Goal: Complete application form: Complete application form

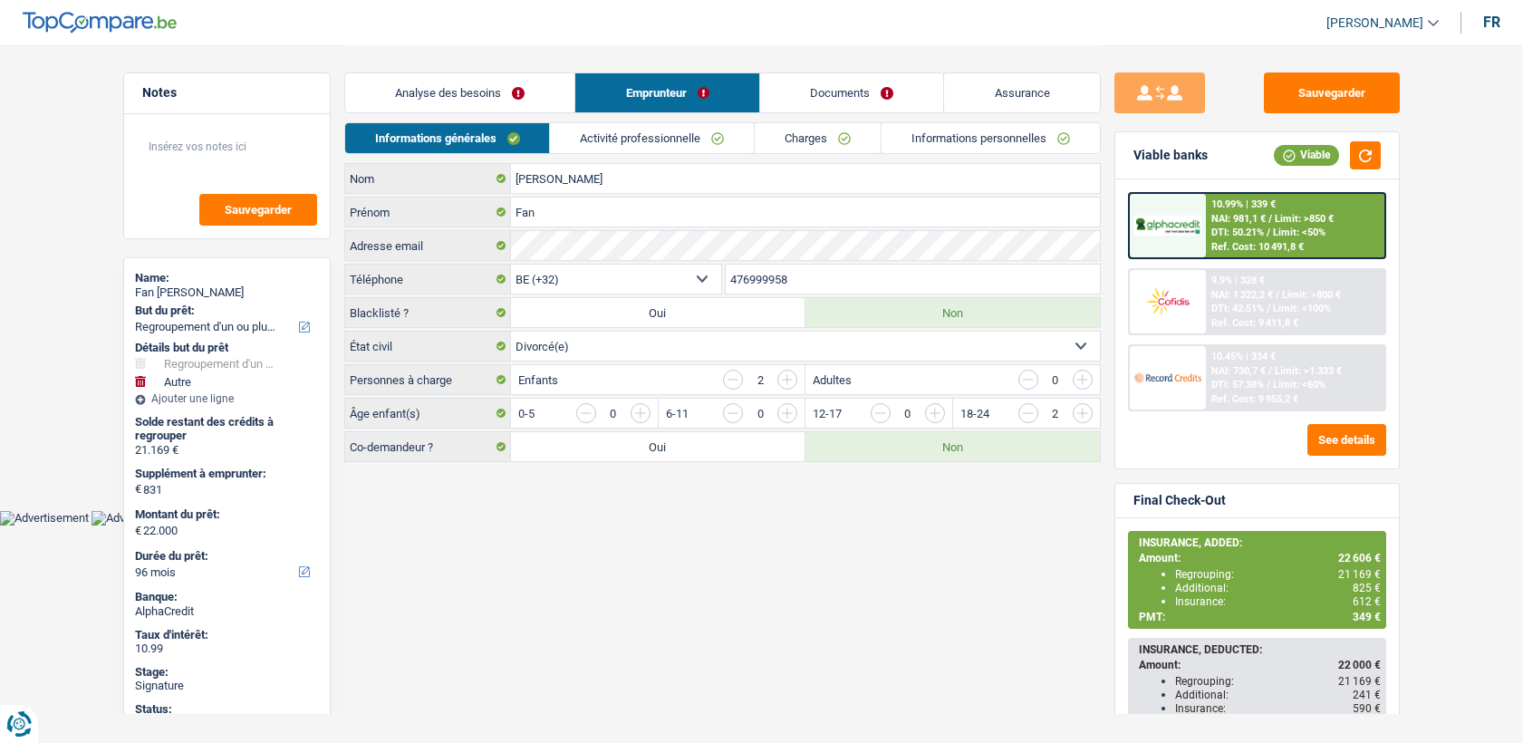
select select "refinancing"
select select "other"
select select "96"
select select "32"
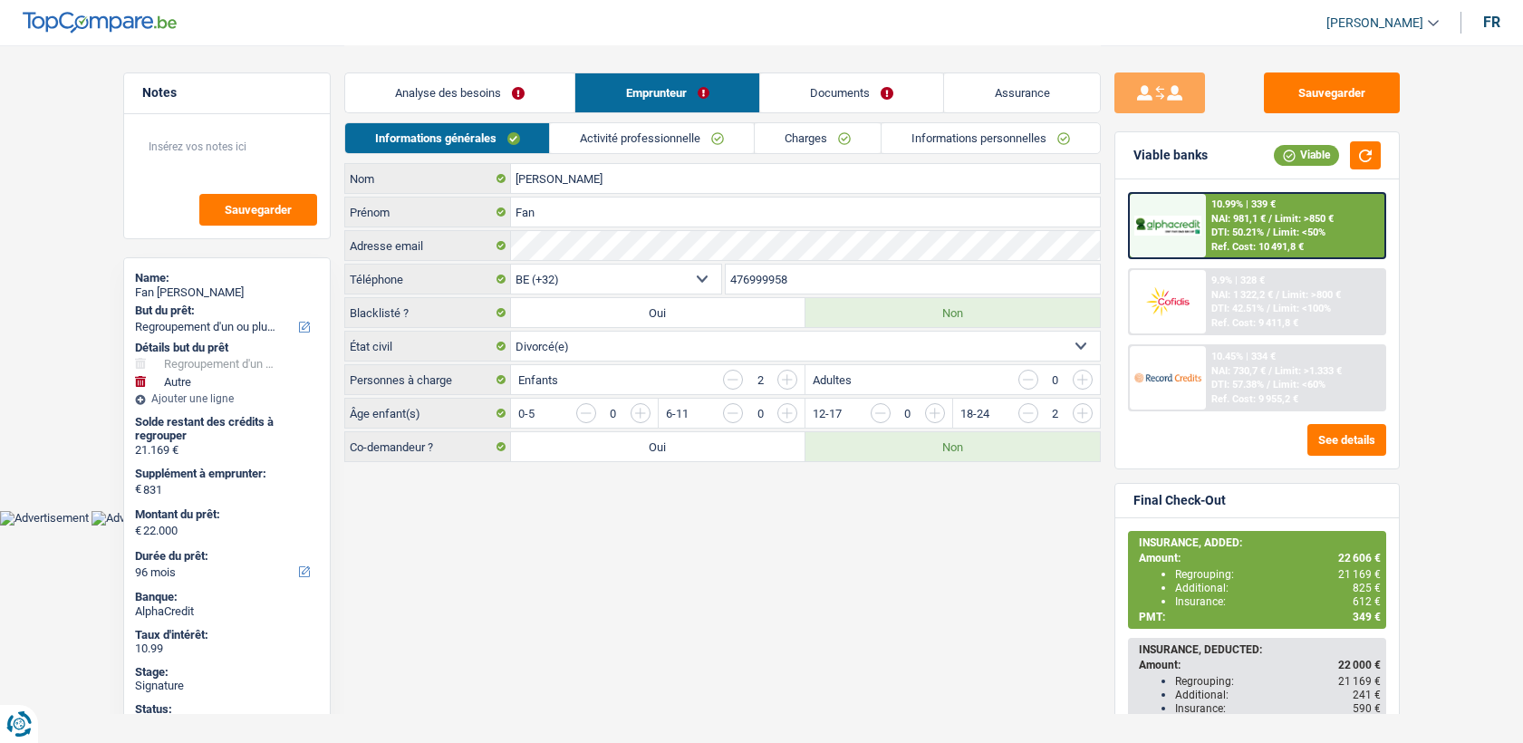
select select "divorced"
select select "rents"
select select "BE"
select select "personalLoan"
select select "homeFurnishingOrRelocation"
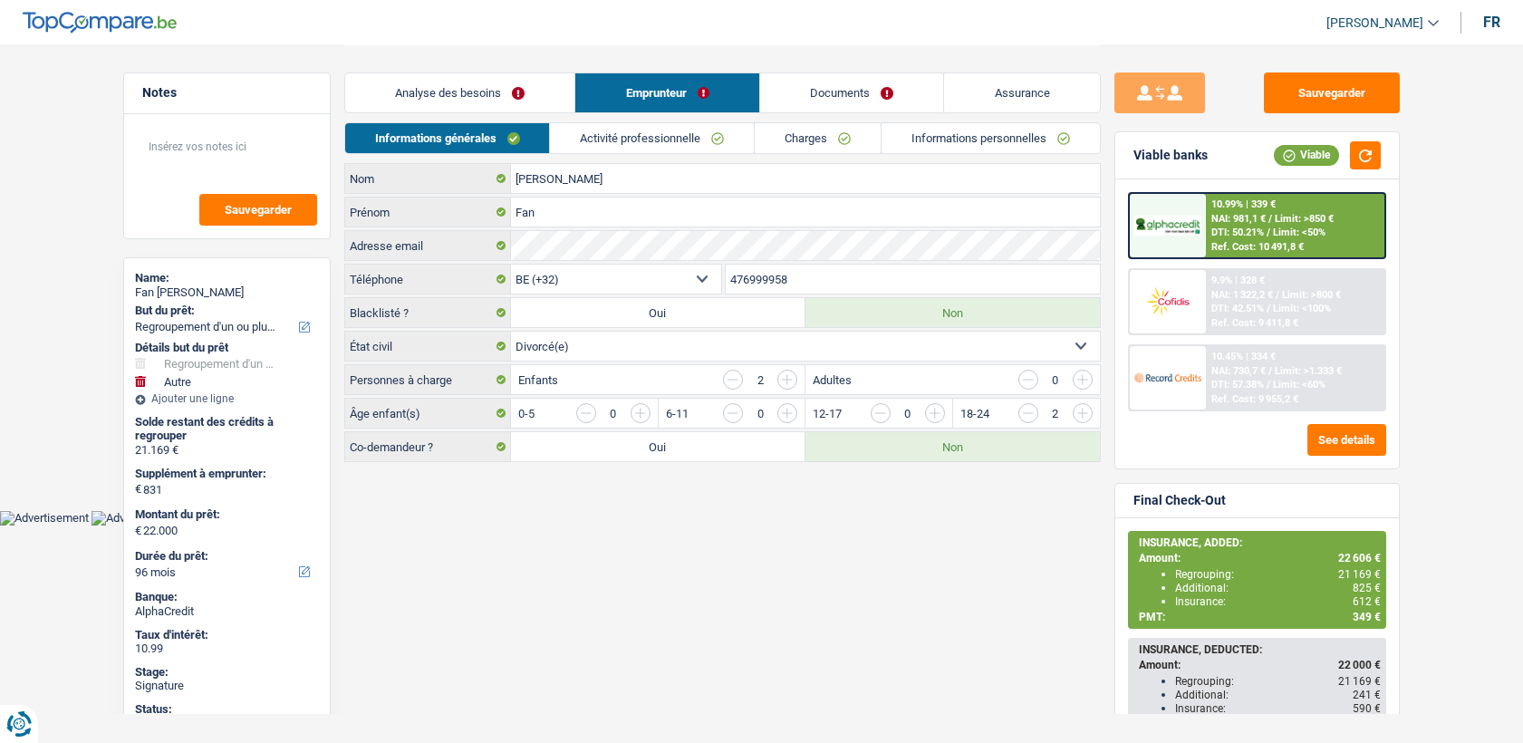
select select "36"
select select "carLoan"
select select "60"
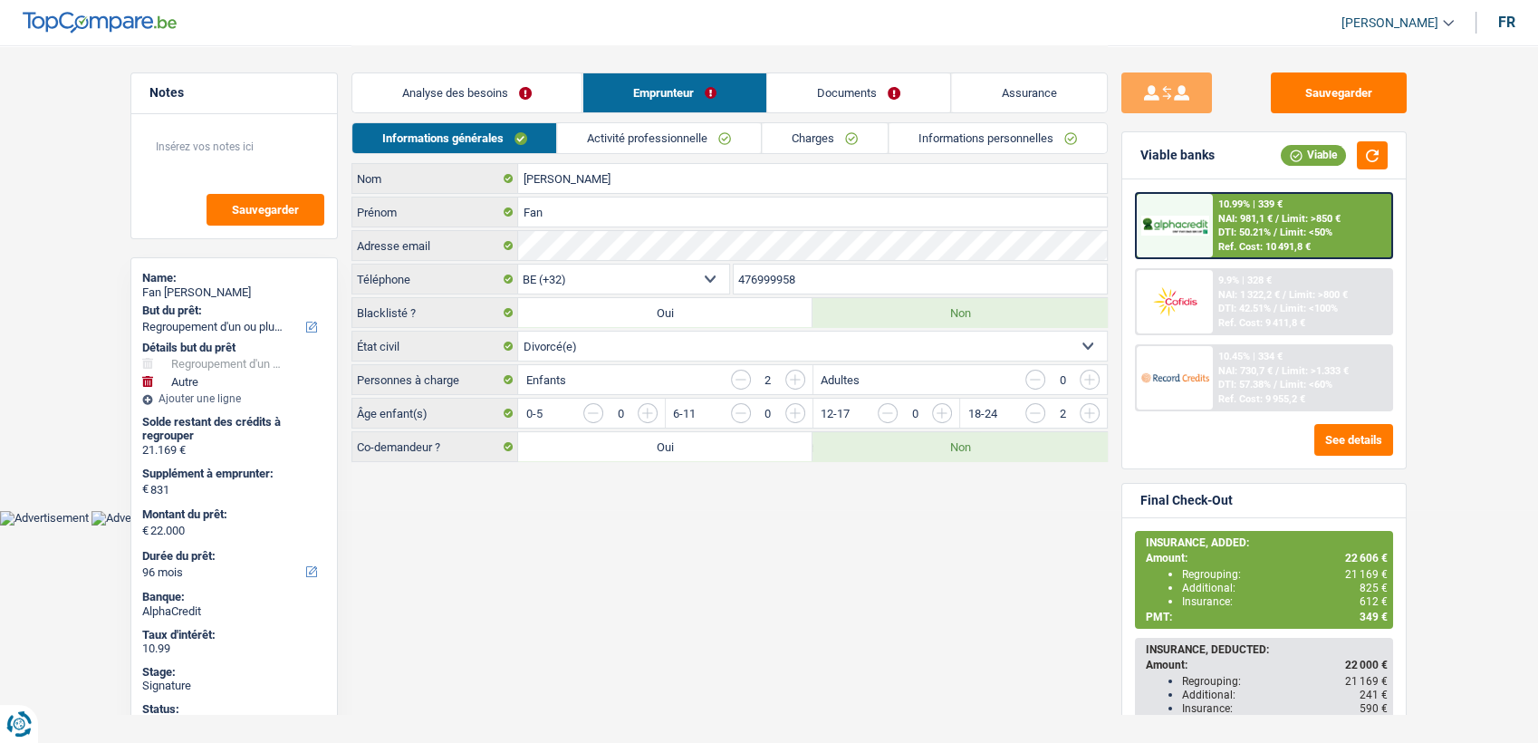
click at [645, 156] on div "Informations générales Activité professionnelle Charges Informations personnell…" at bounding box center [729, 142] width 756 height 41
click at [642, 149] on link "Activité professionnelle" at bounding box center [660, 138] width 204 height 30
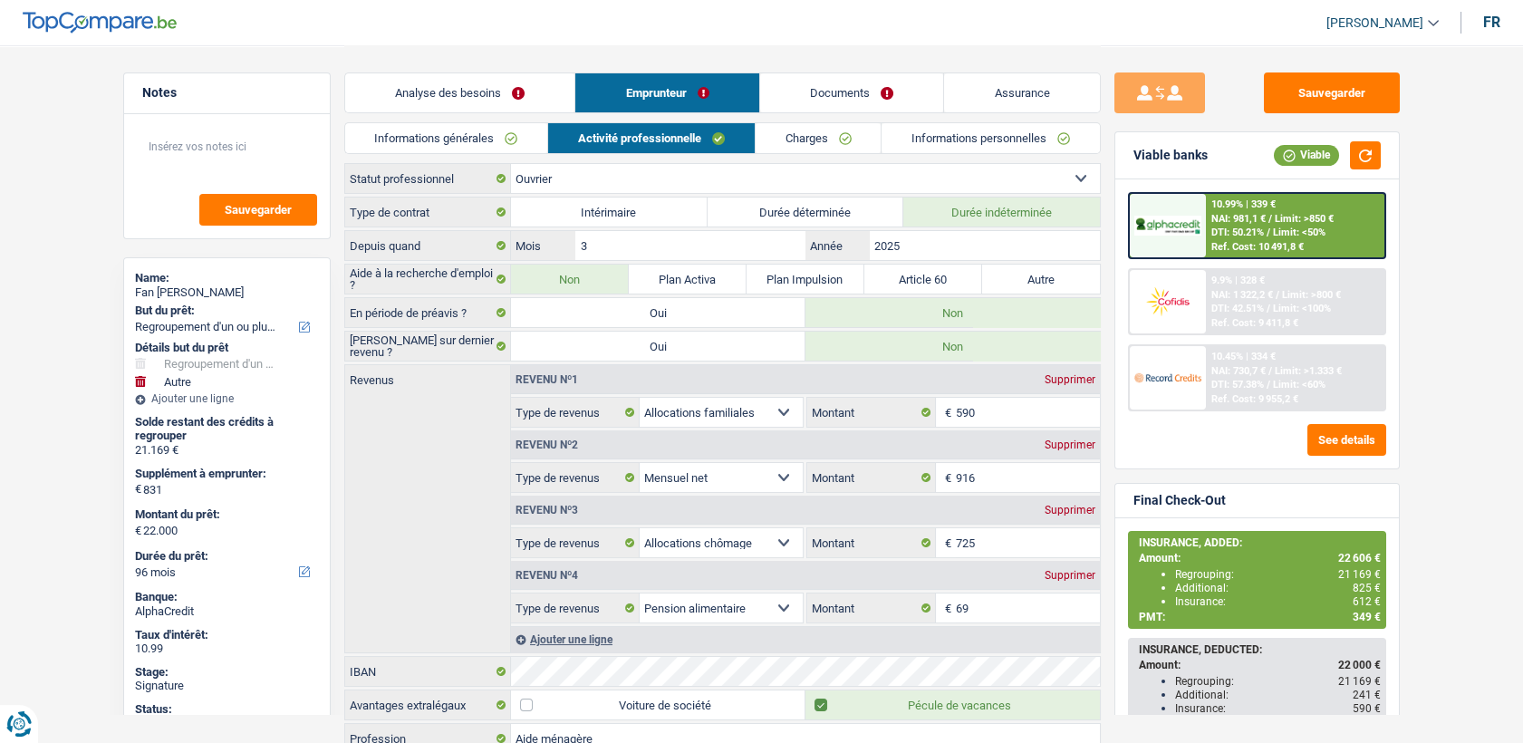
click at [816, 129] on link "Charges" at bounding box center [818, 138] width 126 height 30
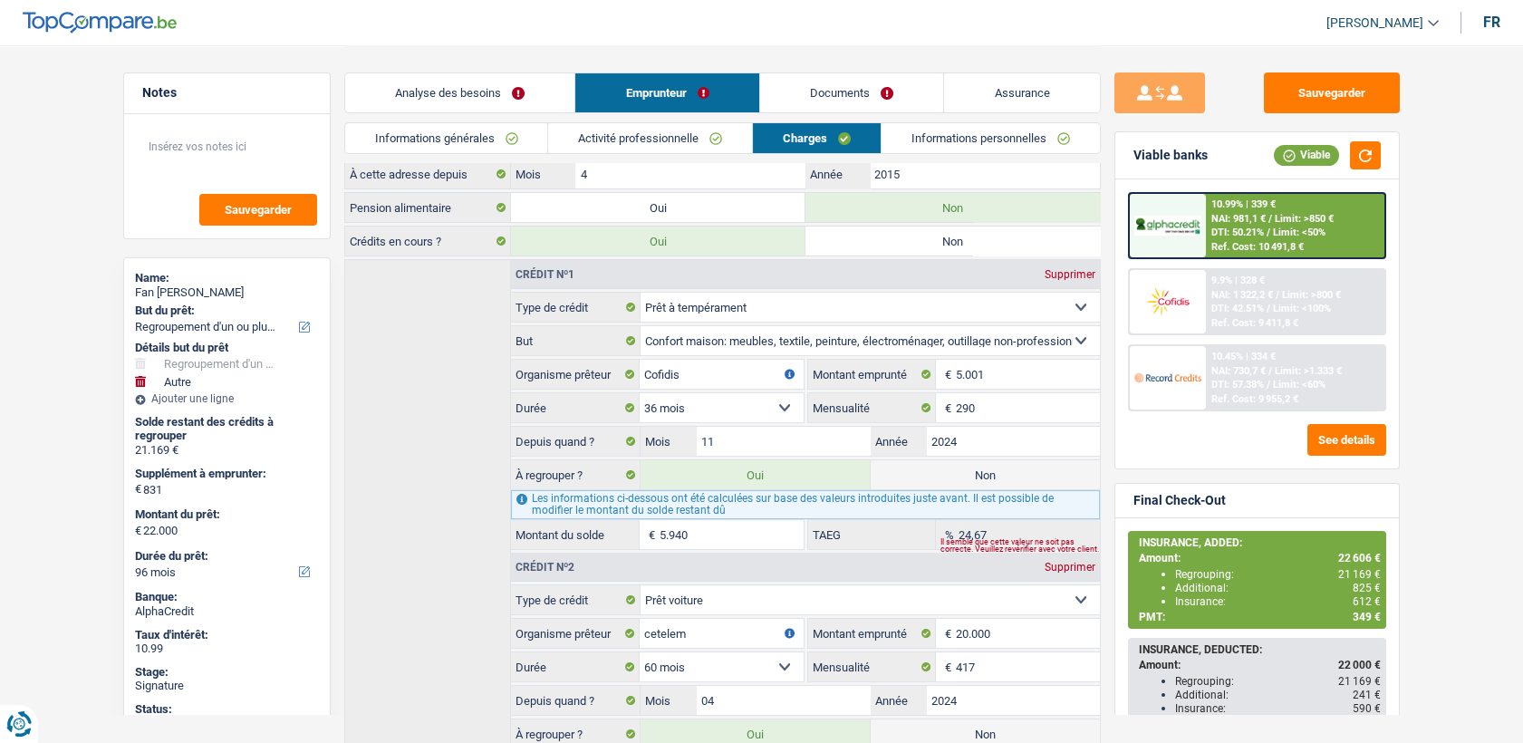
scroll to position [163, 0]
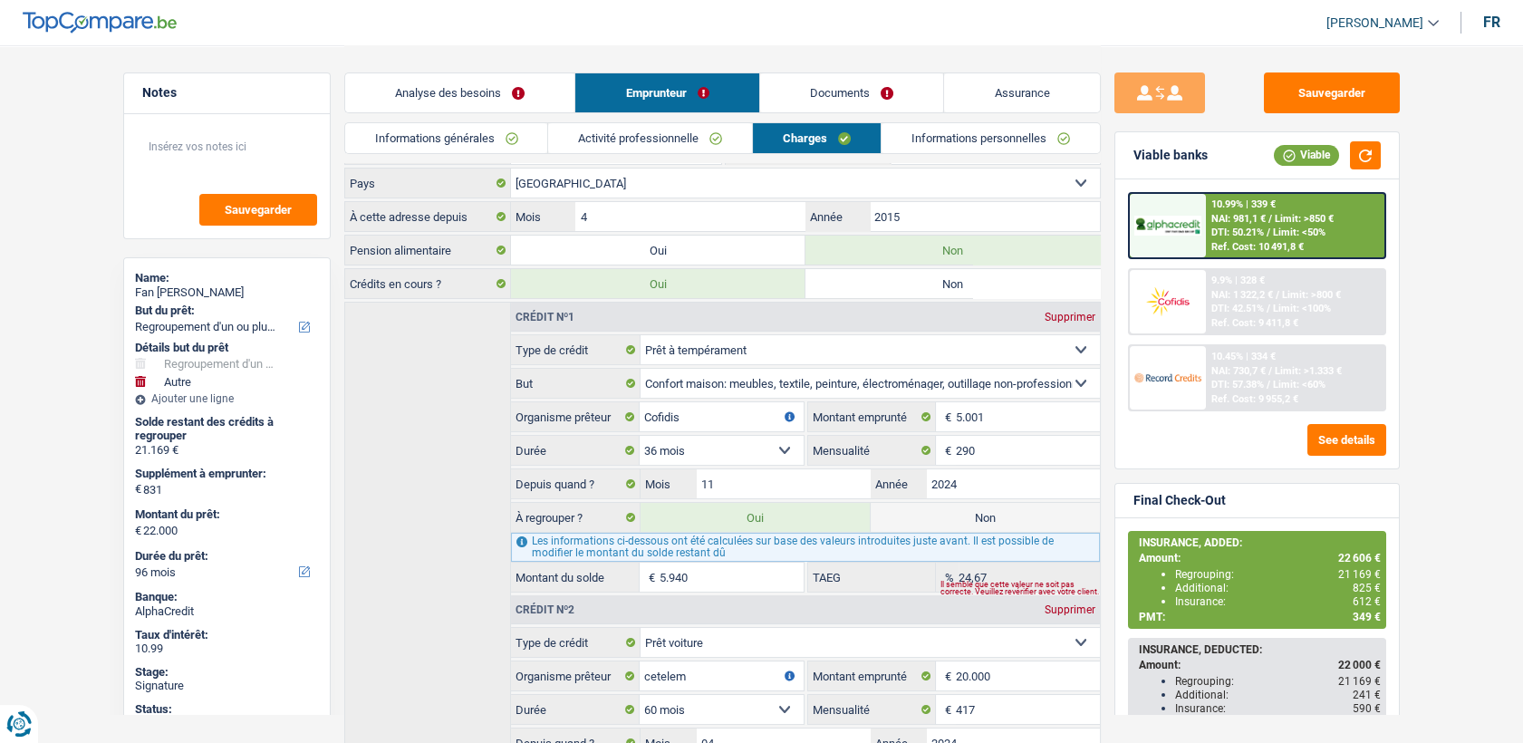
click at [812, 85] on link "Documents" at bounding box center [852, 92] width 184 height 39
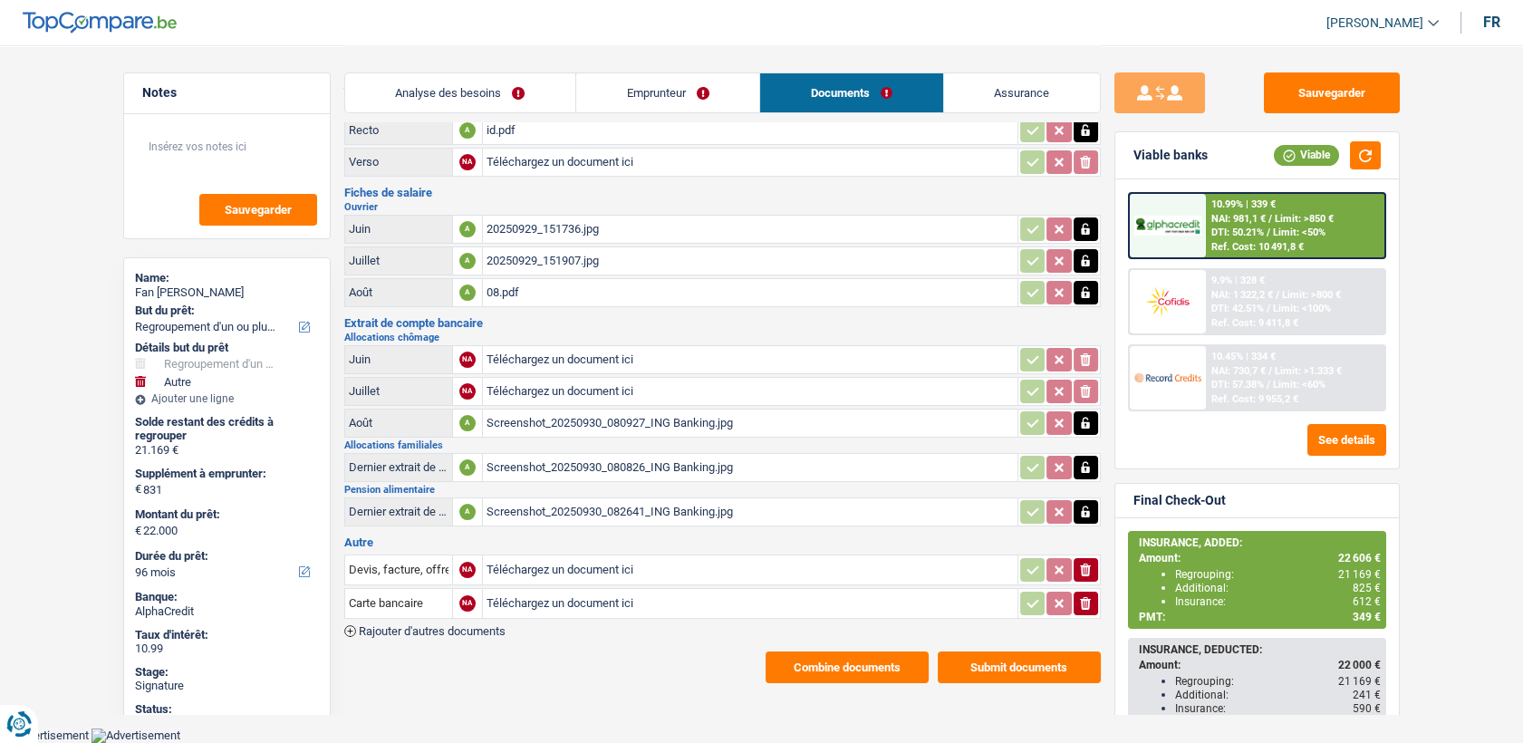
scroll to position [52, 0]
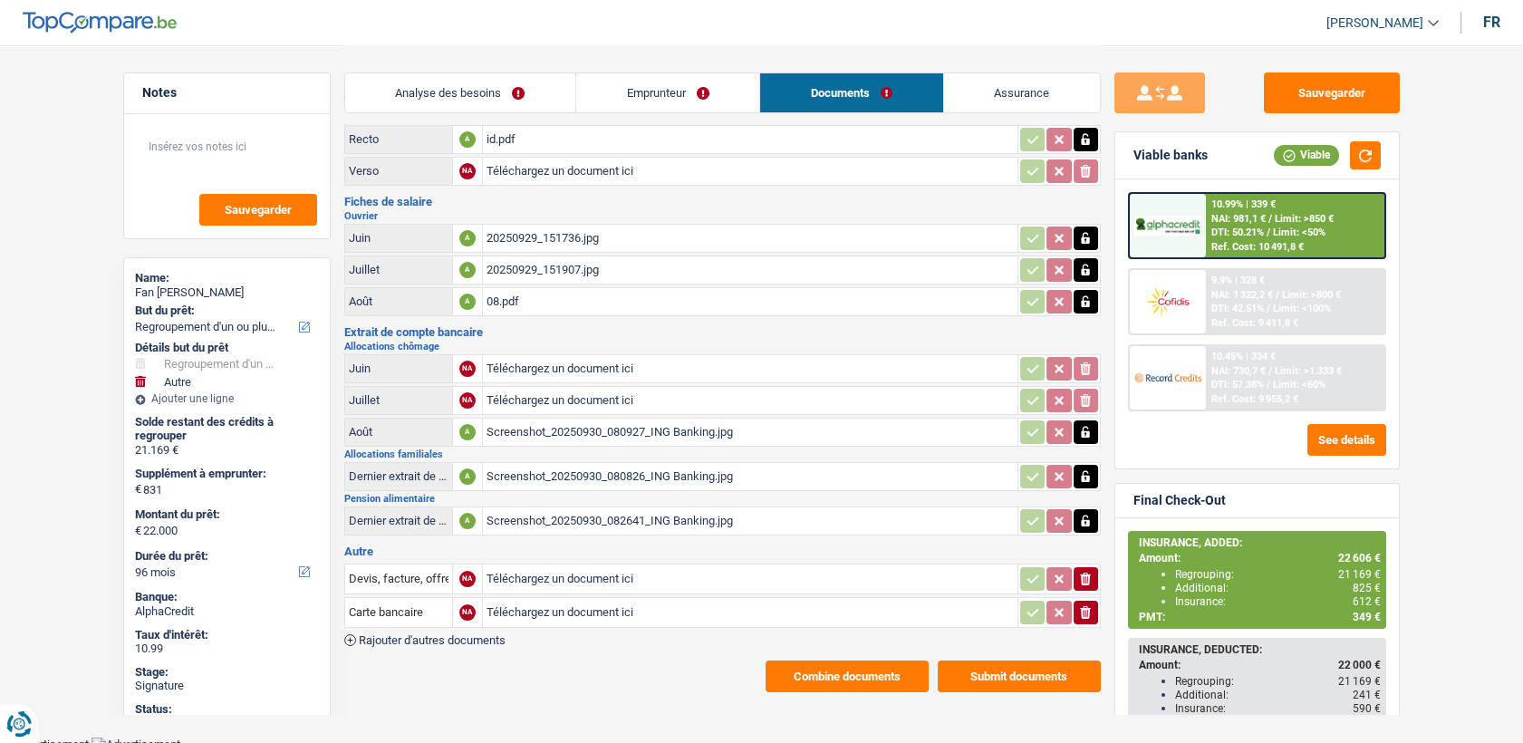
click at [520, 509] on div "Screenshot_20250930_082641_ING Banking.jpg" at bounding box center [749, 520] width 527 height 27
click at [553, 422] on div "Screenshot_20250930_080927_ING Banking.jpg" at bounding box center [749, 431] width 527 height 27
click at [667, 84] on link "Emprunteur" at bounding box center [667, 92] width 183 height 39
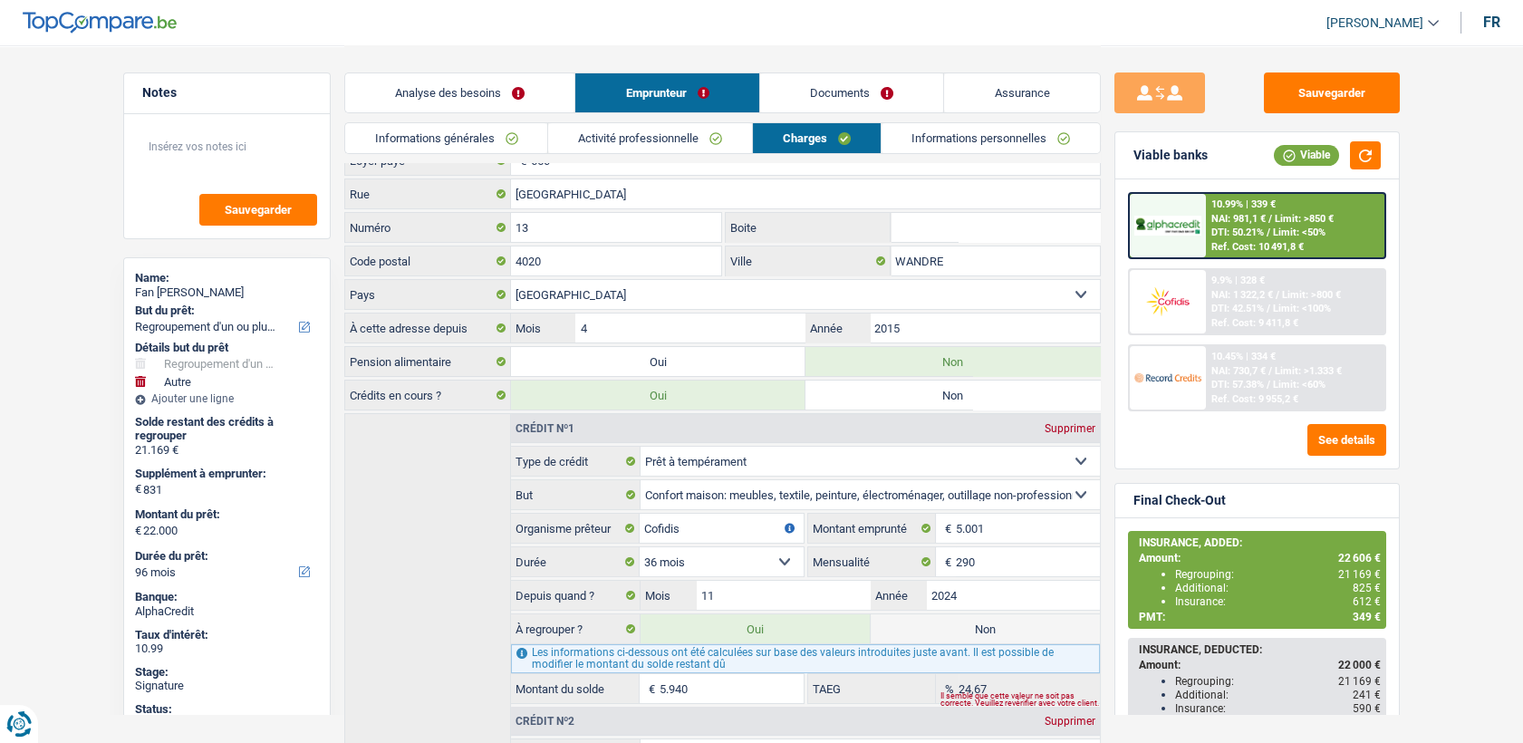
click at [706, 144] on link "Activité professionnelle" at bounding box center [650, 138] width 204 height 30
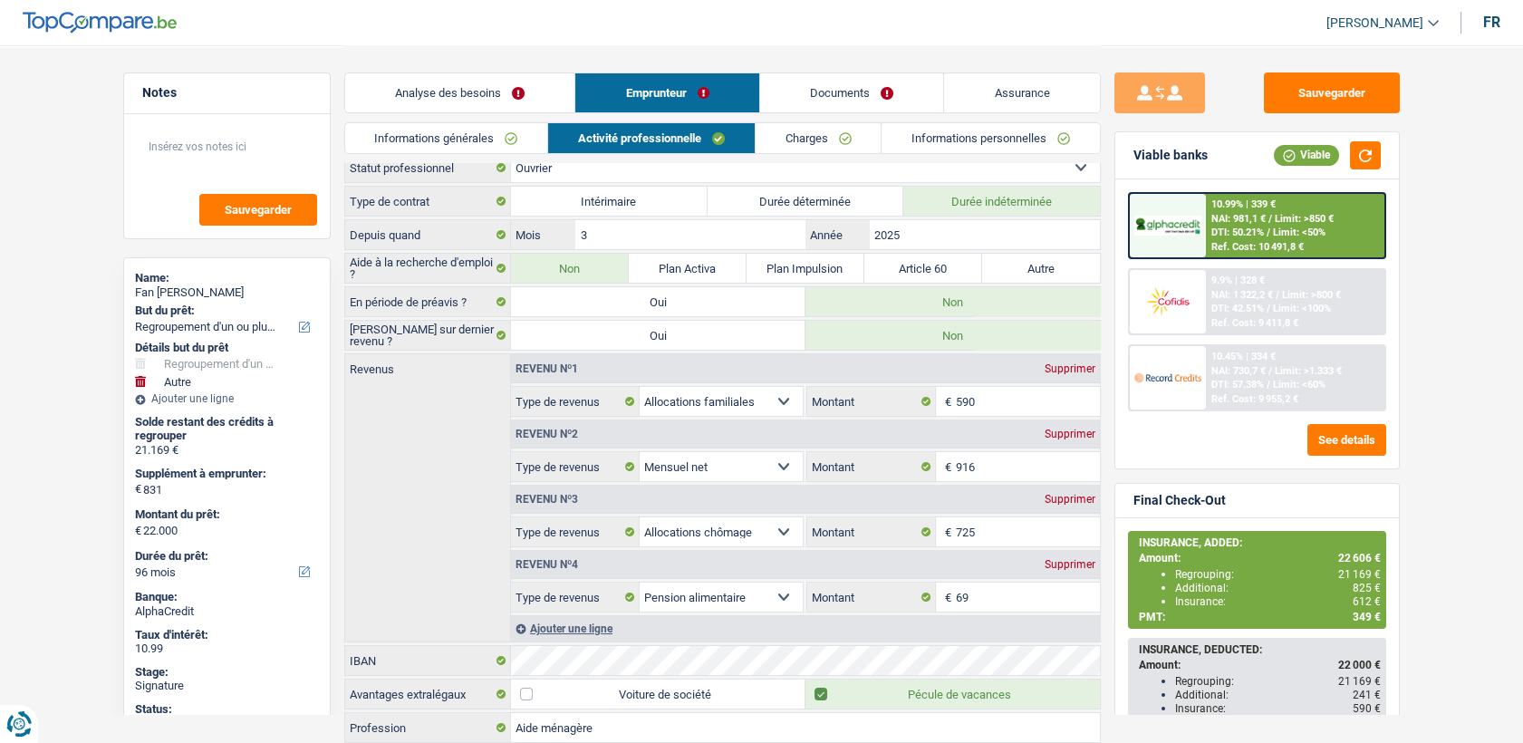
scroll to position [0, 0]
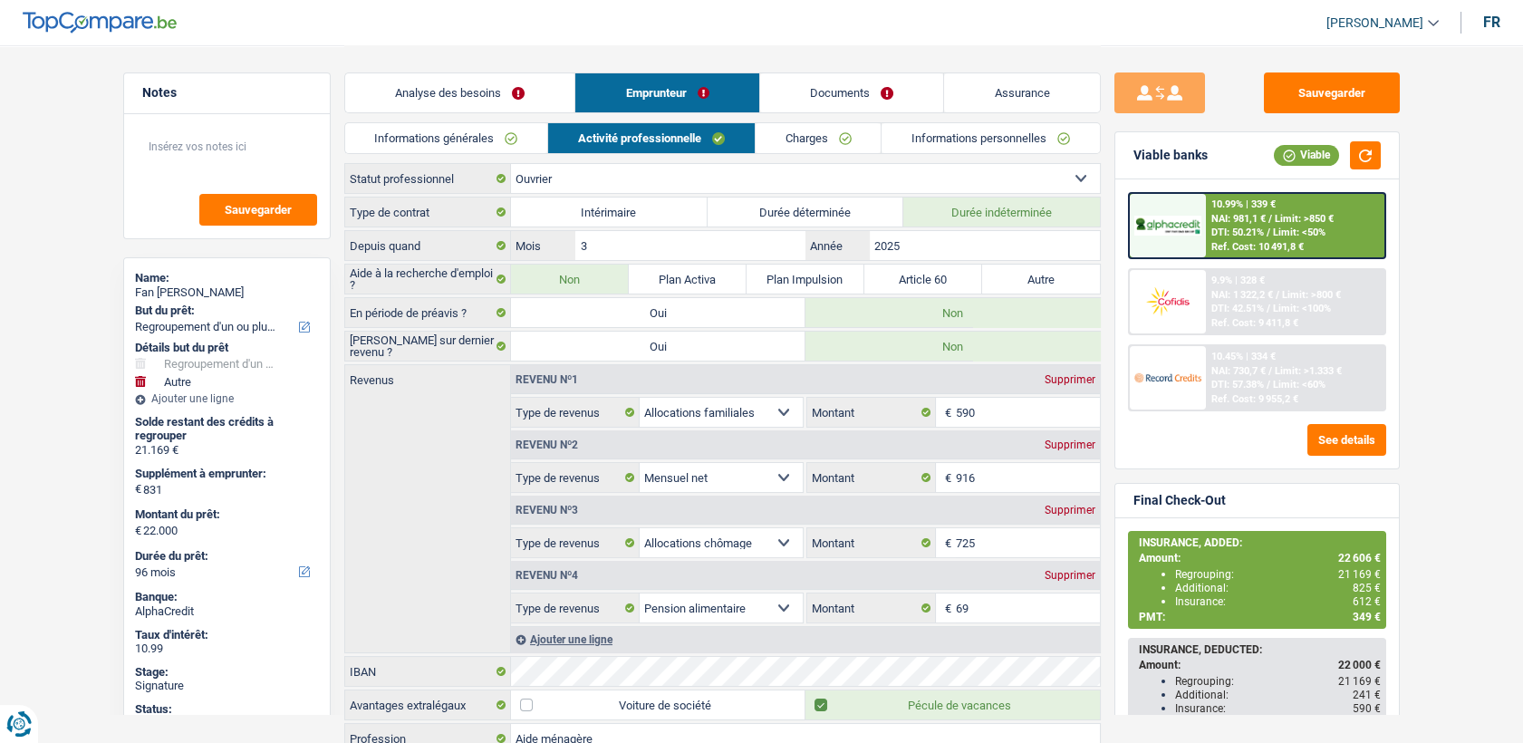
click at [899, 88] on link "Documents" at bounding box center [852, 92] width 184 height 39
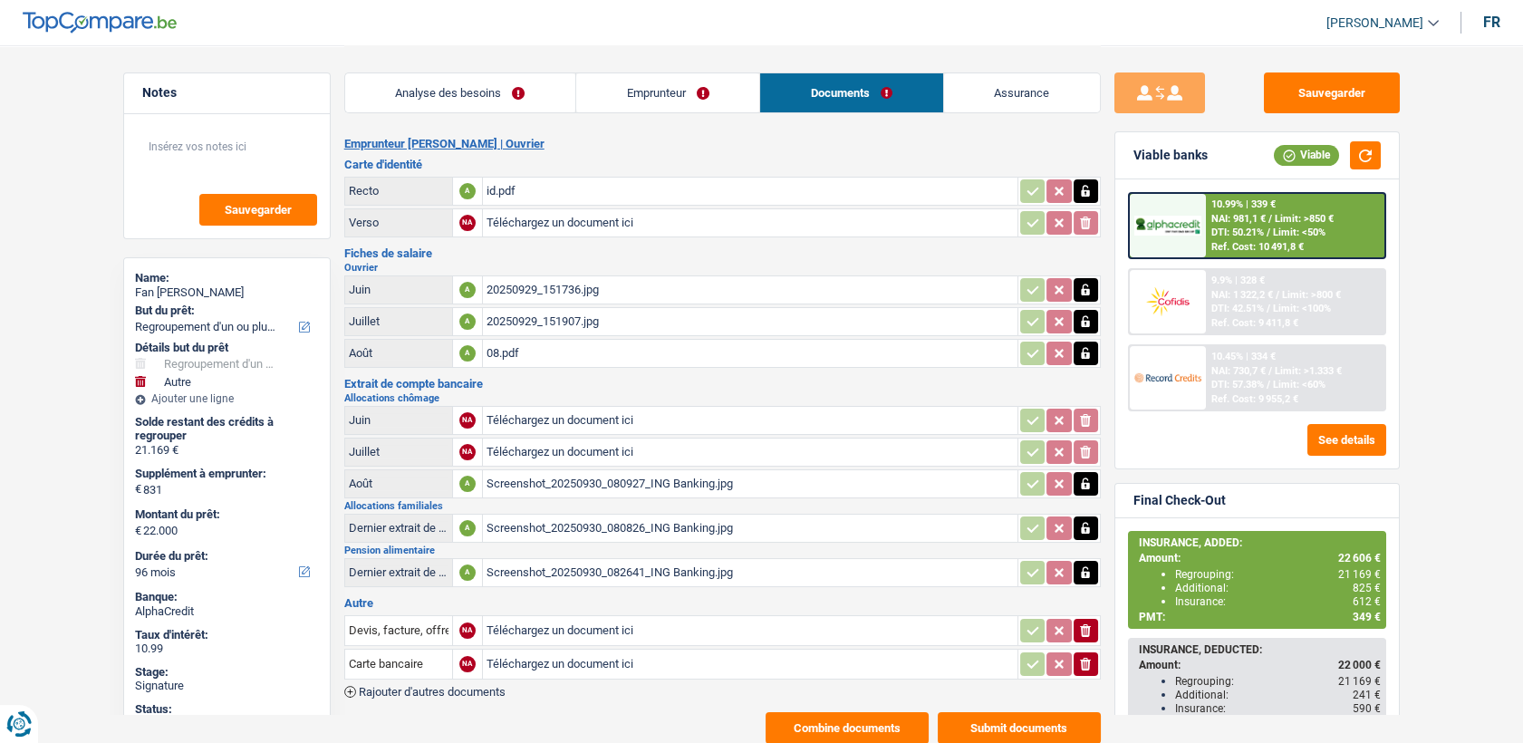
click at [500, 199] on div "id.pdf" at bounding box center [749, 191] width 527 height 27
click at [543, 559] on div "Screenshot_20250930_082641_ING Banking.jpg" at bounding box center [749, 572] width 527 height 27
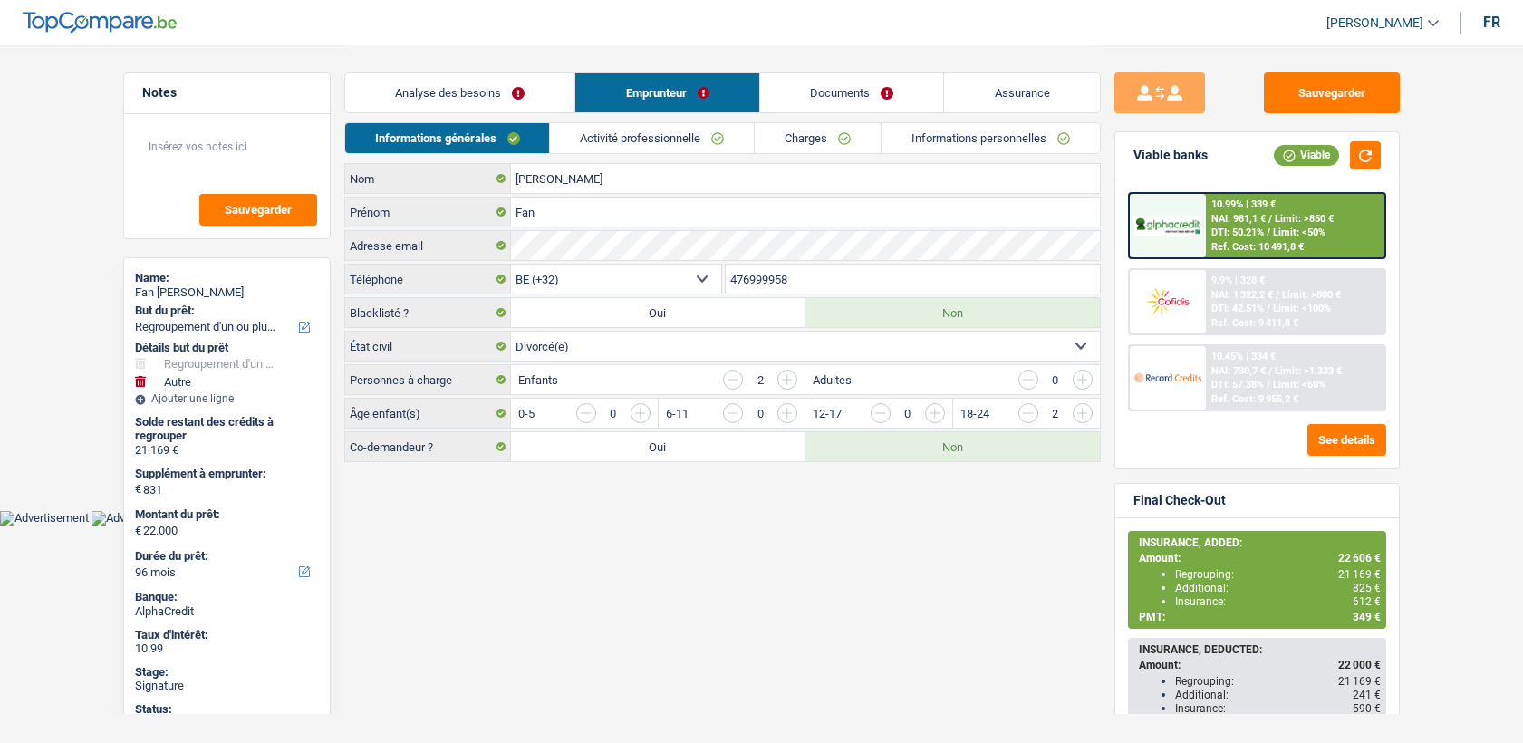
select select "refinancing"
select select "other"
select select "96"
select select "32"
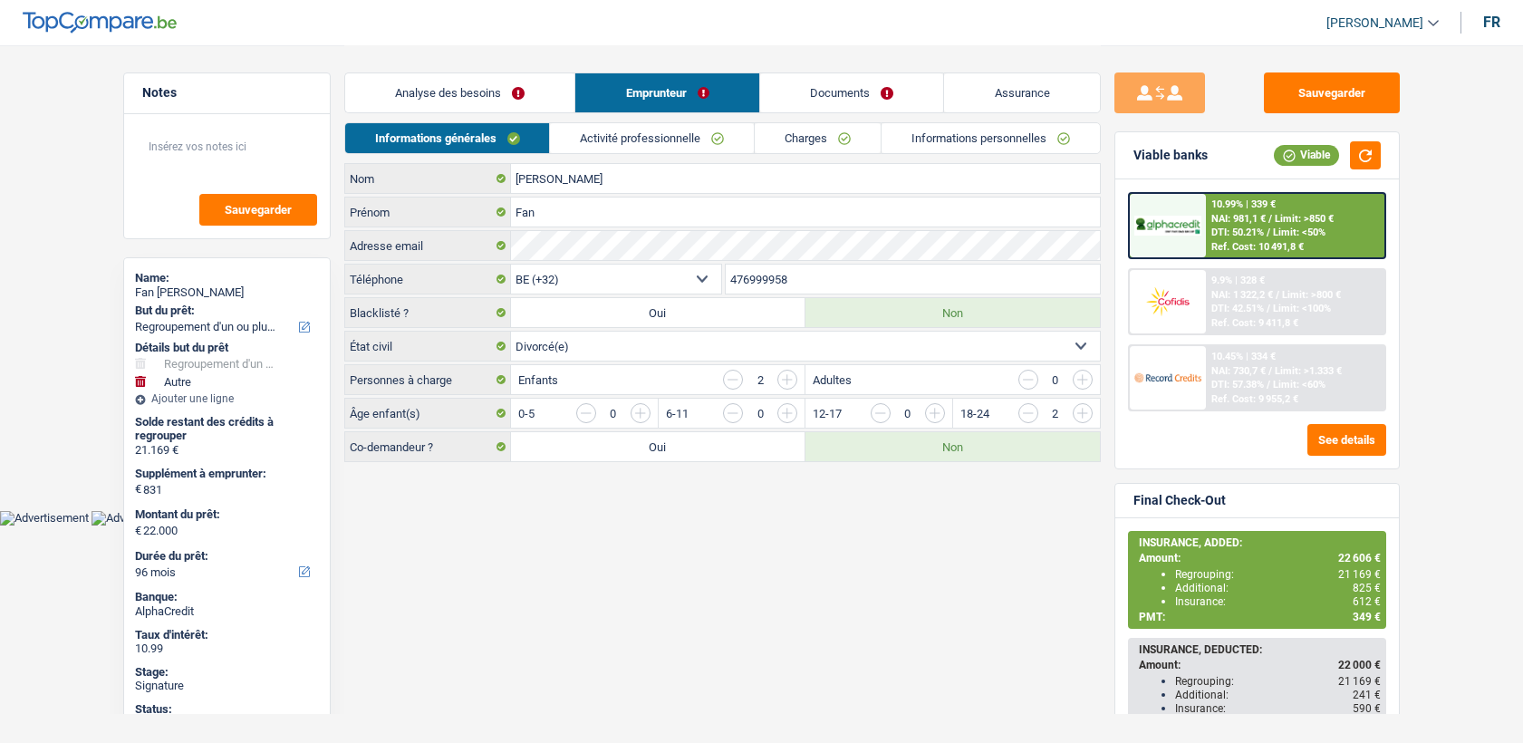
select select "divorced"
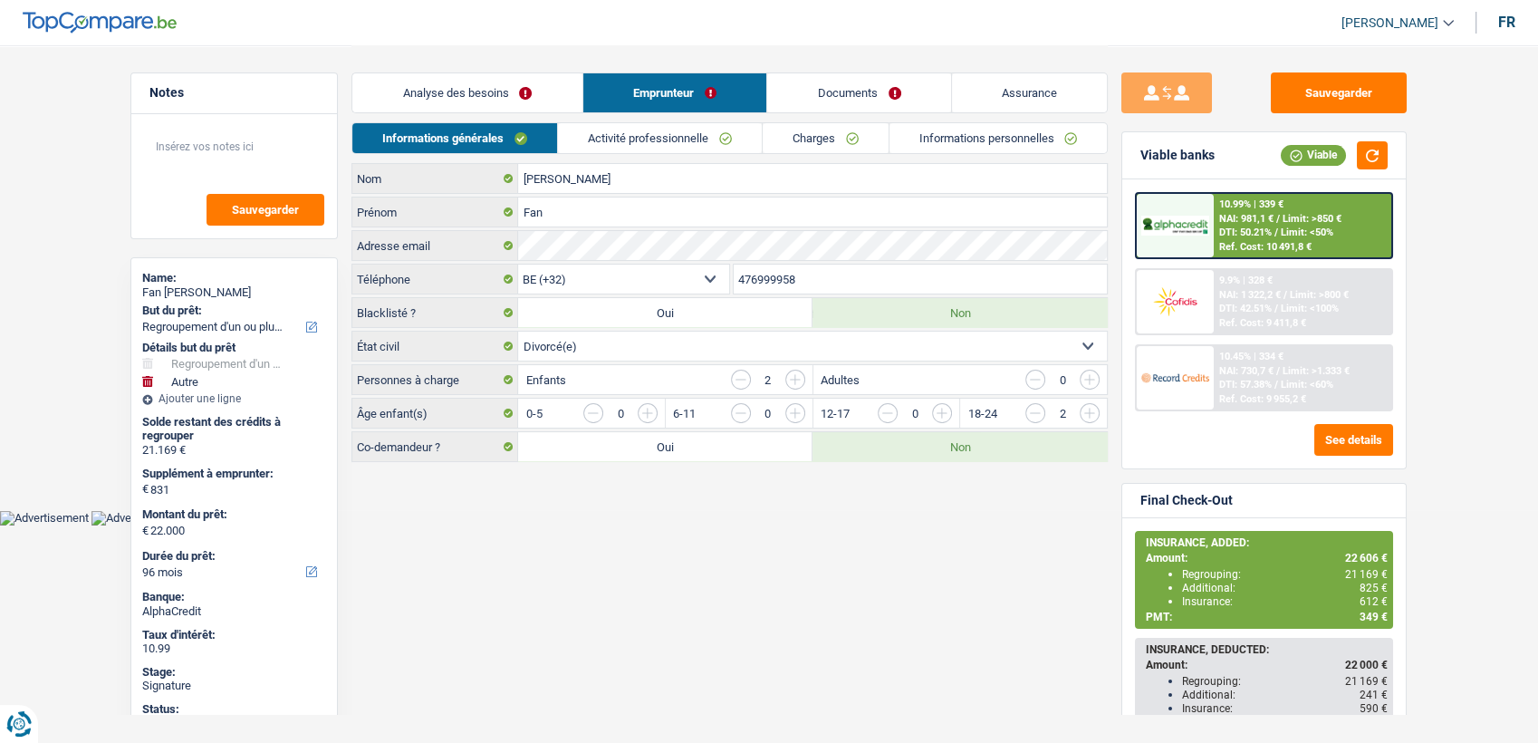
click at [753, 274] on input "476999958" at bounding box center [921, 278] width 374 height 29
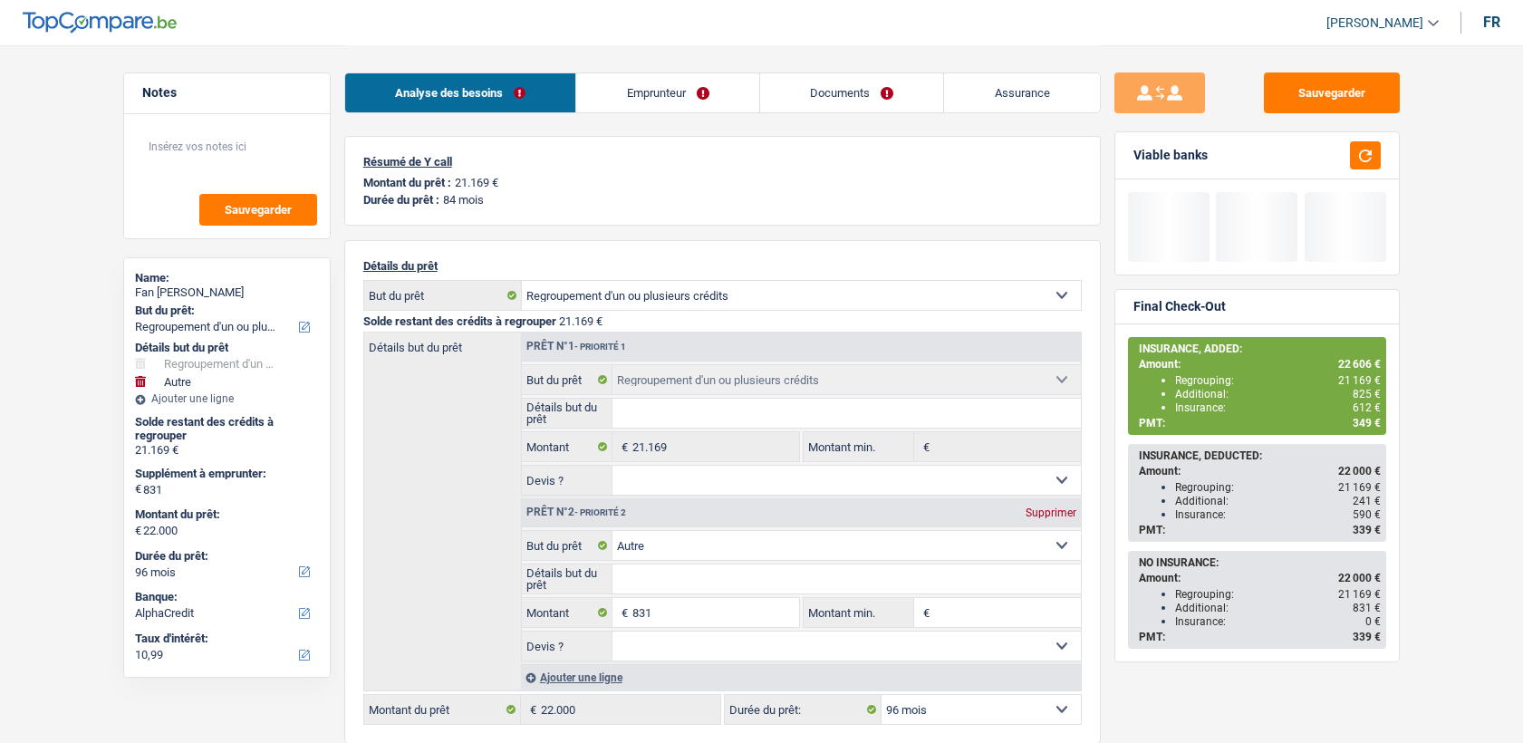
select select "refinancing"
select select "other"
select select "96"
select select "alphacredit"
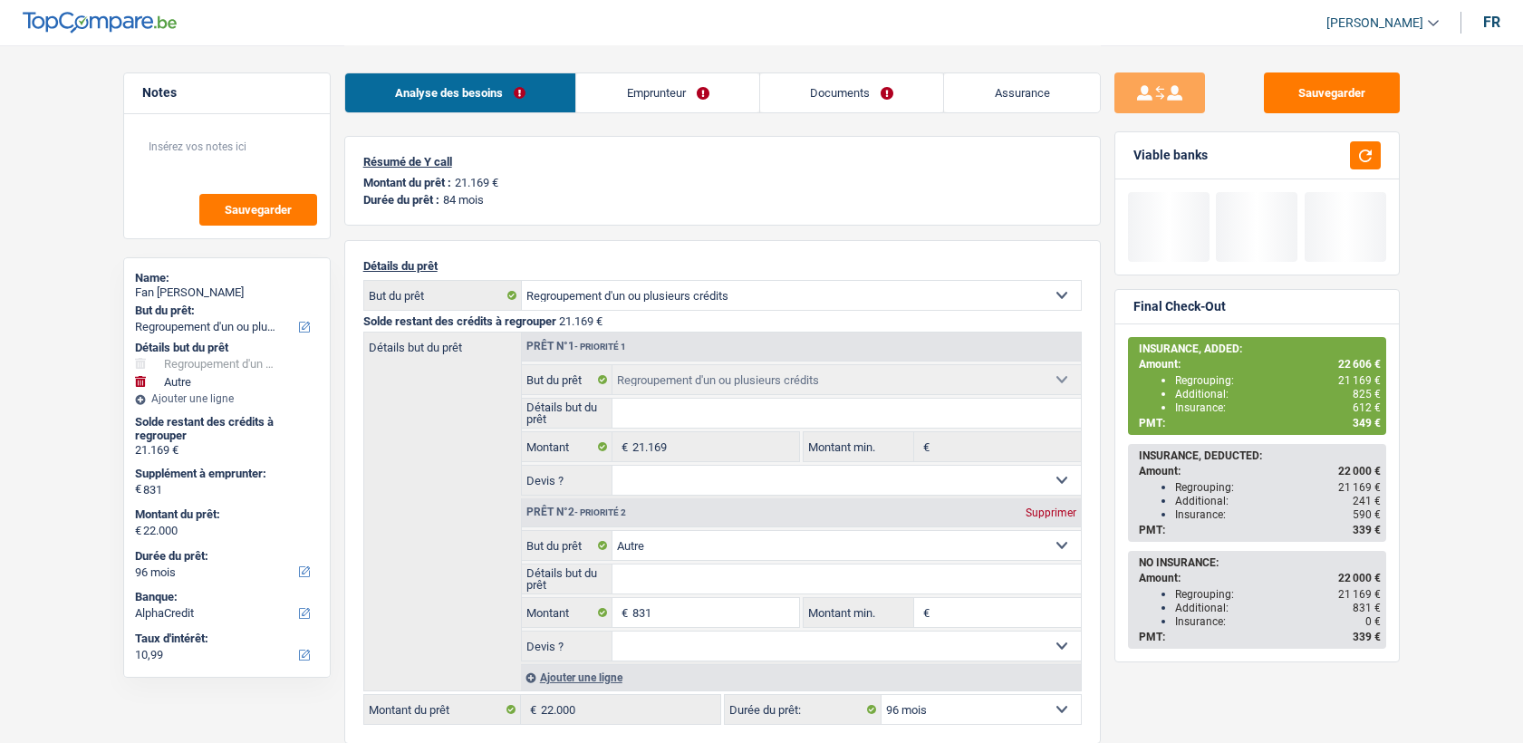
select select "refinancing"
select select "other"
select select "96"
click at [851, 87] on link "Documents" at bounding box center [852, 92] width 184 height 39
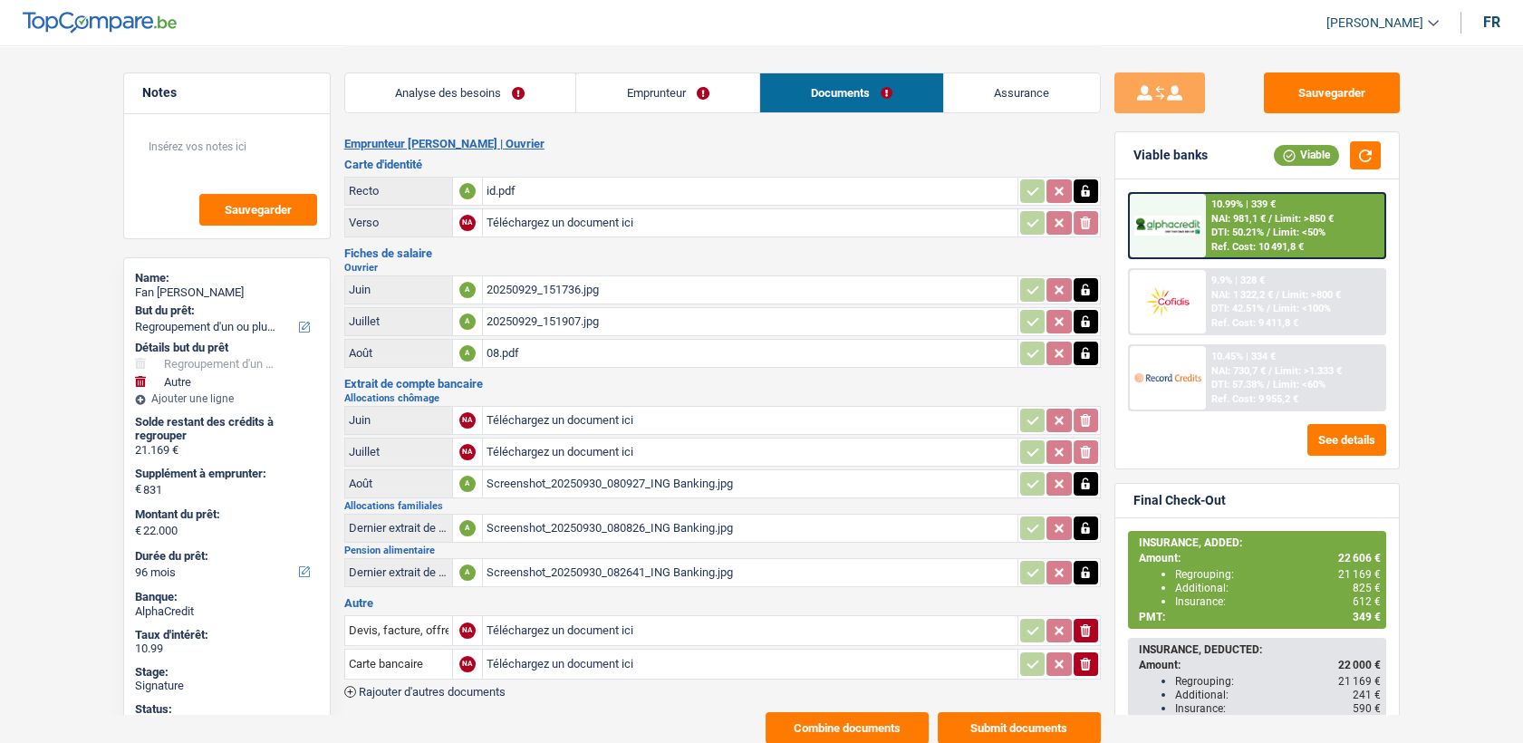
click at [994, 120] on div "Analyse des besoins Emprunteur Documents Assurance" at bounding box center [722, 83] width 756 height 77
click at [698, 96] on link "Emprunteur" at bounding box center [667, 92] width 183 height 39
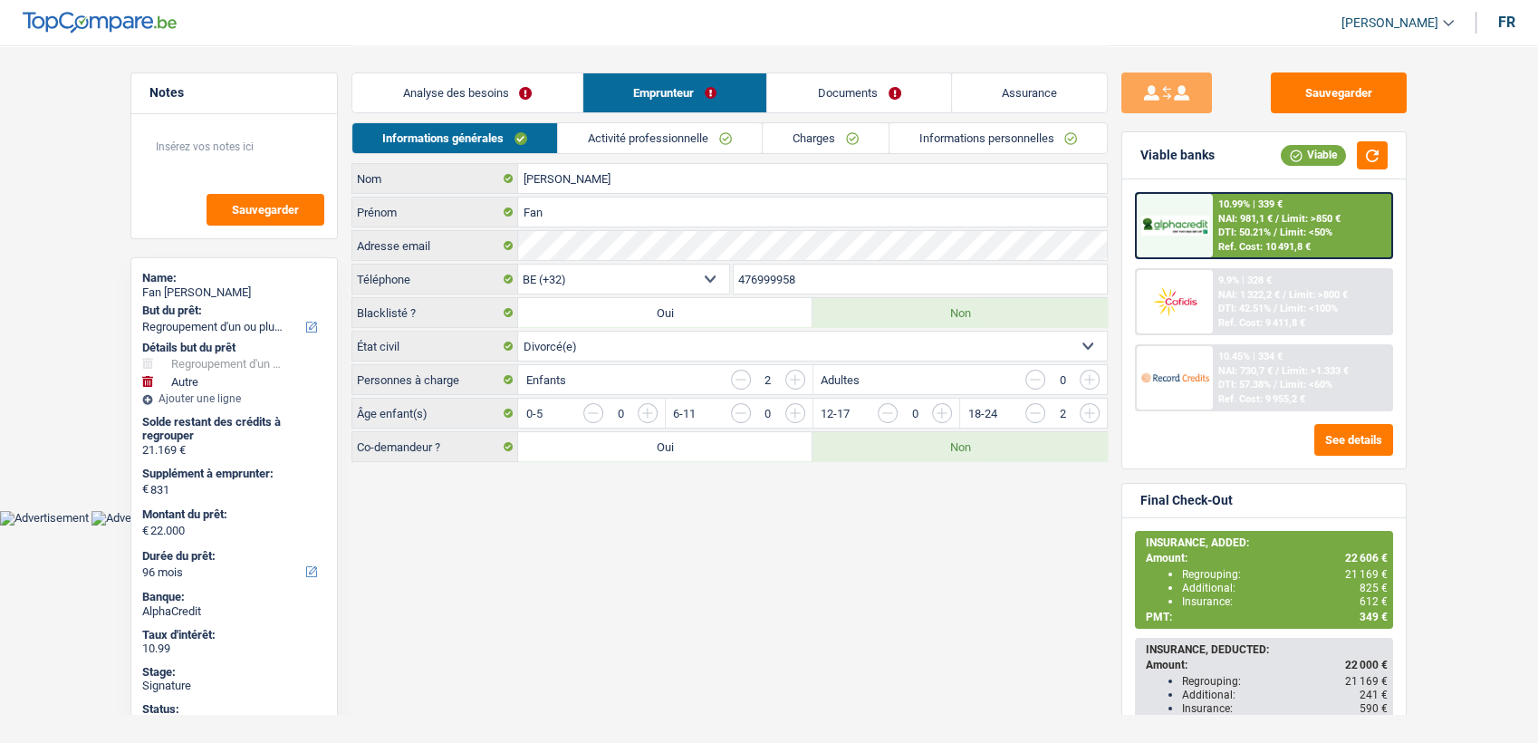
click at [1048, 129] on link "Informations personnelles" at bounding box center [998, 138] width 218 height 30
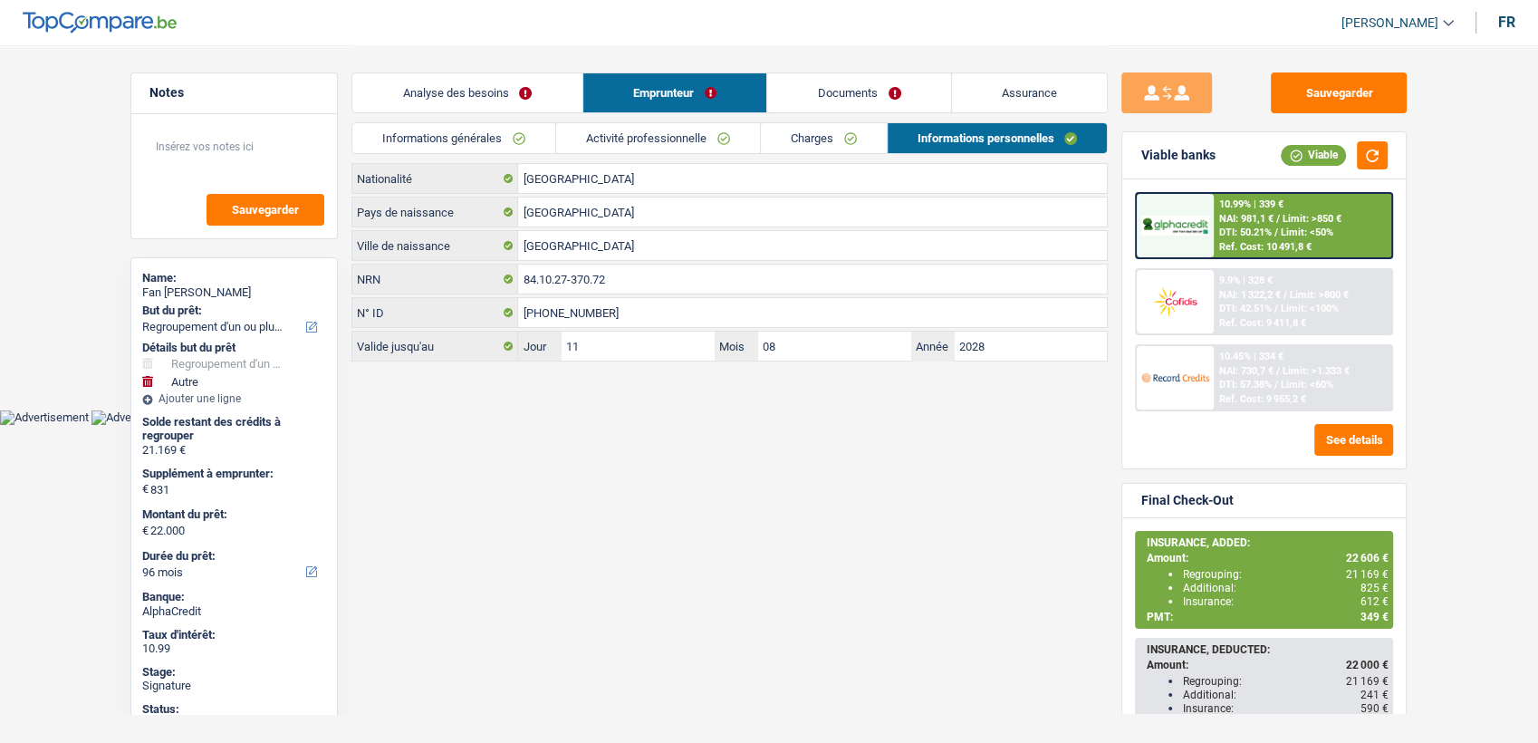
click at [844, 106] on link "Documents" at bounding box center [859, 92] width 184 height 39
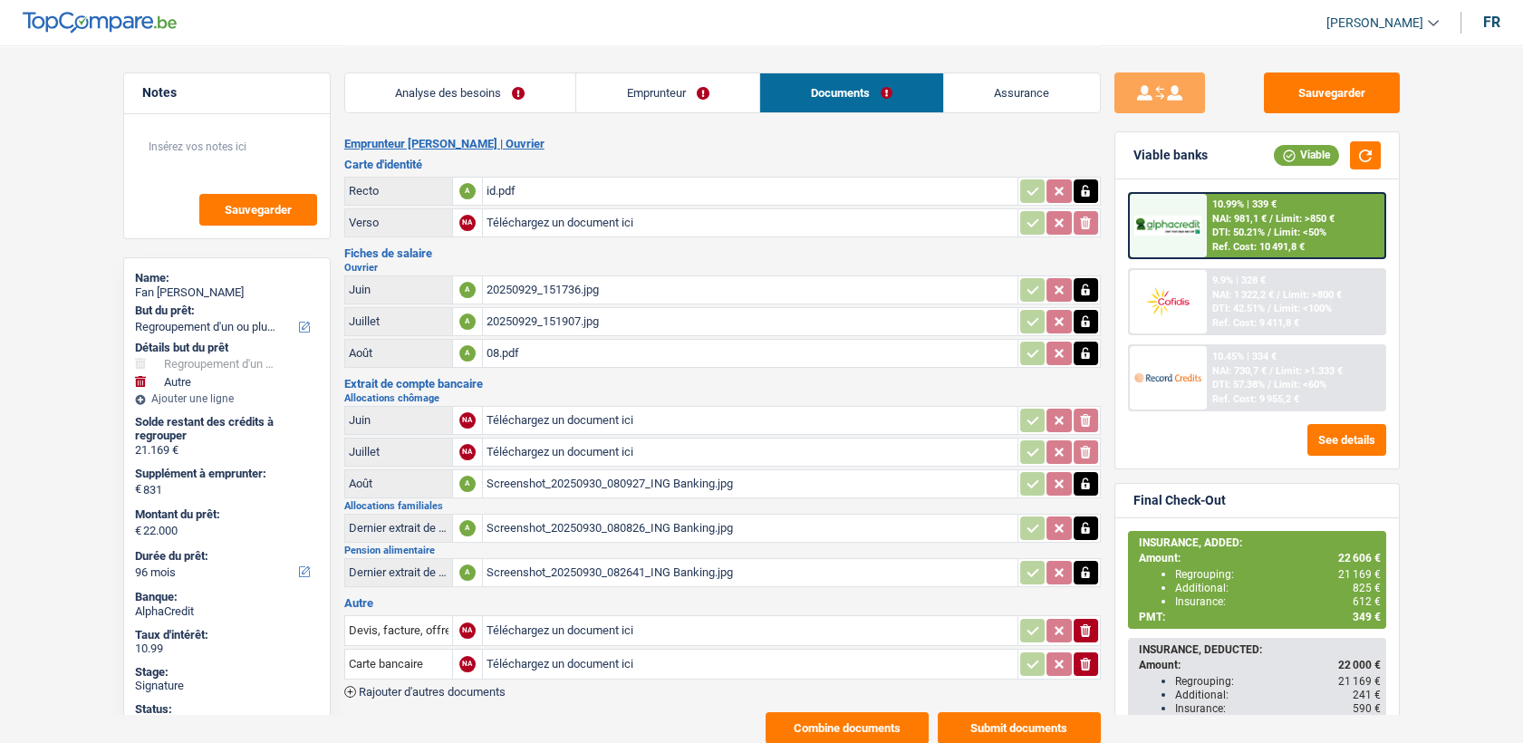
click at [534, 293] on div "20250929_151736.jpg" at bounding box center [749, 289] width 527 height 27
click at [703, 96] on link "Emprunteur" at bounding box center [667, 92] width 183 height 39
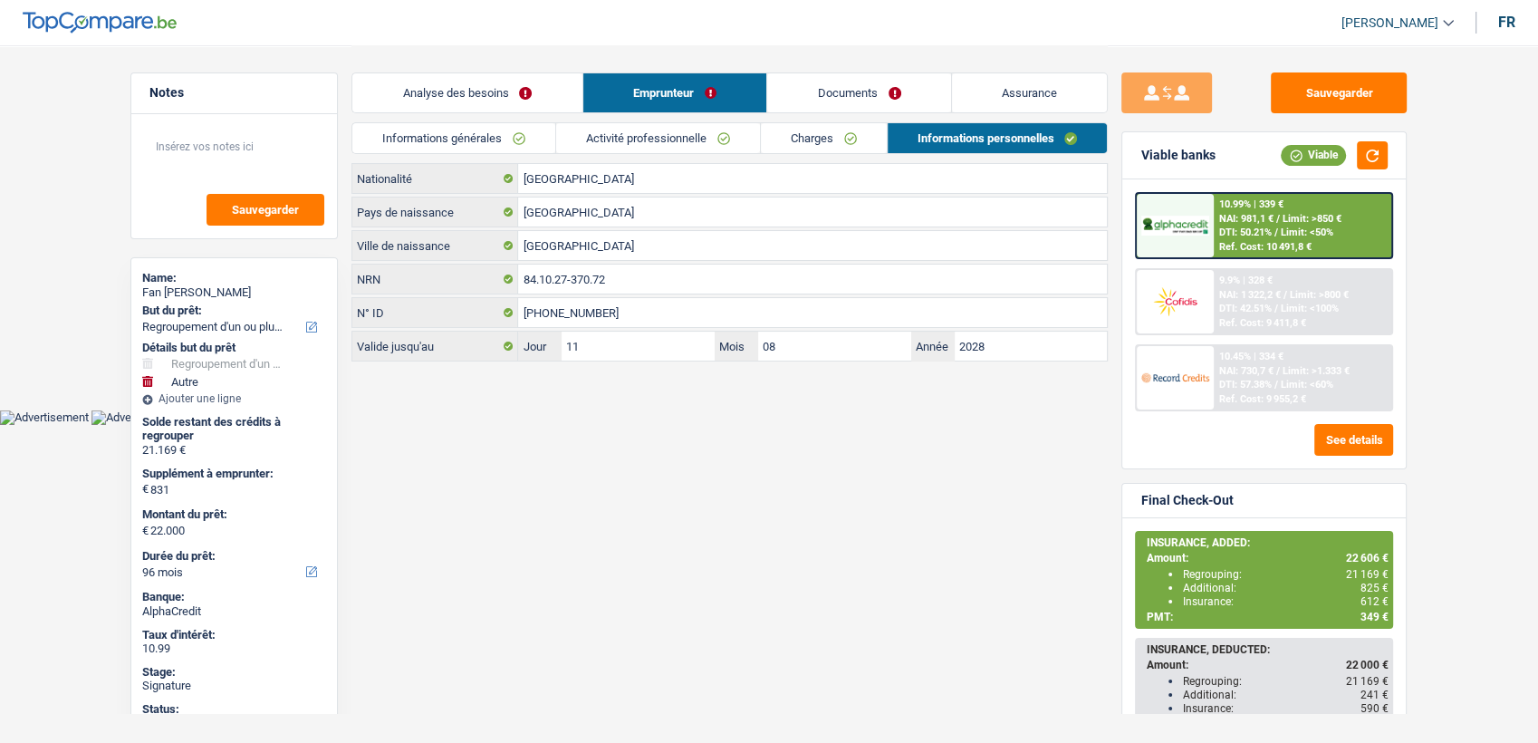
click at [704, 152] on link "Activité professionnelle" at bounding box center [658, 138] width 204 height 30
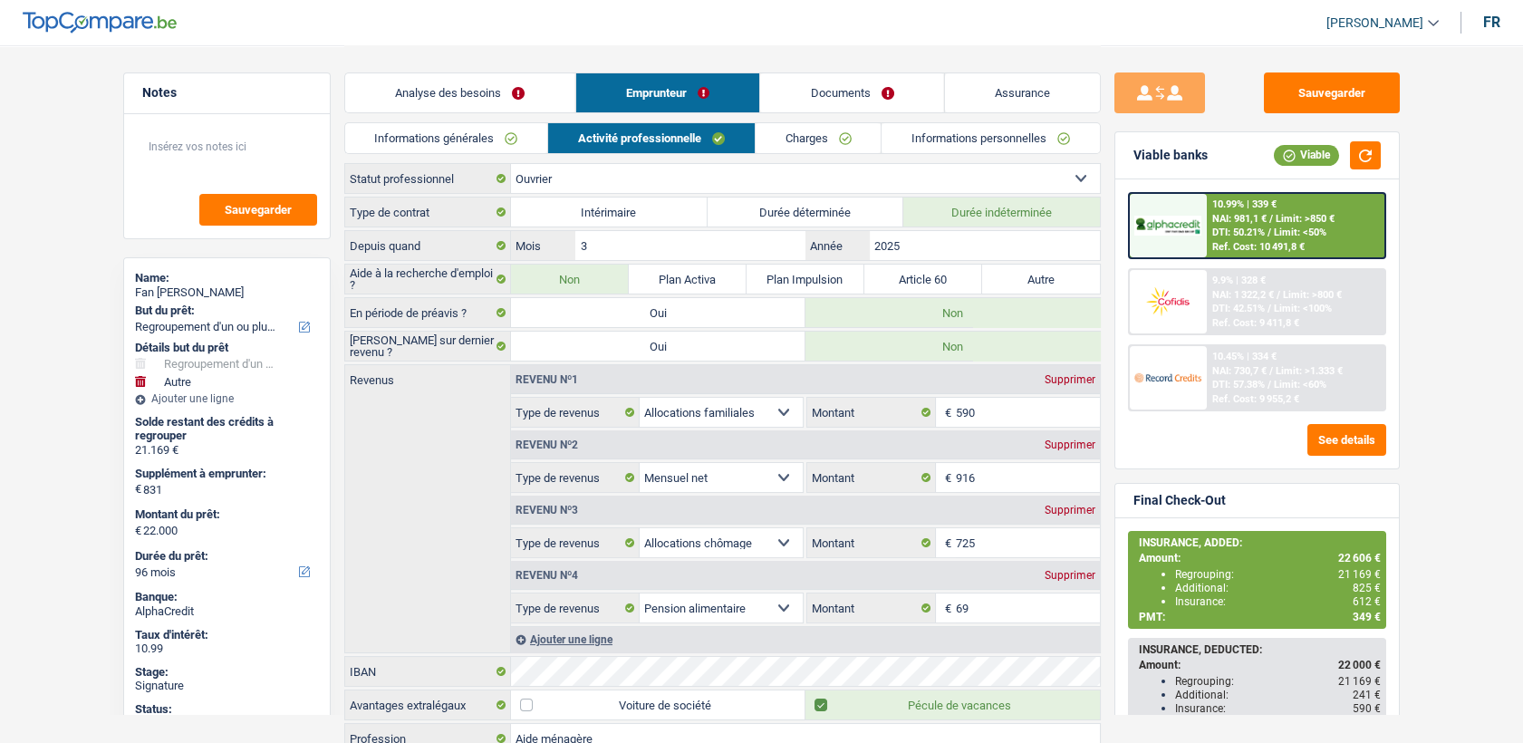
click at [811, 149] on link "Charges" at bounding box center [818, 138] width 126 height 30
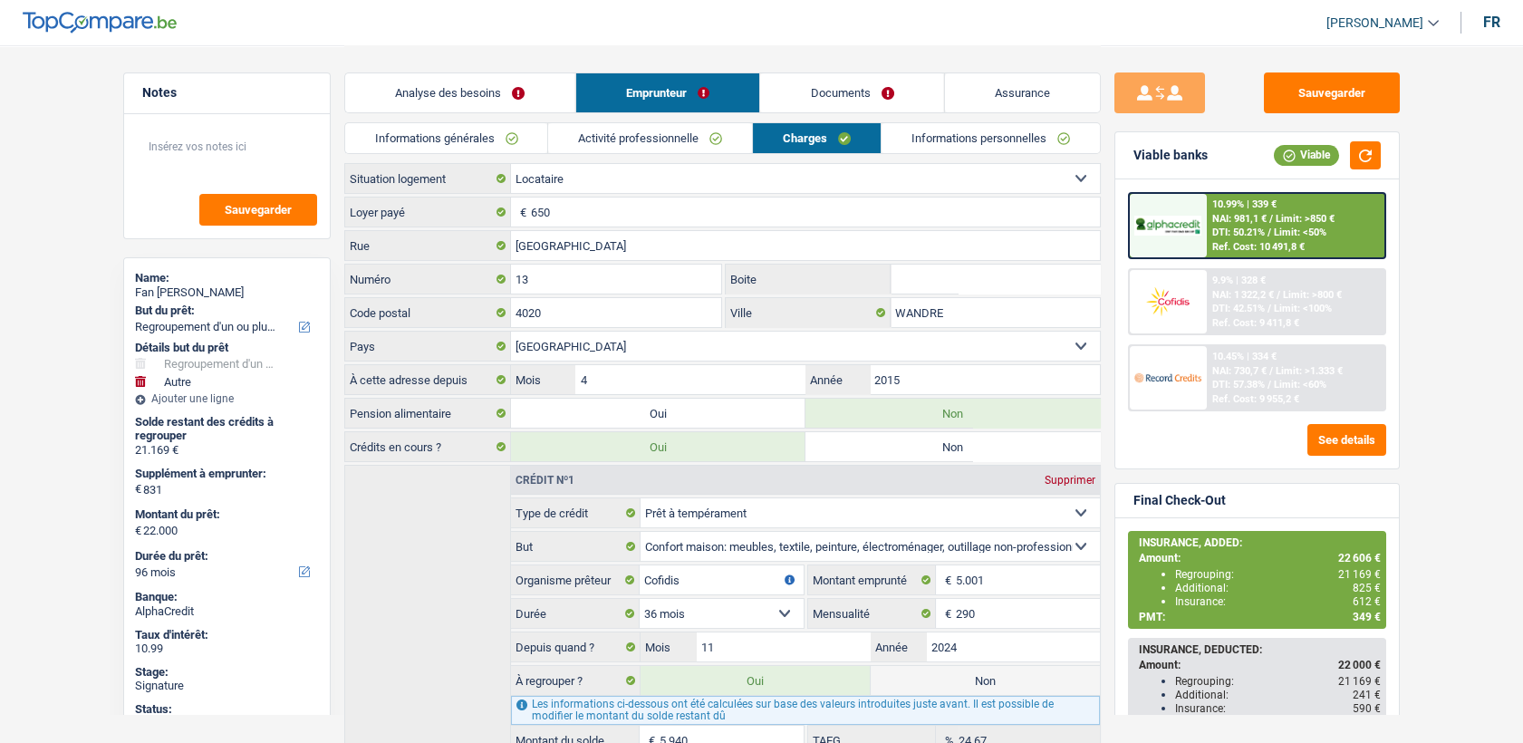
click at [668, 158] on div "Informations générales Activité professionnelle Charges Informations personnell…" at bounding box center [722, 142] width 756 height 41
click at [672, 149] on link "Activité professionnelle" at bounding box center [650, 138] width 204 height 30
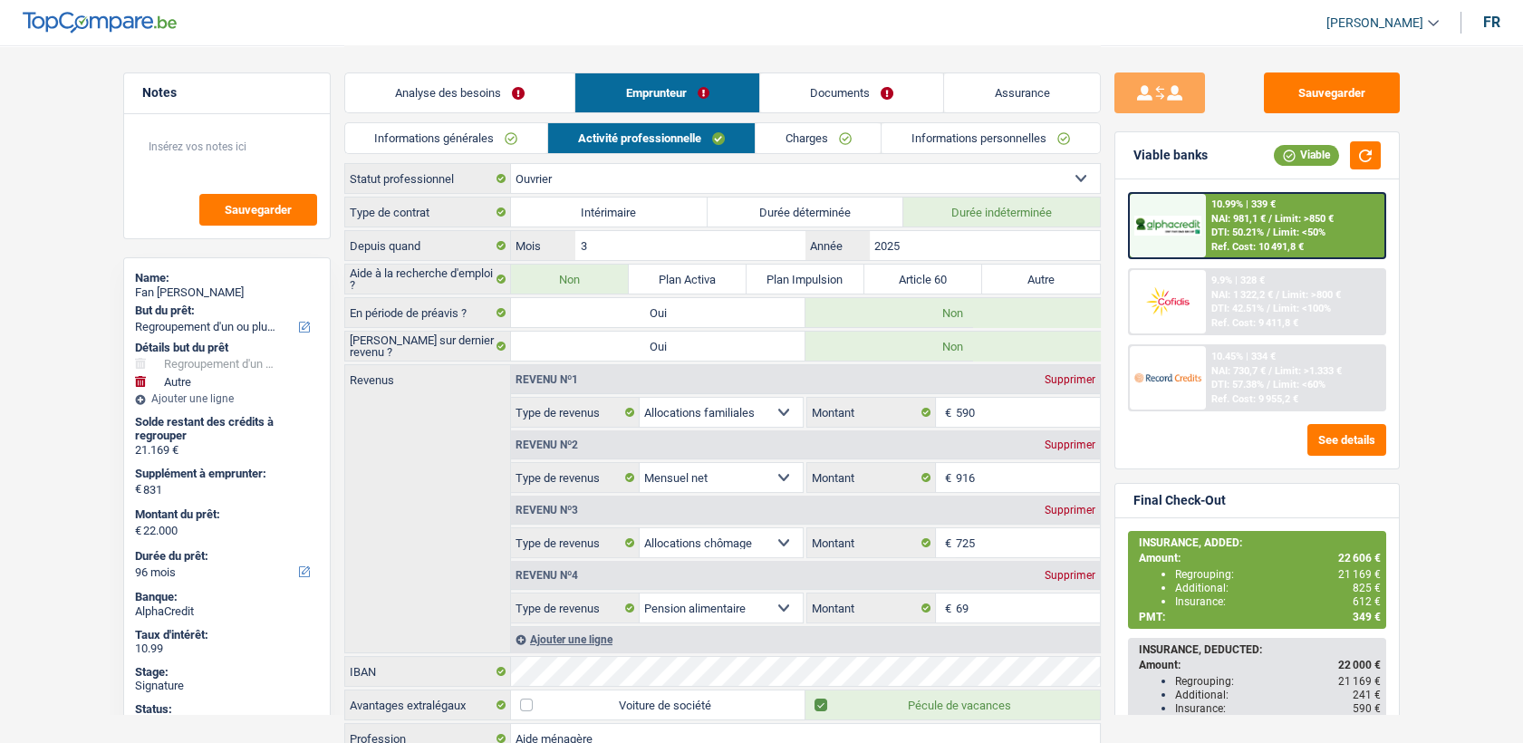
click at [859, 114] on div "Analyse des besoins Emprunteur Documents Assurance" at bounding box center [722, 83] width 756 height 77
click at [900, 105] on link "Documents" at bounding box center [852, 92] width 184 height 39
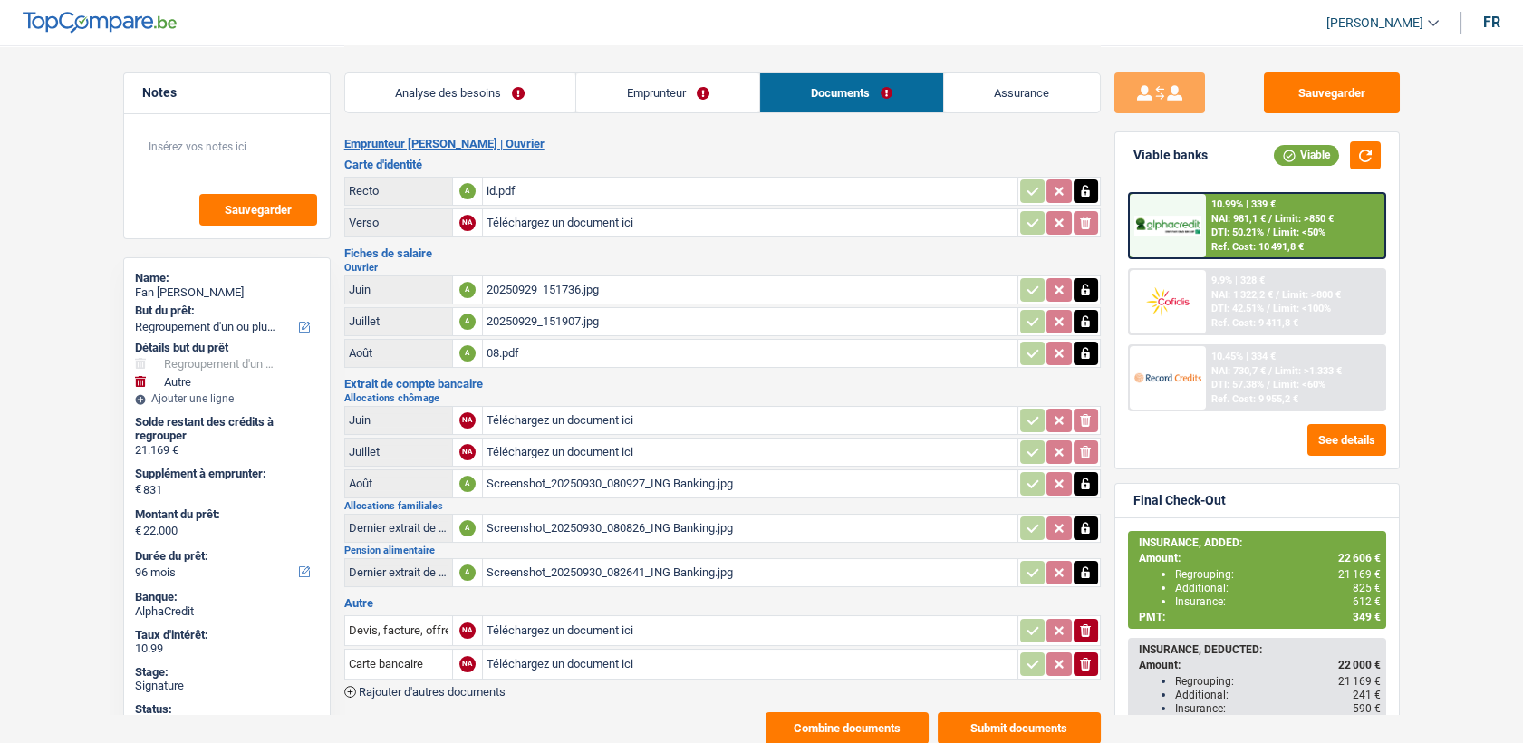
click at [508, 350] on div "08.pdf" at bounding box center [749, 353] width 527 height 27
click at [649, 101] on link "Emprunteur" at bounding box center [667, 92] width 183 height 39
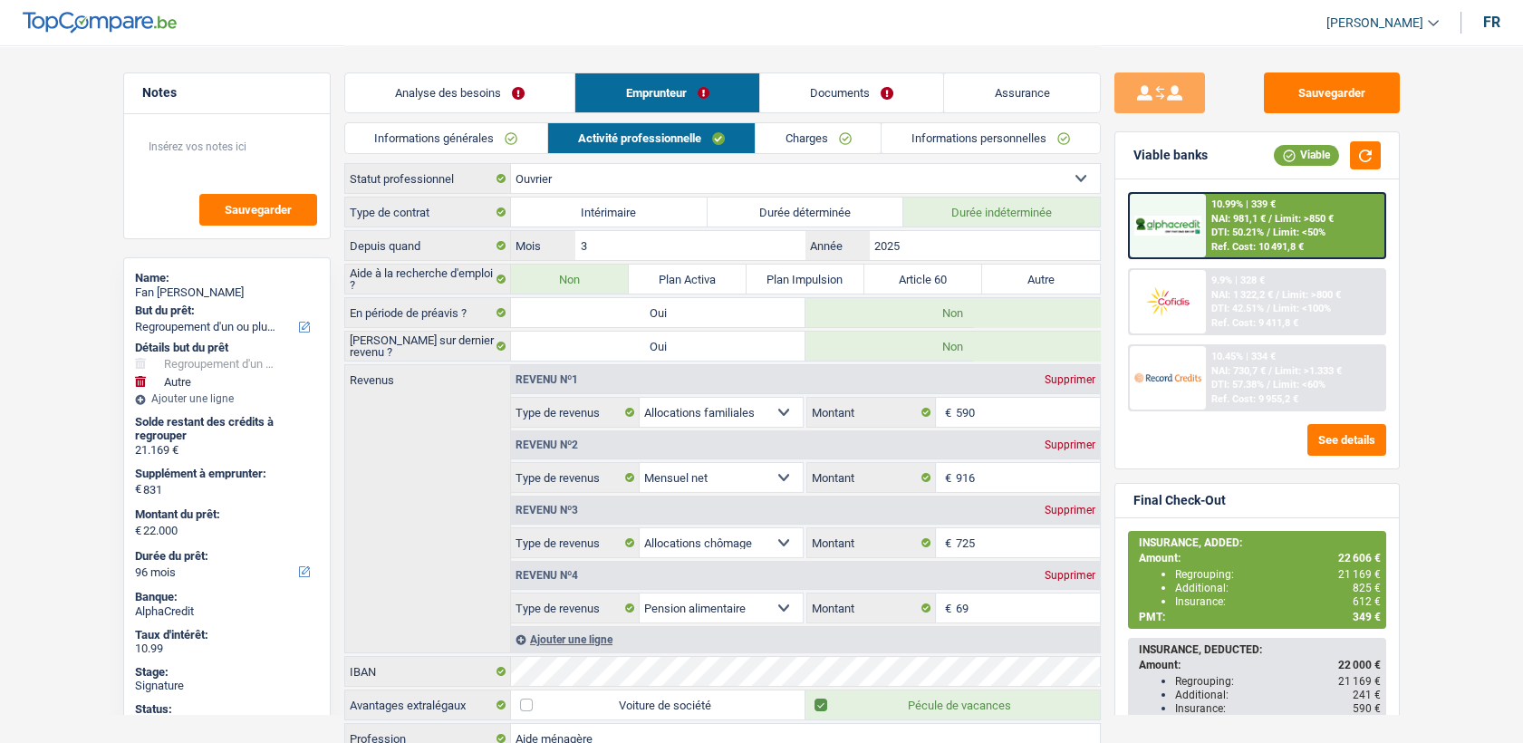
click at [816, 101] on link "Documents" at bounding box center [852, 92] width 184 height 39
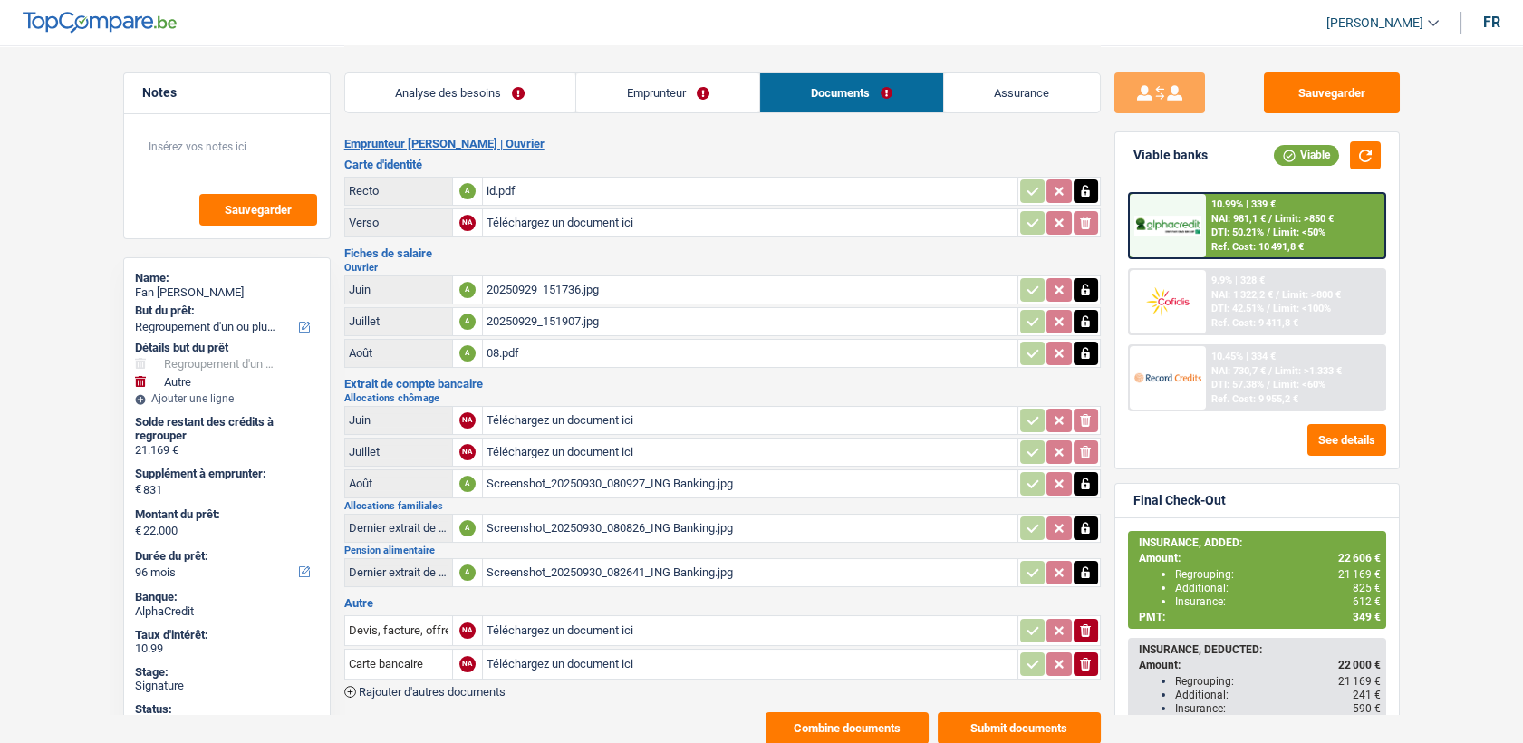
click at [548, 523] on div "Screenshot_20250930_080826_ING Banking.jpg" at bounding box center [749, 527] width 527 height 27
click at [556, 476] on div "Screenshot_20250930_080927_ING Banking.jpg" at bounding box center [749, 483] width 527 height 27
click at [596, 91] on link "Emprunteur" at bounding box center [667, 92] width 183 height 39
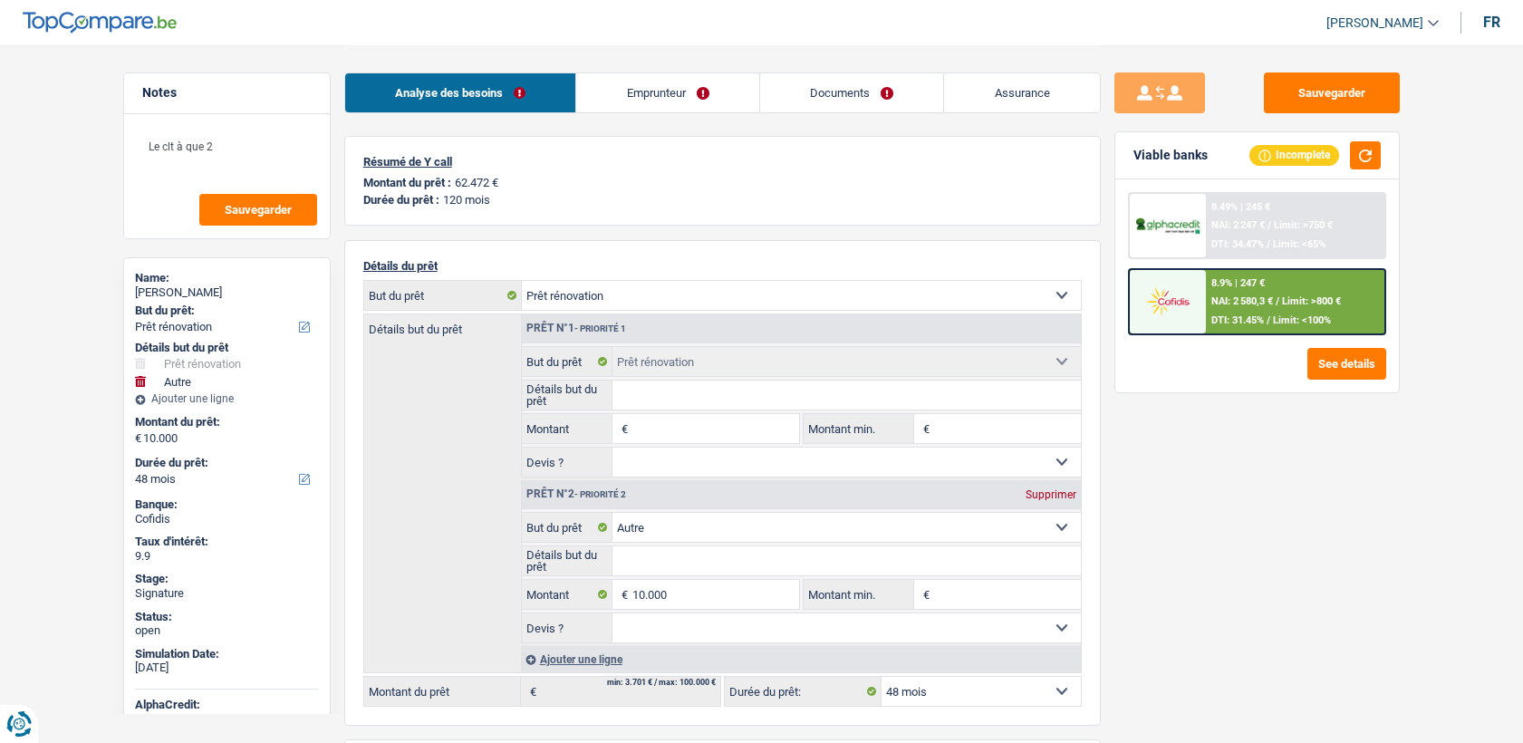
select select "renovation"
select select "other"
select select "48"
select select "renovation"
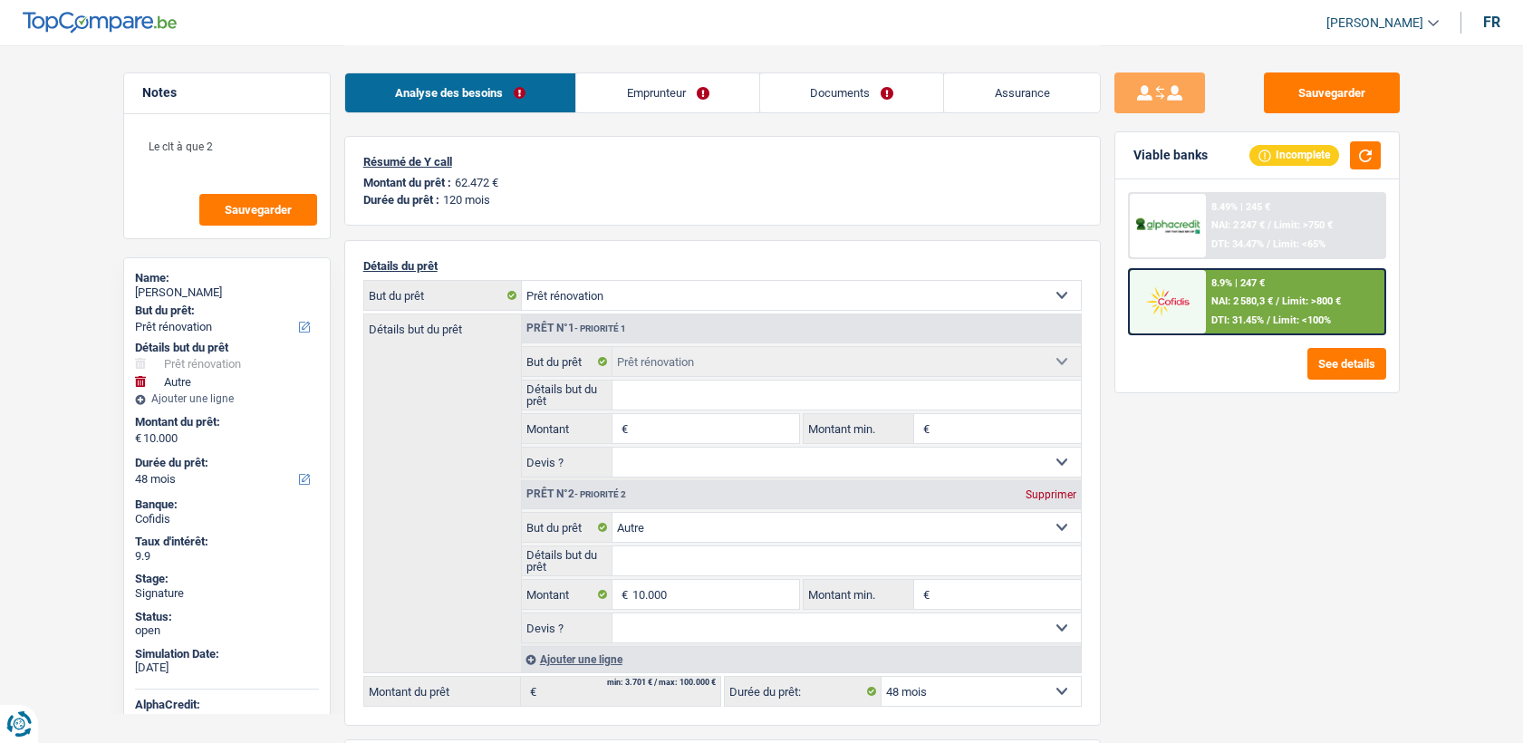
select select "renovation"
select select "other"
select select "48"
select select "renovation"
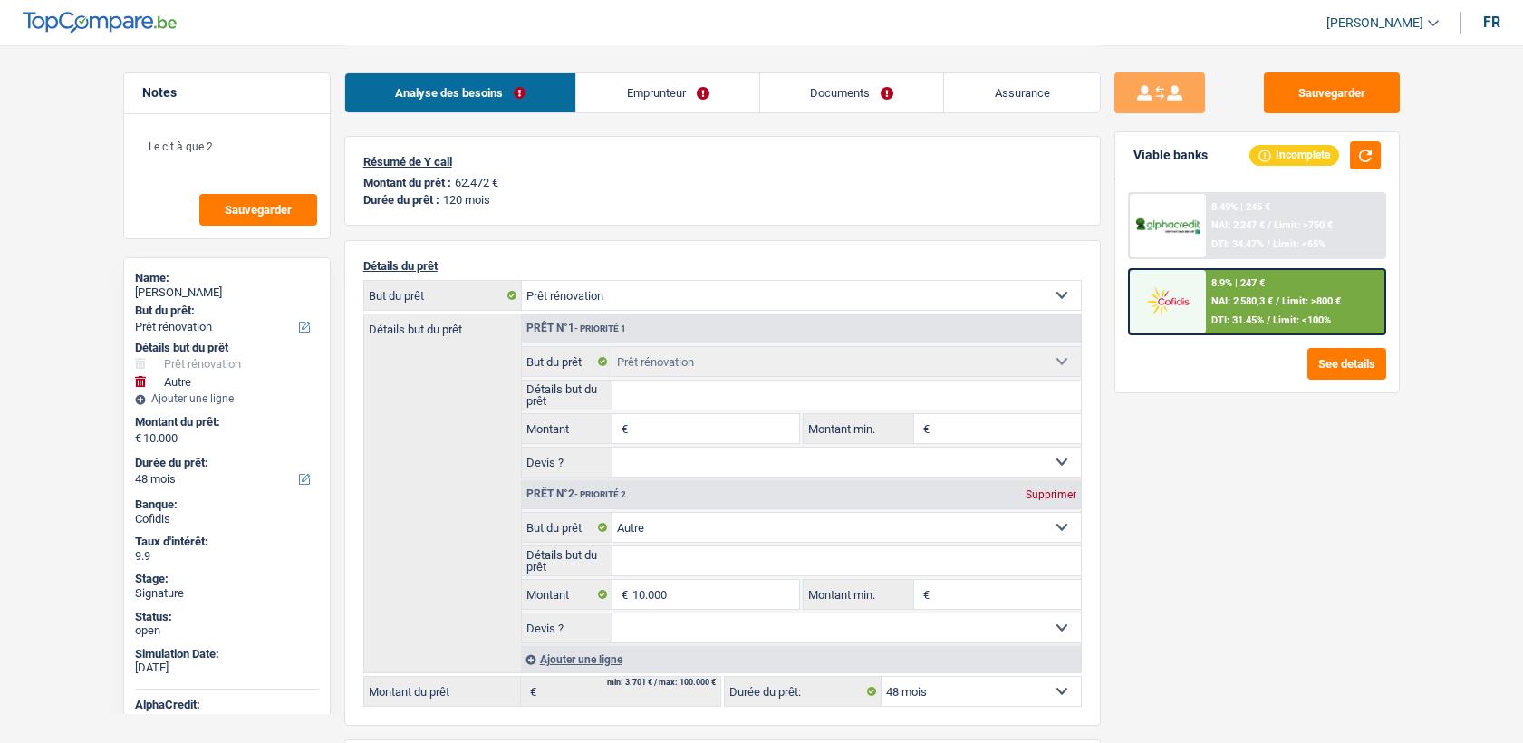
select select "other"
select select "48"
select select "renovation"
select select "other"
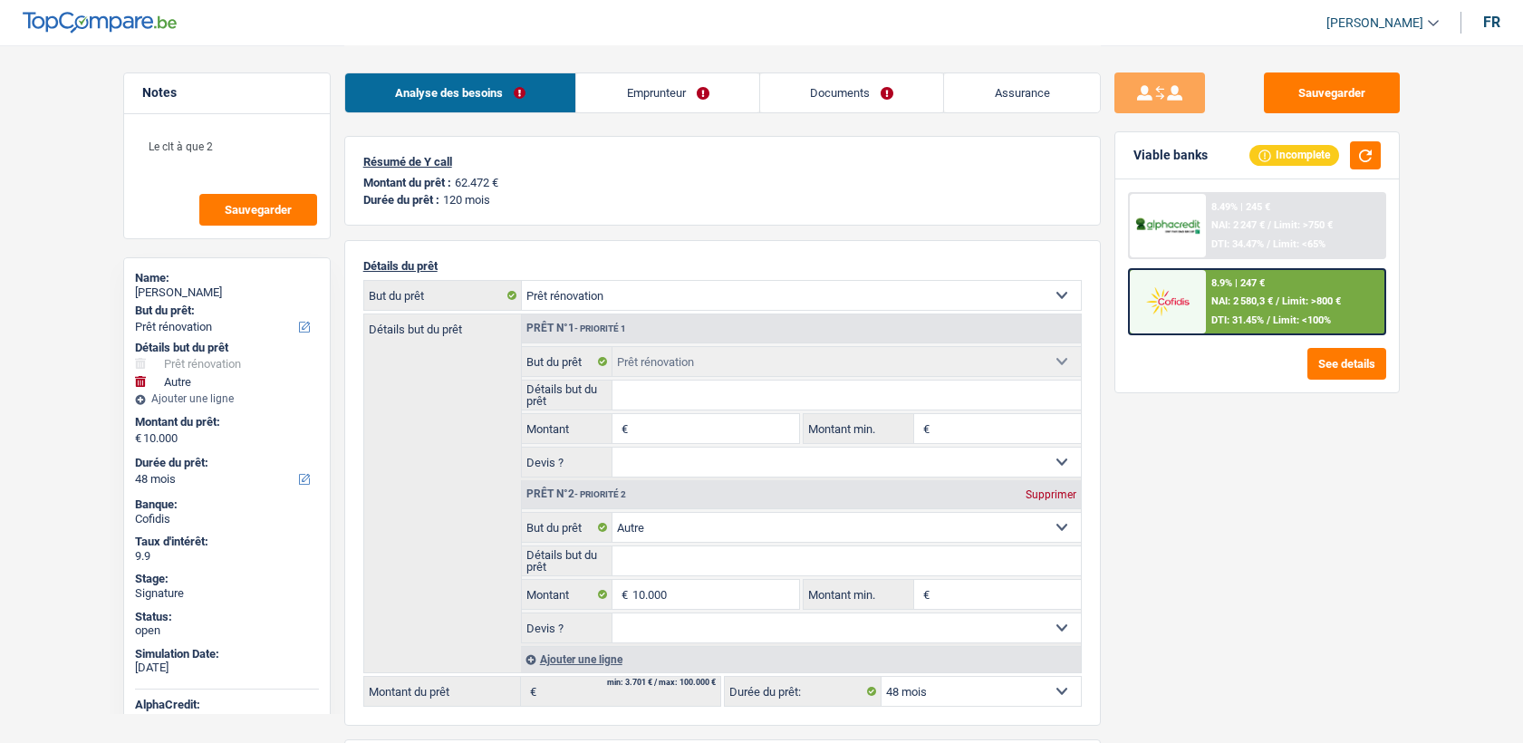
select select "48"
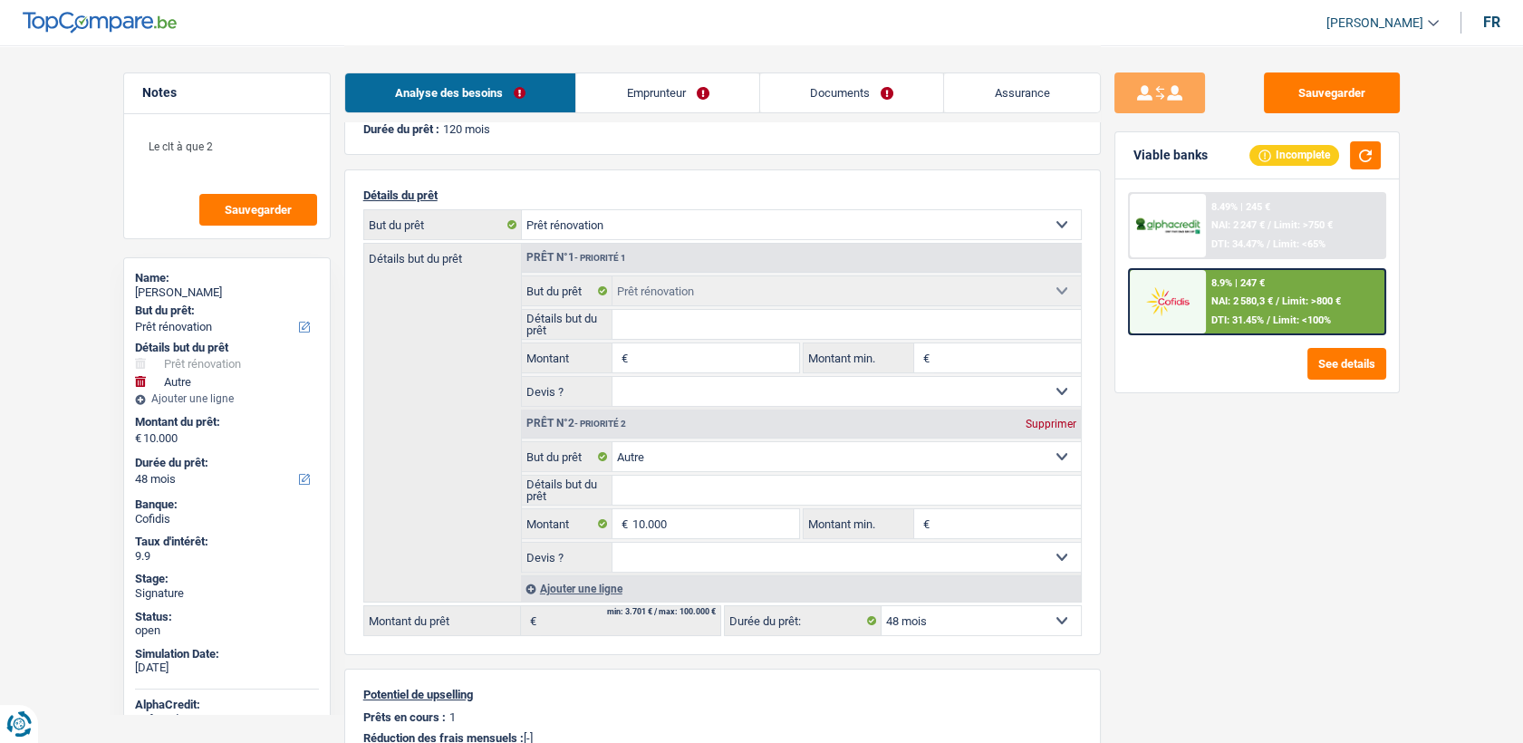
scroll to position [302, 0]
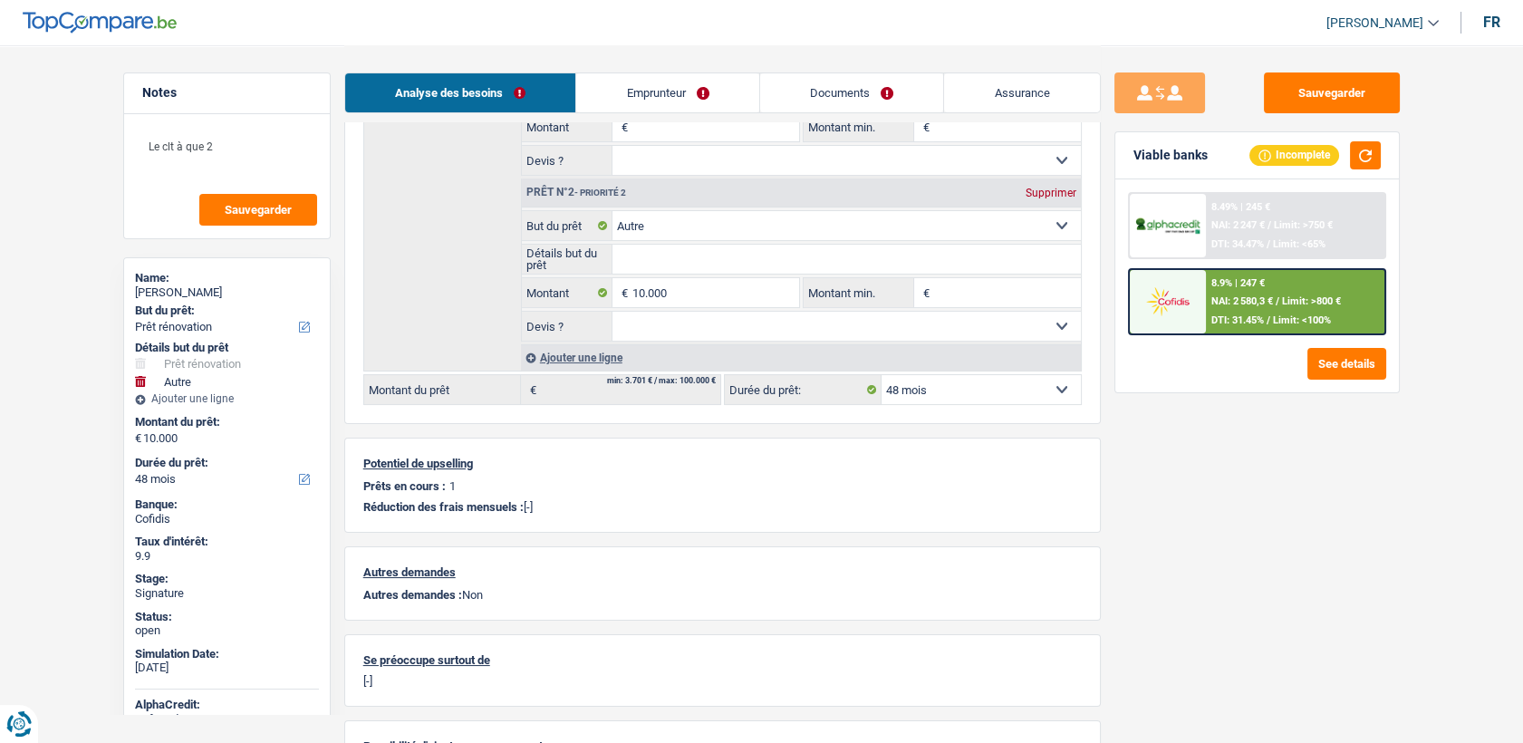
click at [1273, 295] on span "NAI: 2 580,3 €" at bounding box center [1242, 301] width 62 height 12
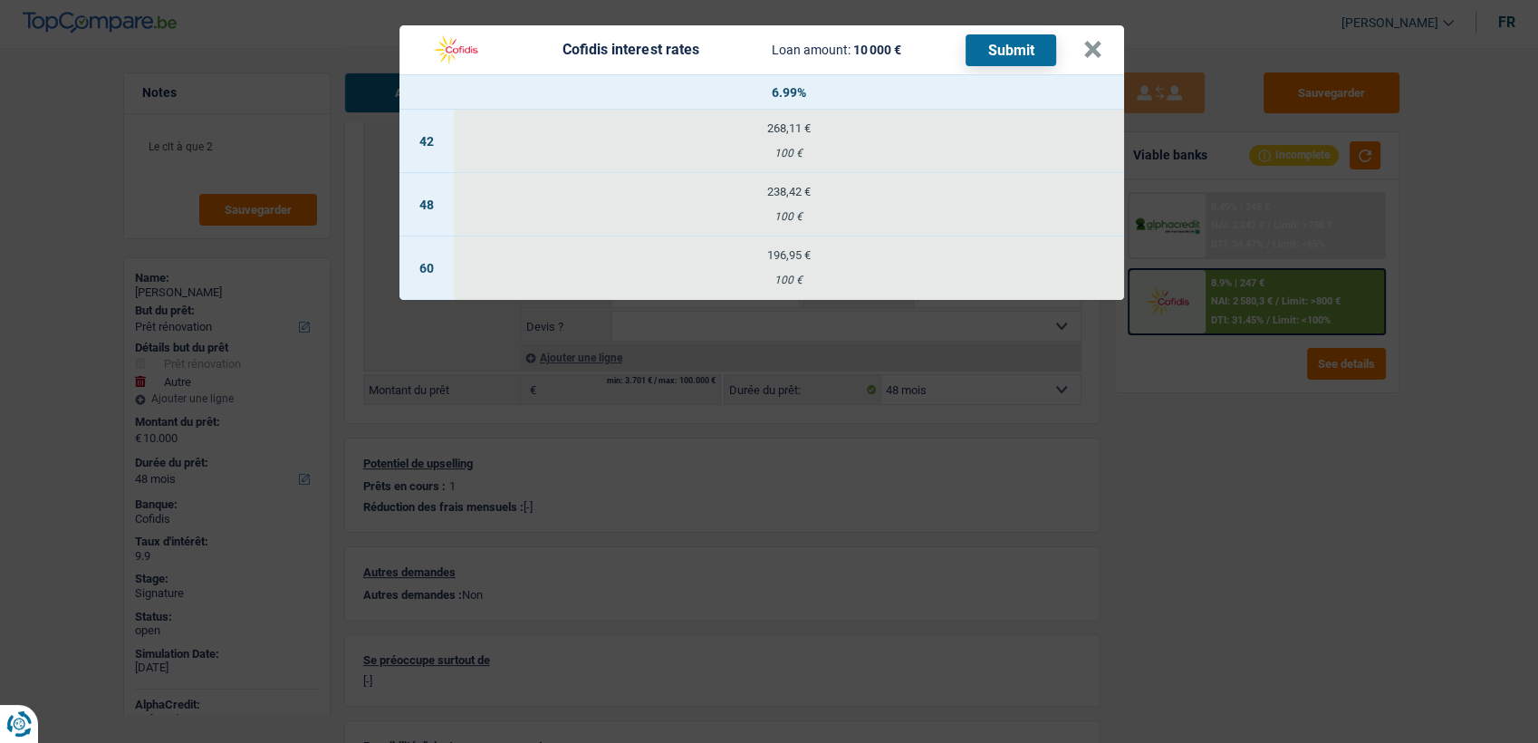
click at [773, 257] on div "196,95 €" at bounding box center [789, 255] width 670 height 12
click at [1087, 53] on button "×" at bounding box center [1092, 50] width 19 height 18
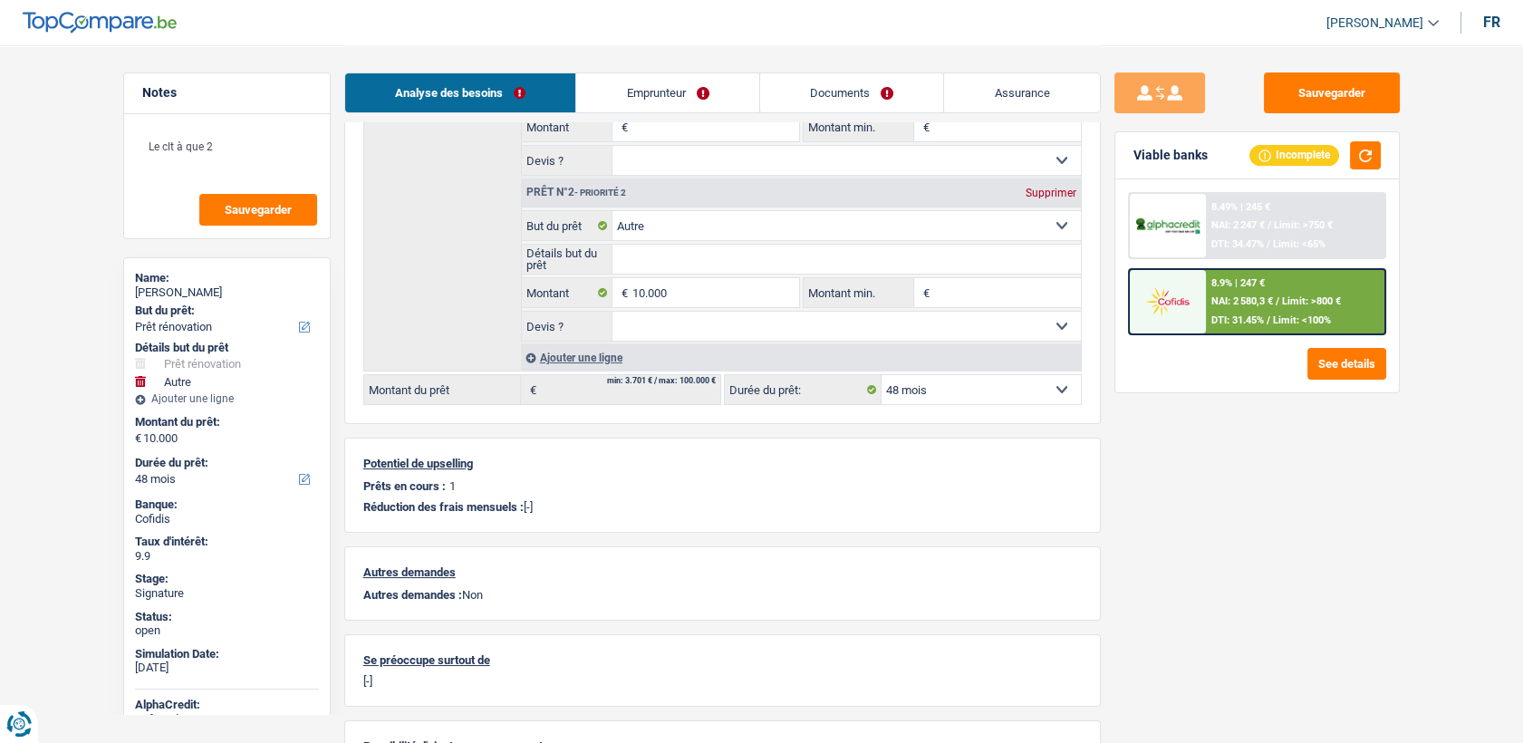
click at [711, 98] on link "Emprunteur" at bounding box center [667, 92] width 183 height 39
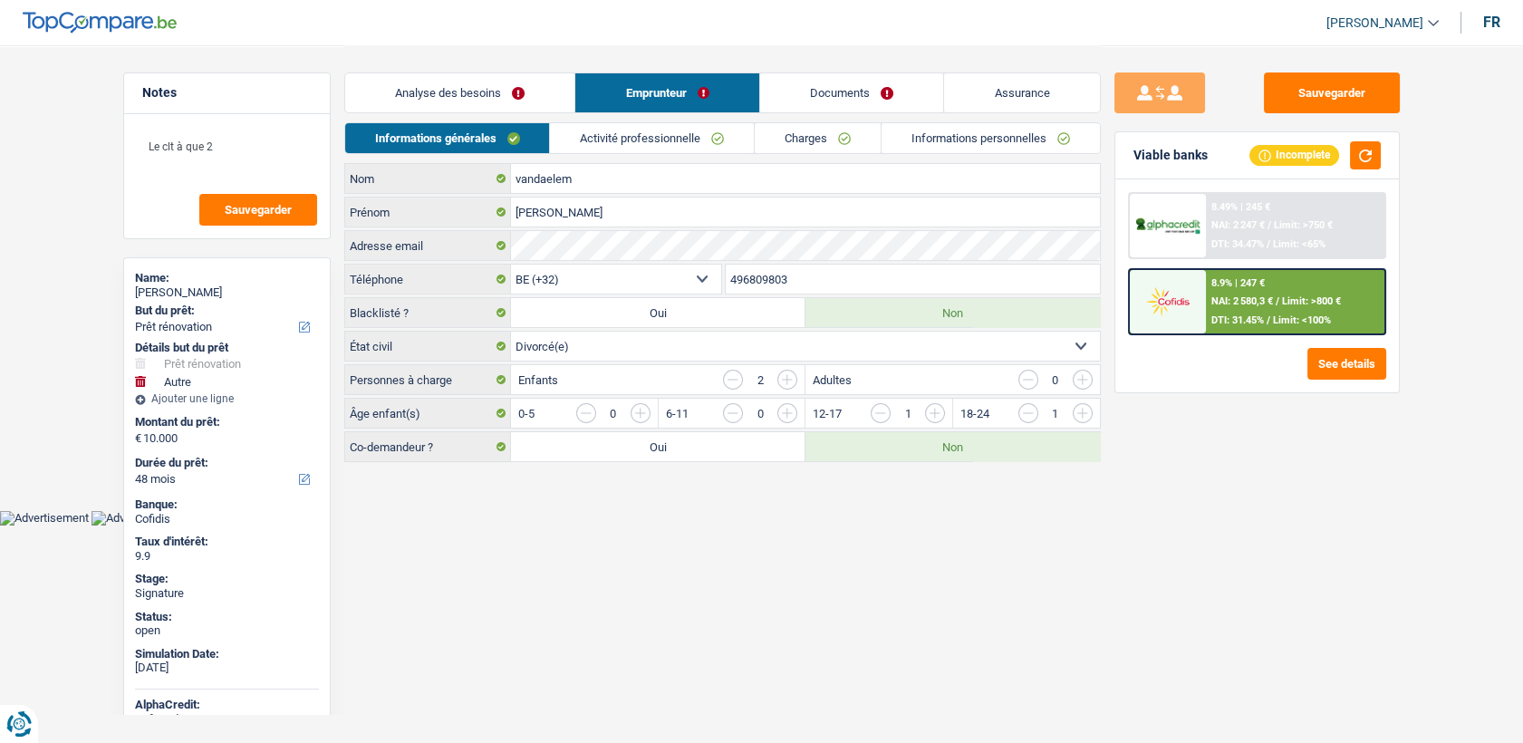
scroll to position [0, 0]
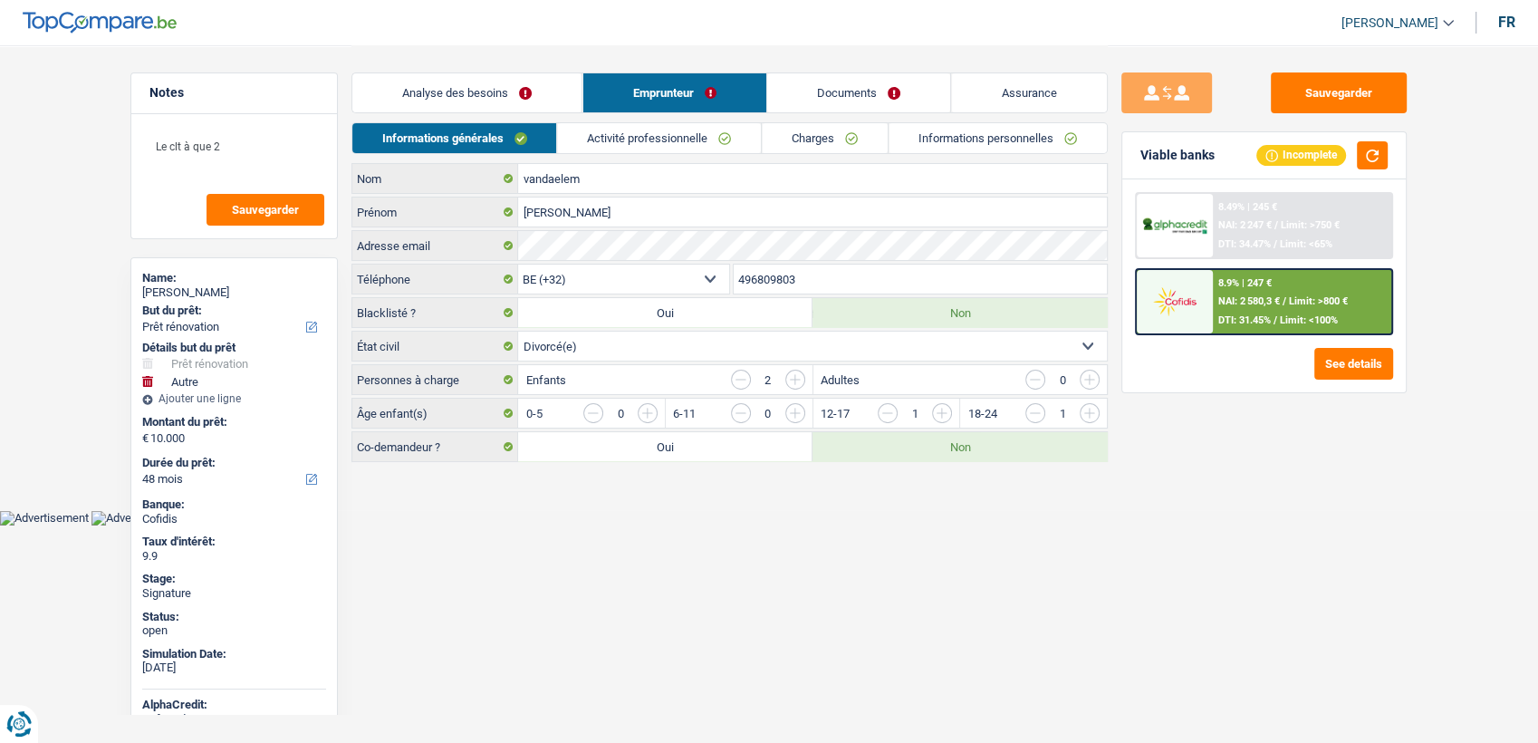
click at [989, 141] on link "Informations personnelles" at bounding box center [998, 138] width 218 height 30
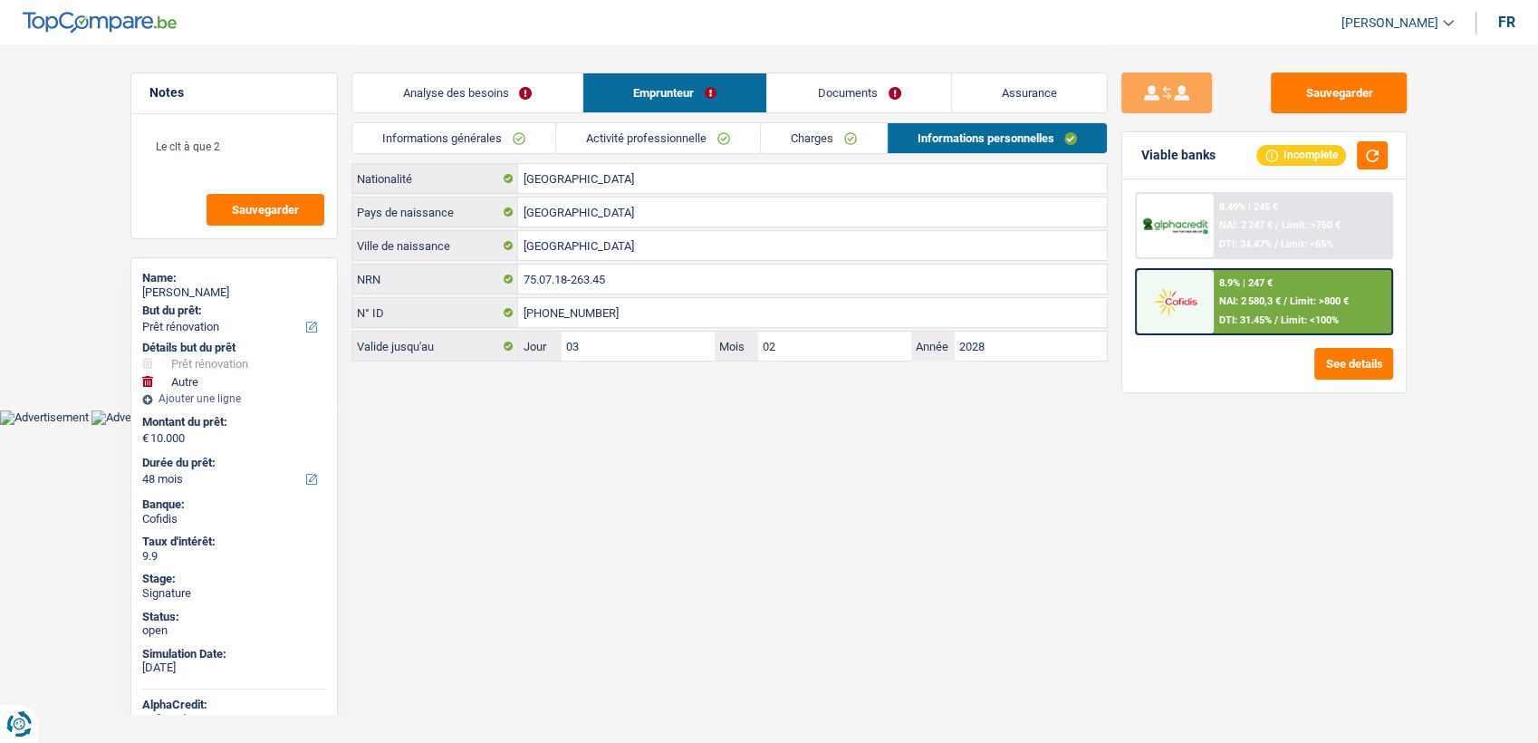
click at [1204, 310] on img at bounding box center [1174, 301] width 67 height 34
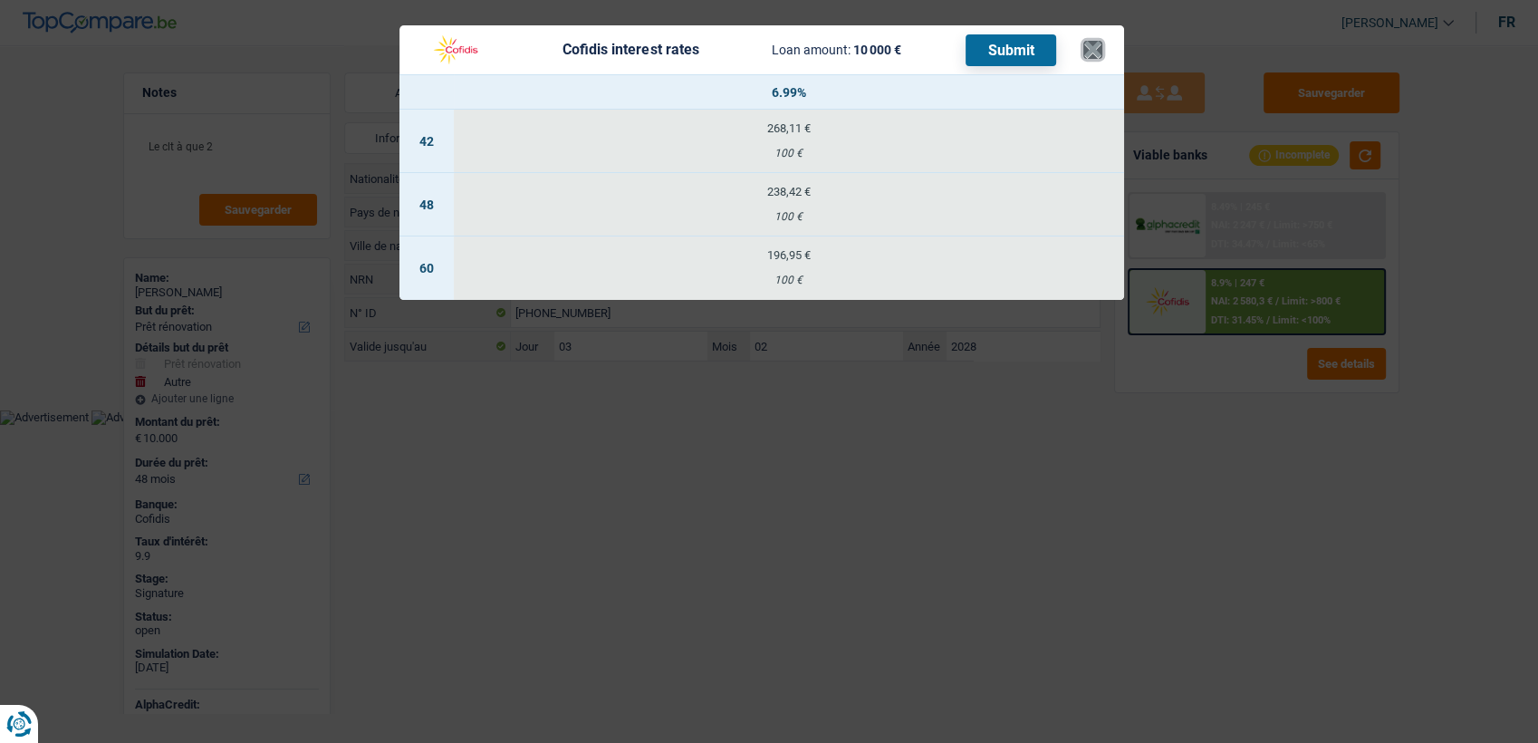
click at [1089, 48] on button "×" at bounding box center [1092, 50] width 19 height 18
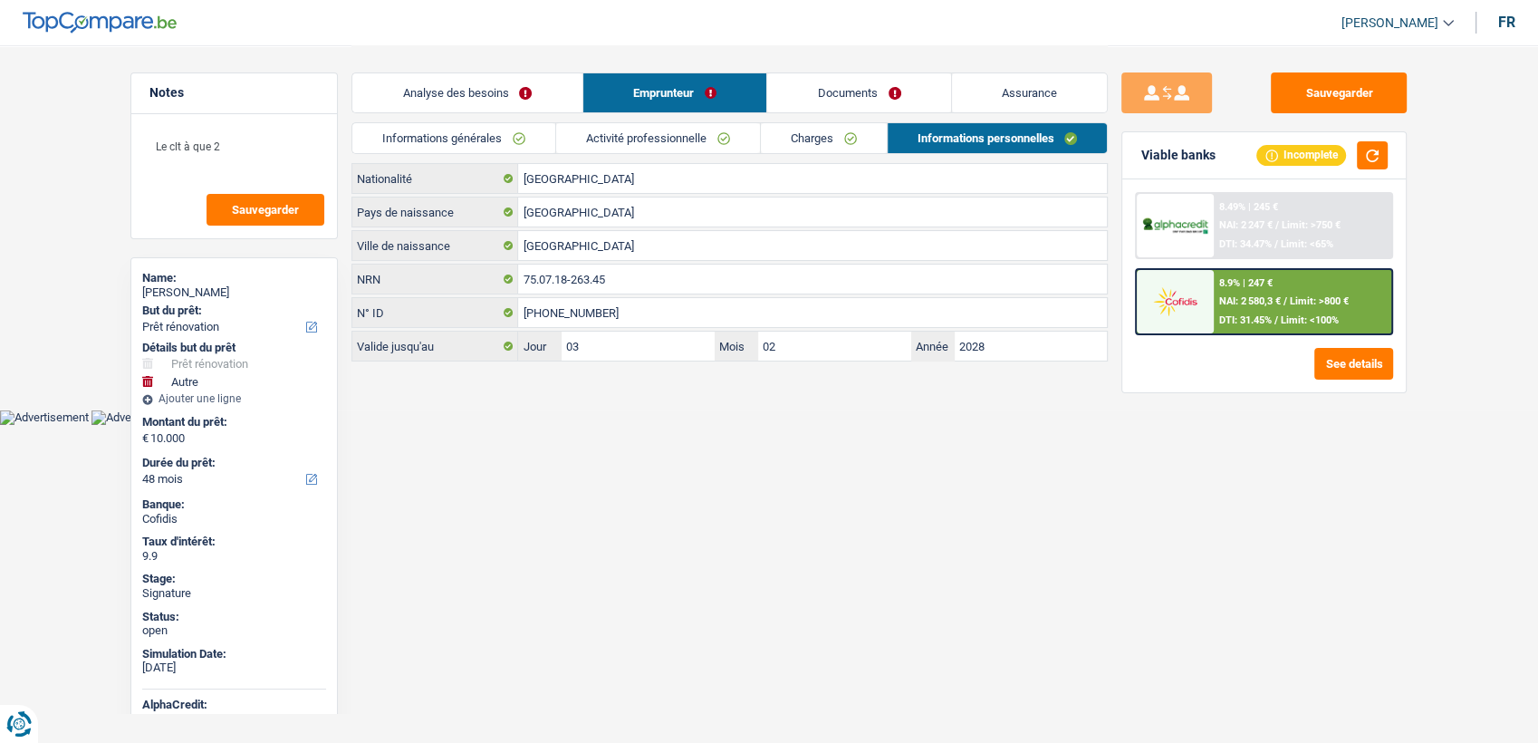
click at [495, 151] on link "Informations générales" at bounding box center [453, 138] width 203 height 30
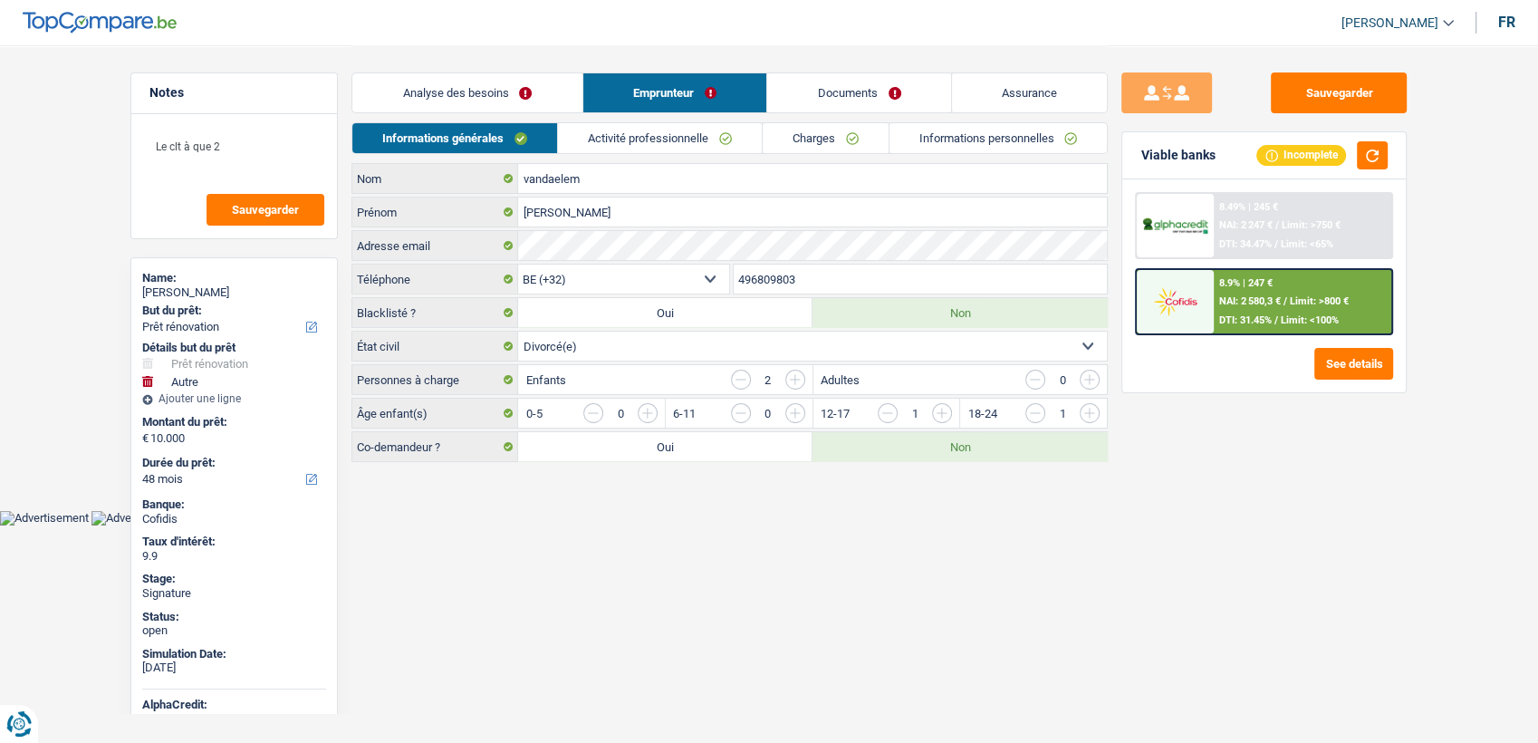
click at [483, 89] on link "Analyse des besoins" at bounding box center [467, 92] width 230 height 39
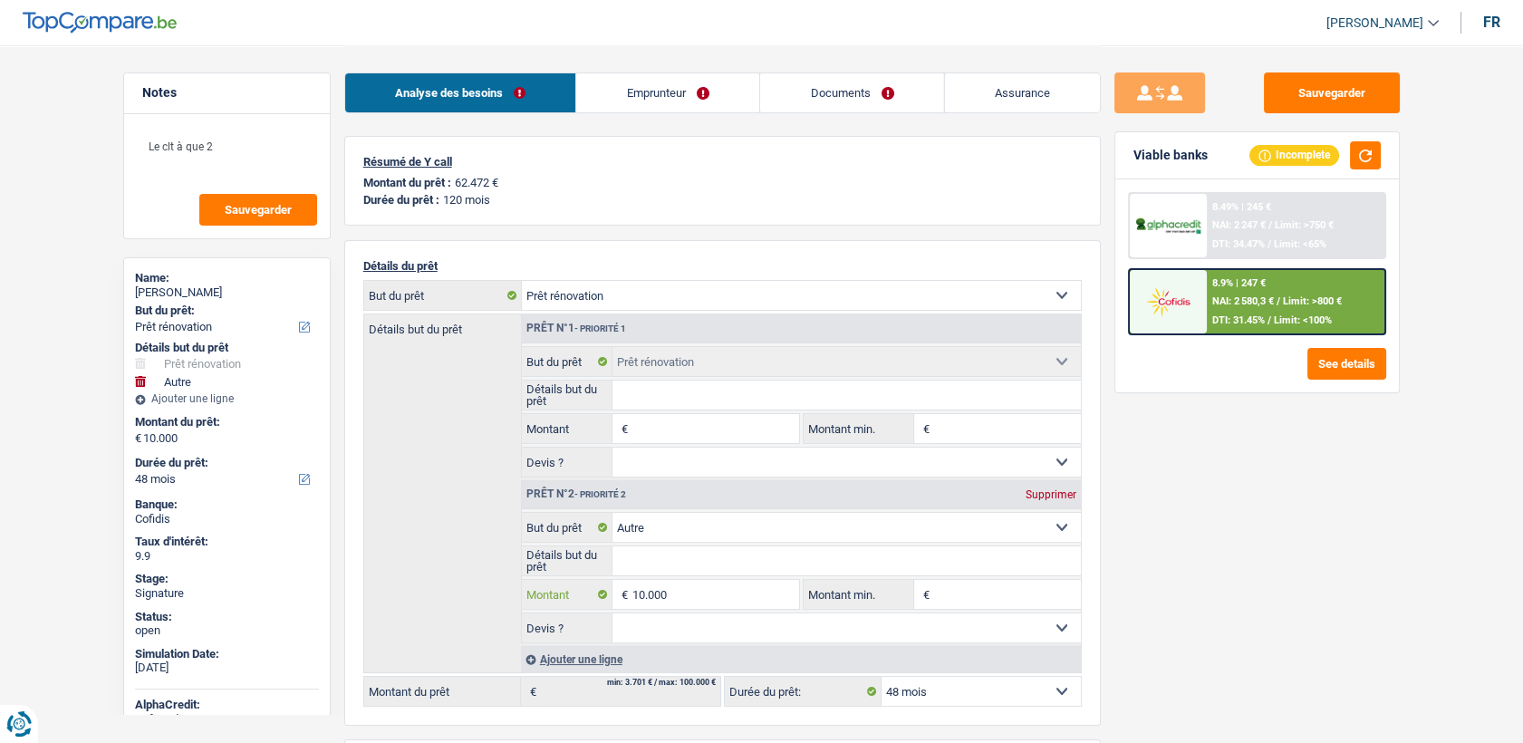
click at [677, 589] on input "10.000" at bounding box center [715, 594] width 166 height 29
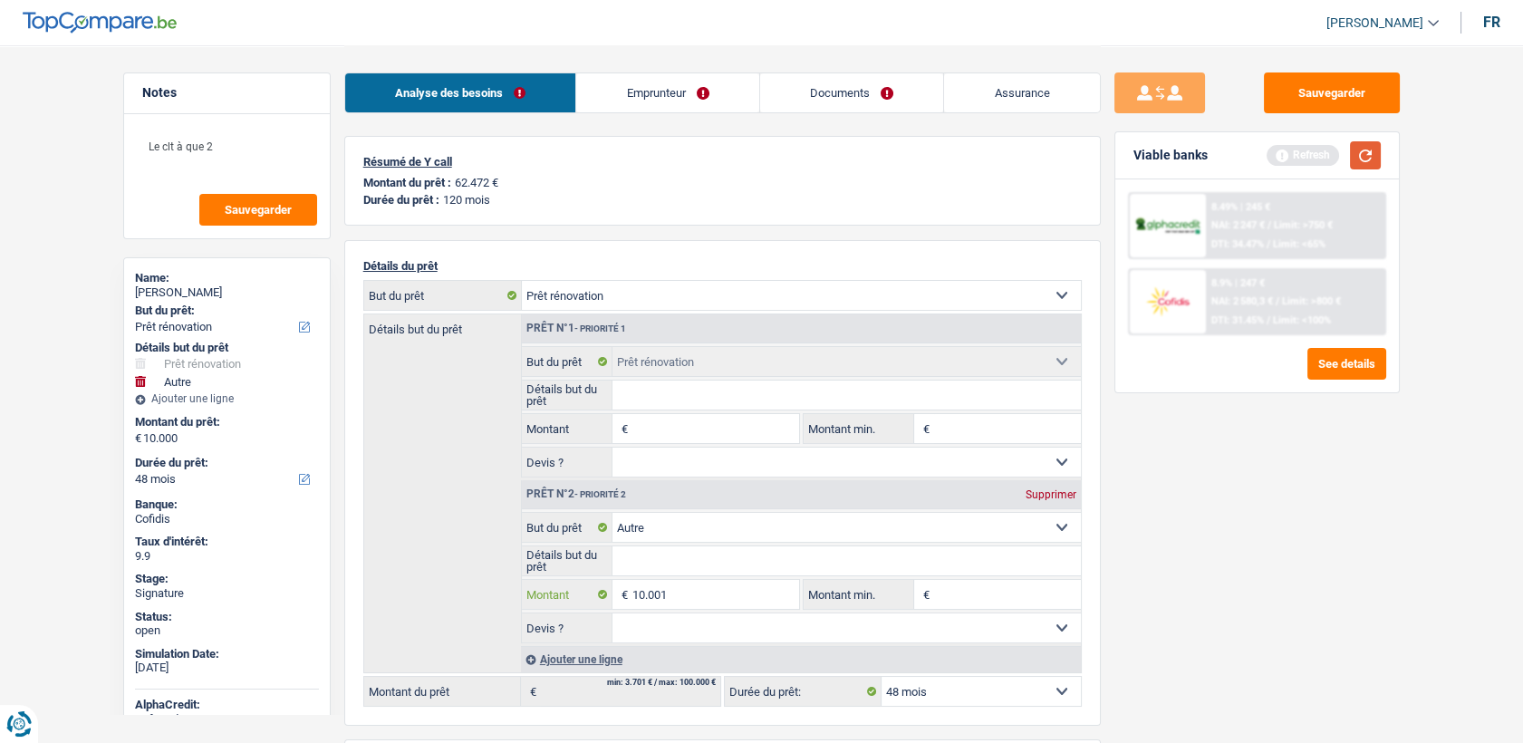
type input "10.001"
click at [1371, 158] on button "button" at bounding box center [1365, 155] width 31 height 28
select select "60"
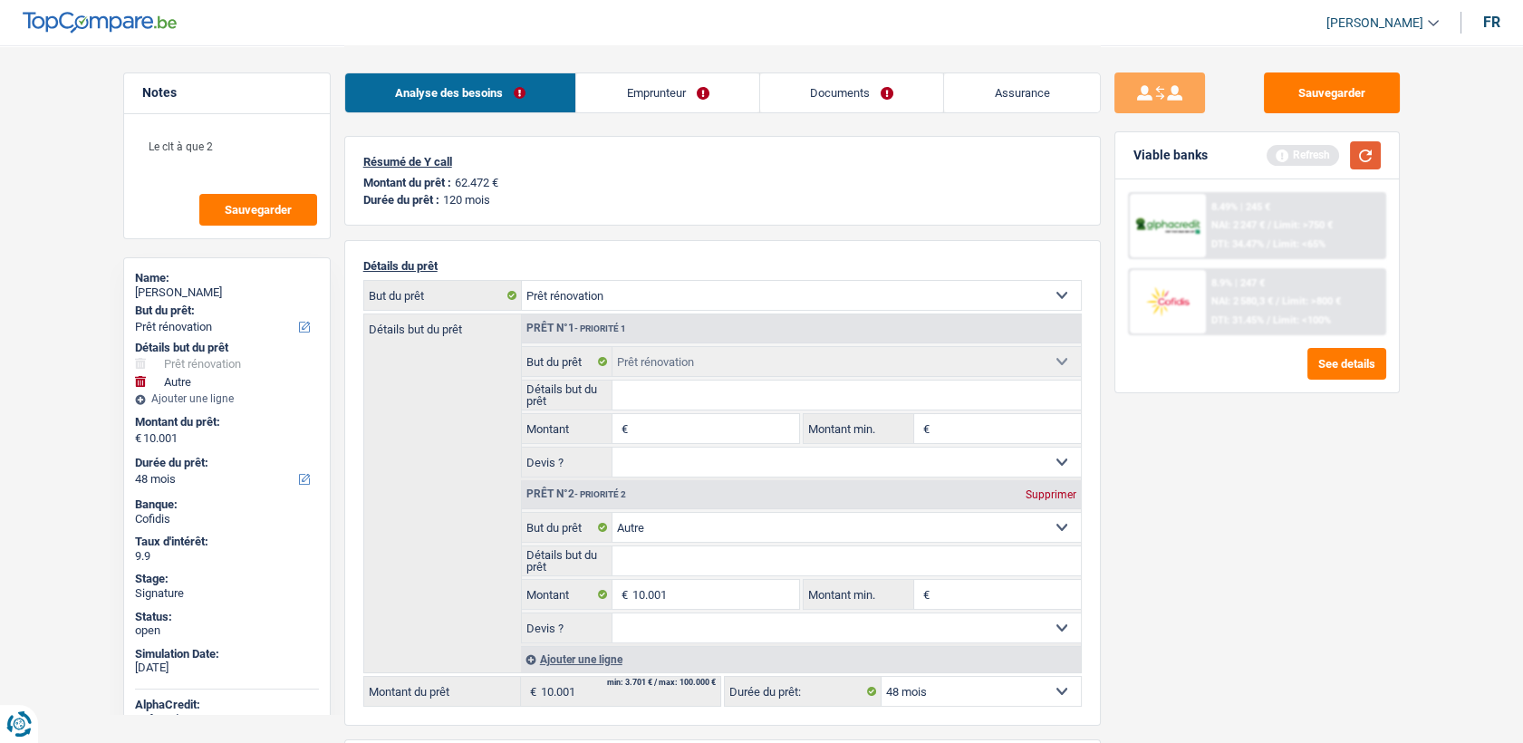
select select "60"
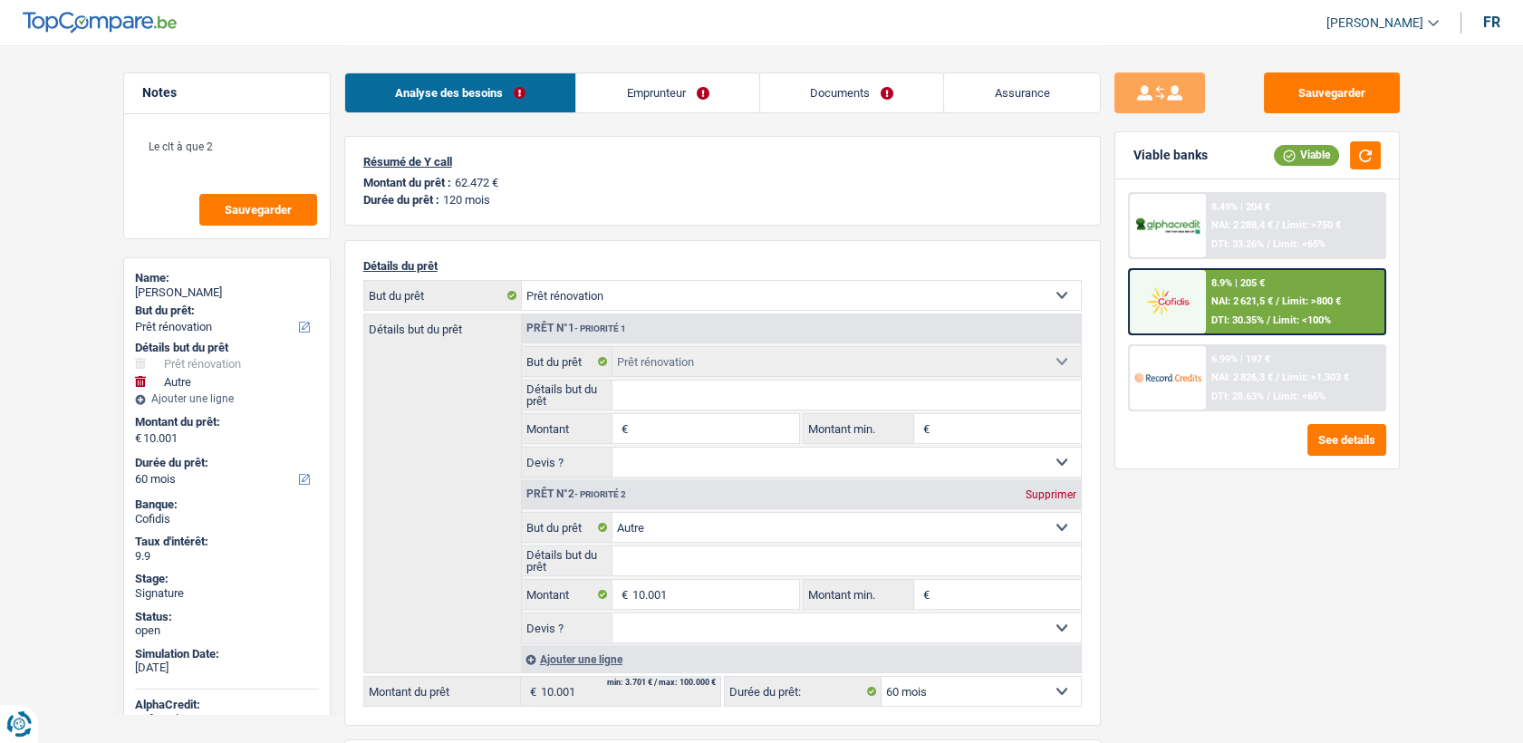
click at [1239, 314] on span "DTI: 30.35%" at bounding box center [1237, 320] width 53 height 12
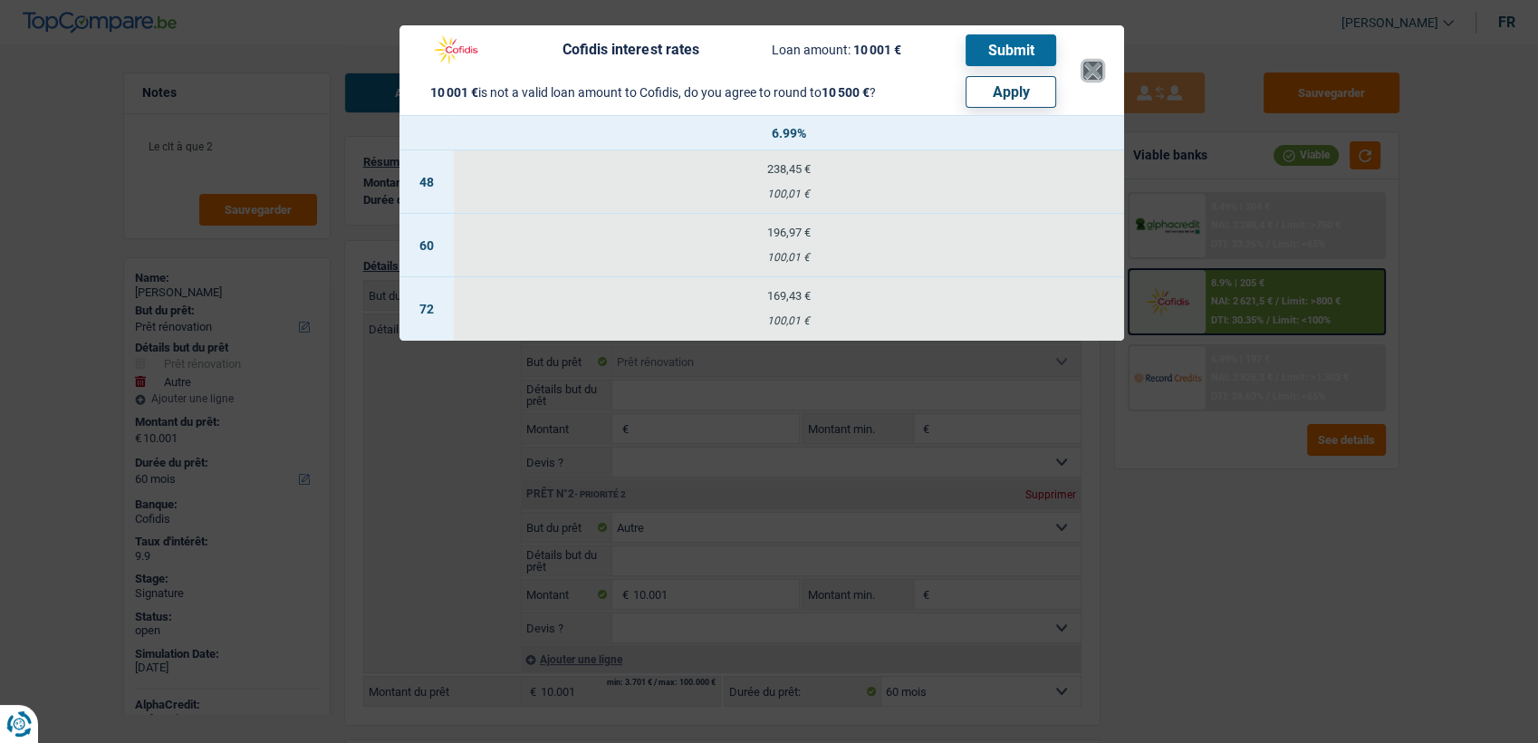
drag, startPoint x: 1085, startPoint y: 64, endPoint x: 1048, endPoint y: 127, distance: 72.7
click at [1085, 65] on button "×" at bounding box center [1092, 71] width 19 height 18
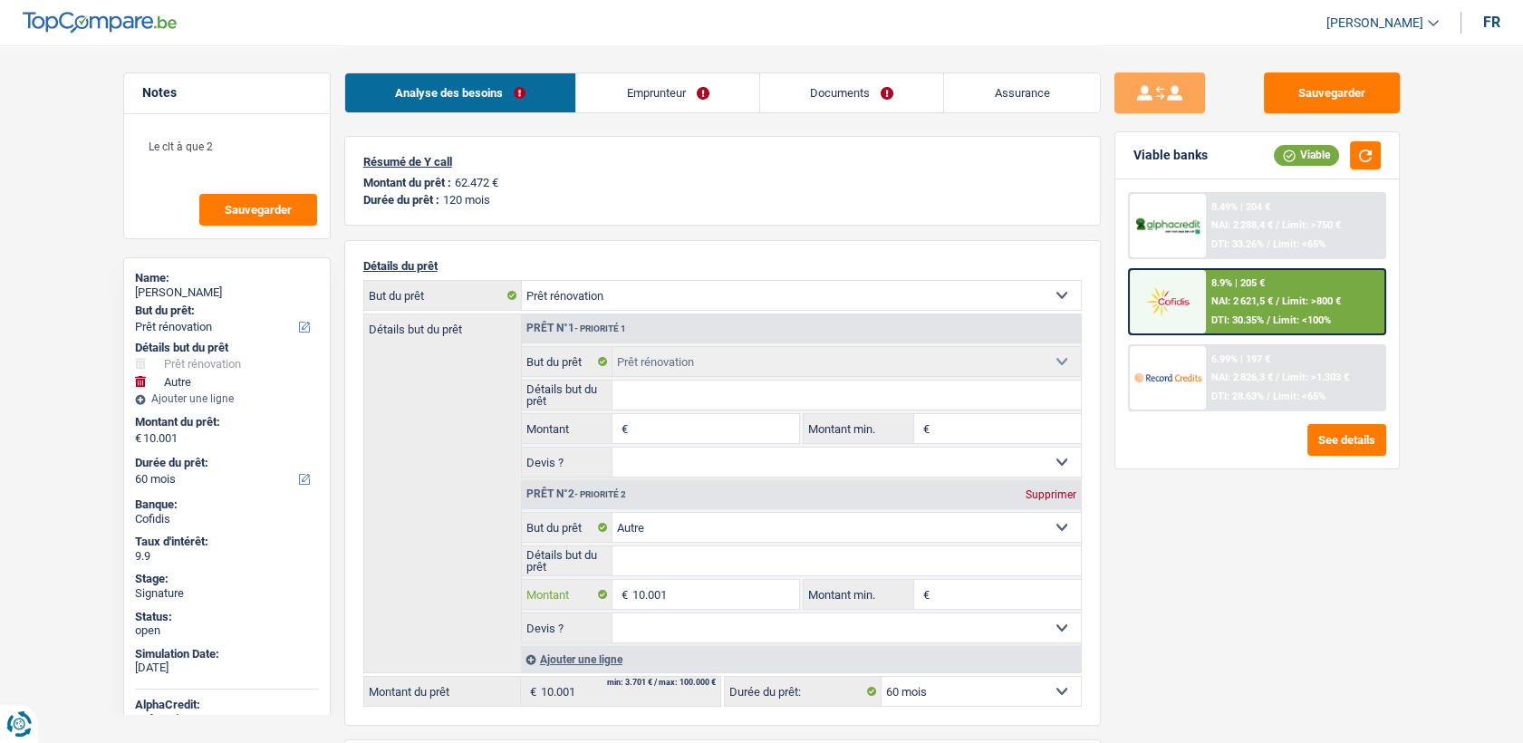
click at [722, 590] on input "10.001" at bounding box center [715, 594] width 166 height 29
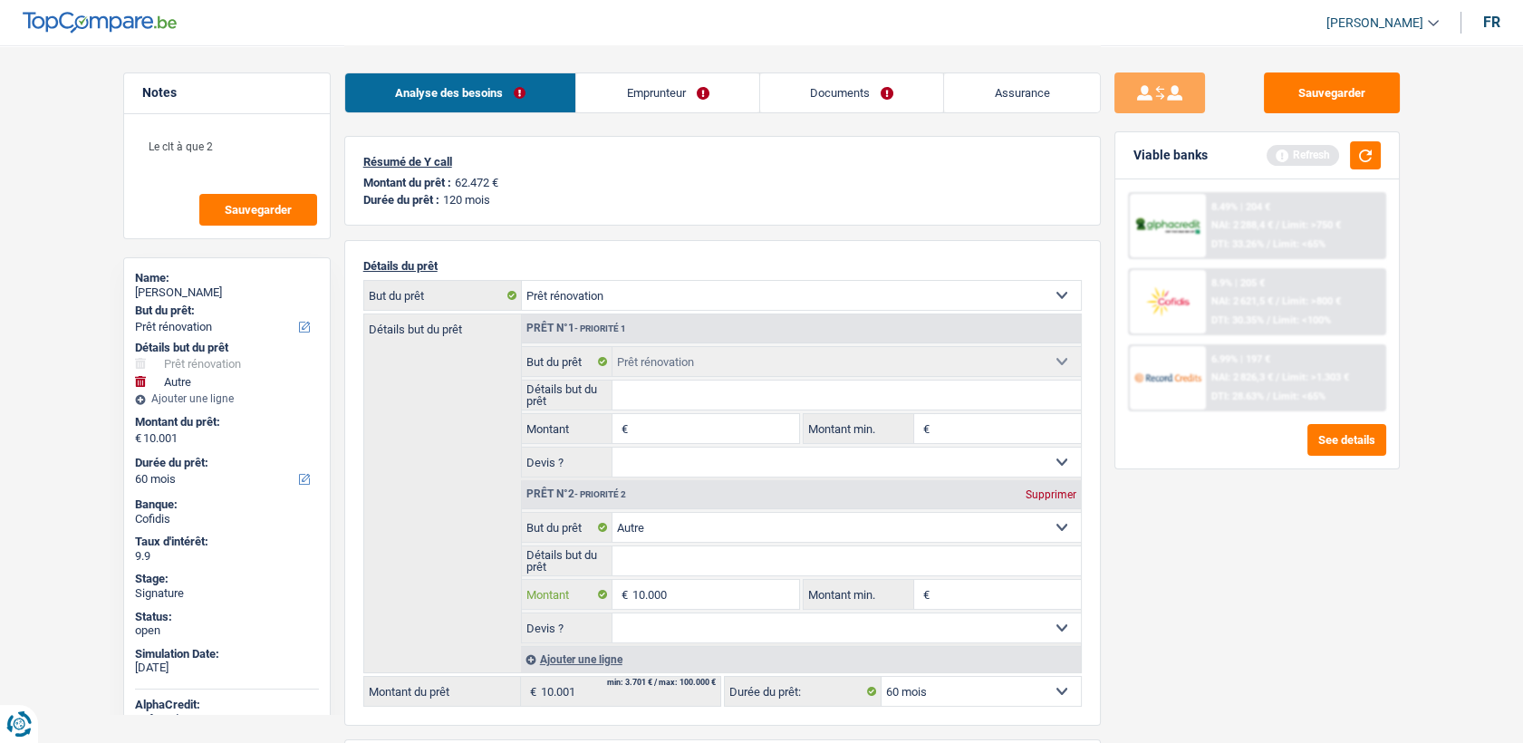
type input "10.000"
select select "48"
type input "10.000"
select select "48"
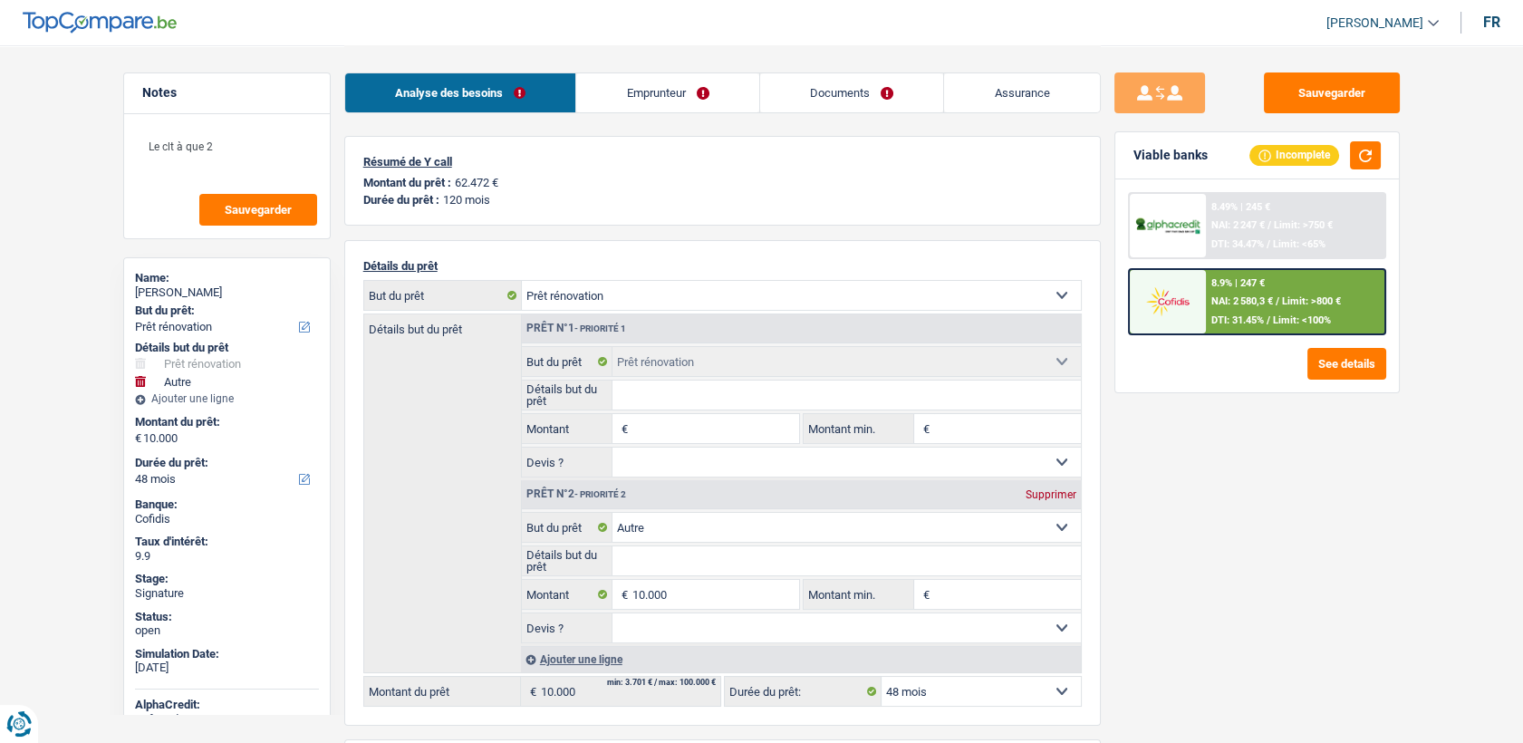
click at [1216, 300] on span "NAI: 2 580,3 €" at bounding box center [1242, 301] width 62 height 12
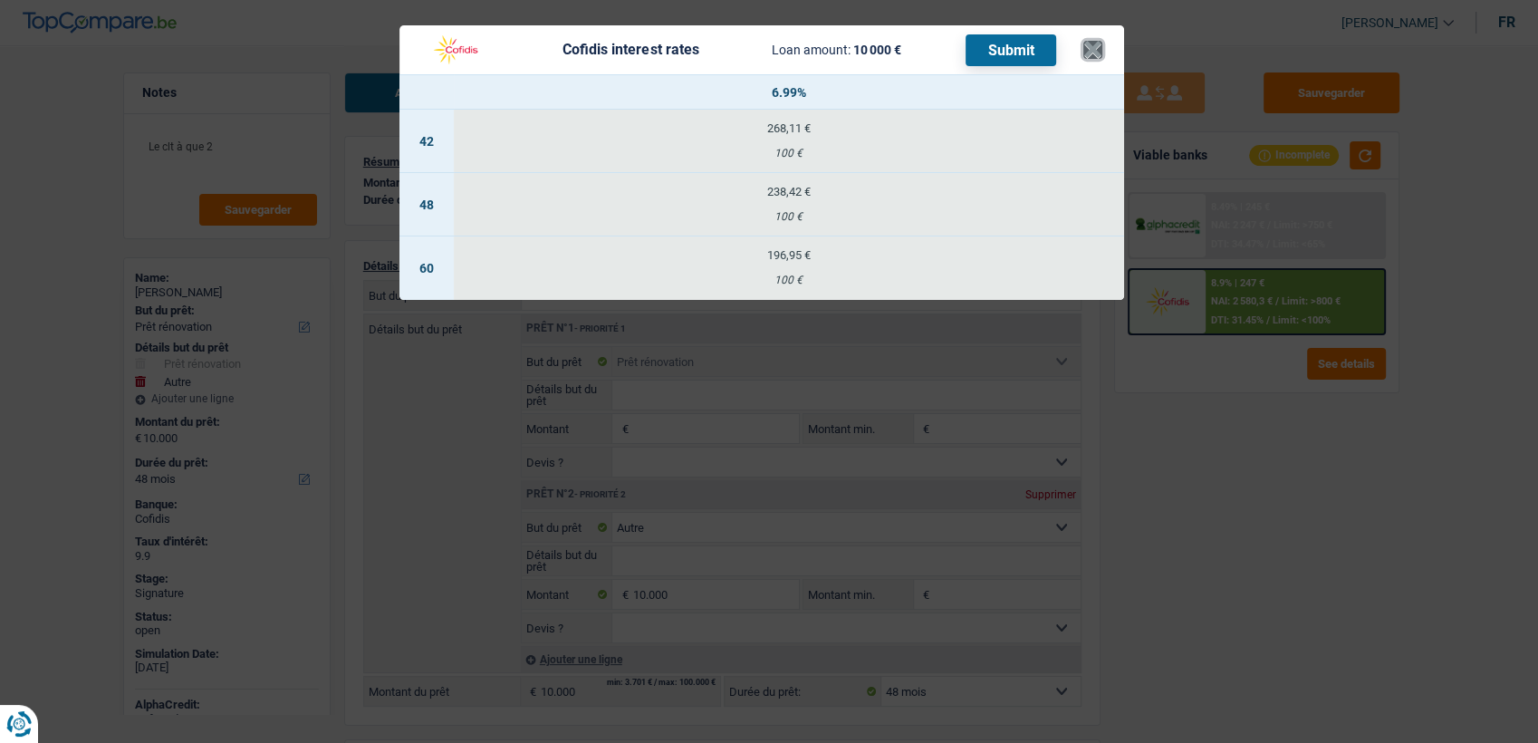
click at [1093, 52] on button "×" at bounding box center [1092, 50] width 19 height 18
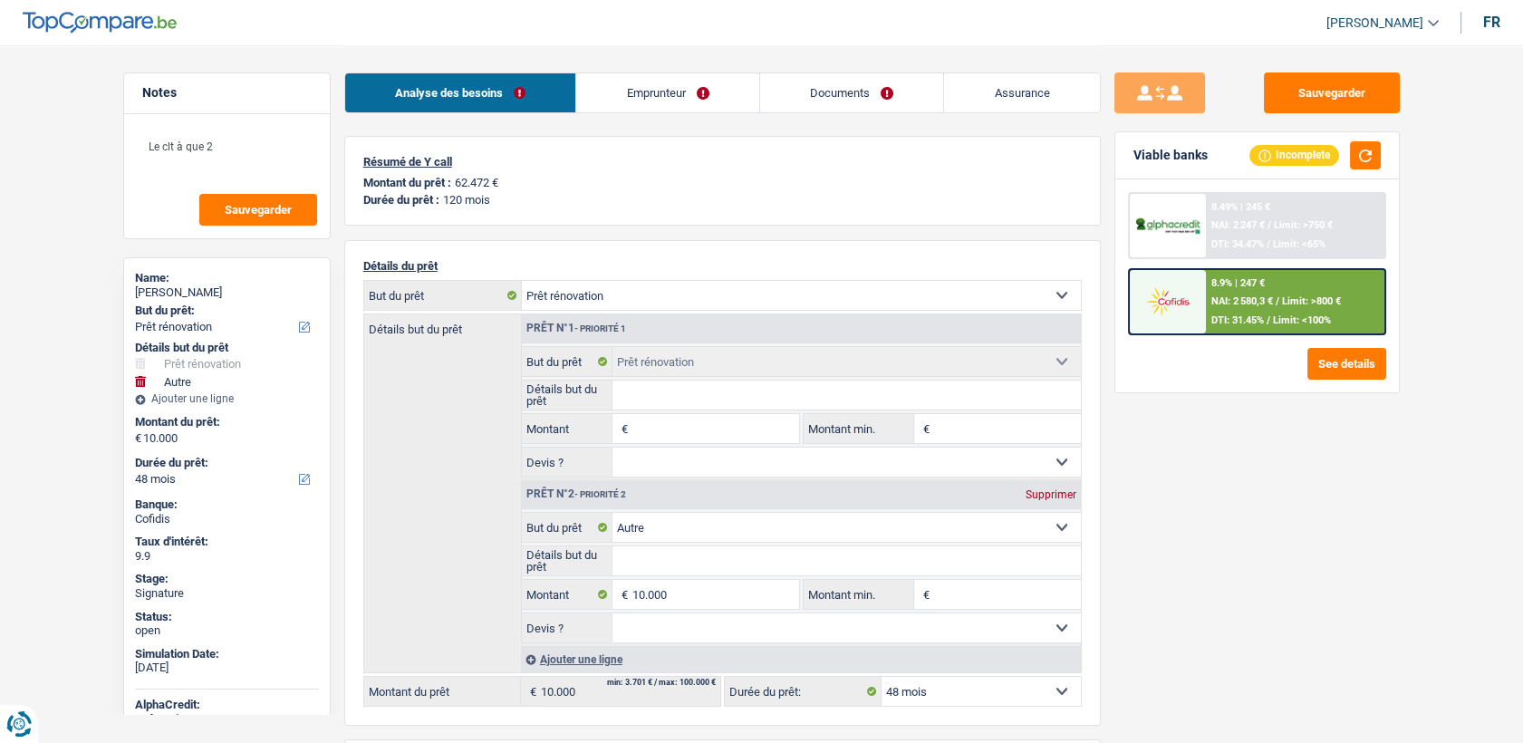
click at [586, 300] on select "Confort maison: meubles, textile, peinture, électroménager, outillage non-profe…" at bounding box center [801, 295] width 559 height 29
select select "household"
click at [522, 284] on select "Confort maison: meubles, textile, peinture, électroménager, outillage non-profe…" at bounding box center [801, 295] width 559 height 29
select select "household"
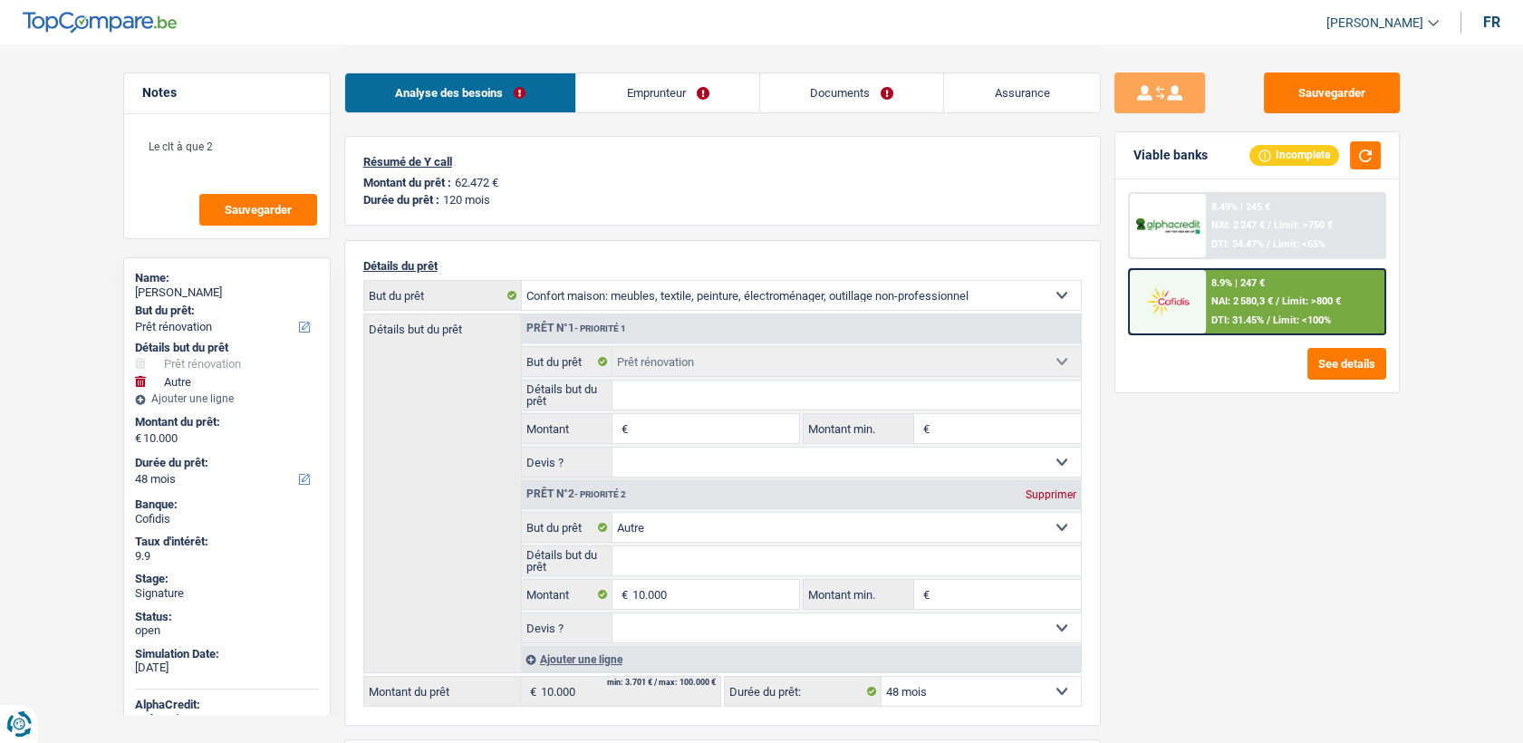
select select "renovation"
select select "household"
select select "renovation"
select select "other"
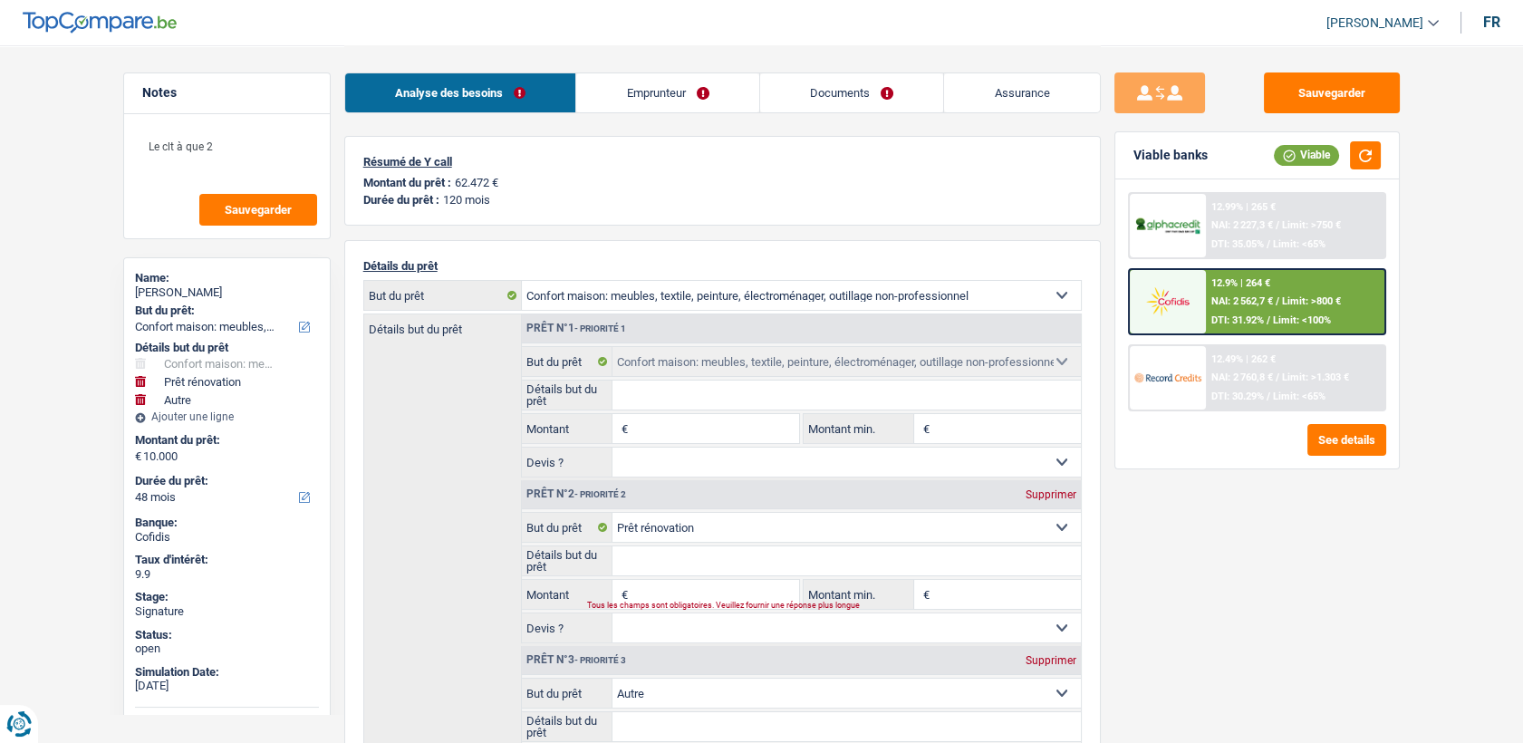
click at [1213, 303] on span "NAI: 2 562,7 €" at bounding box center [1242, 301] width 62 height 12
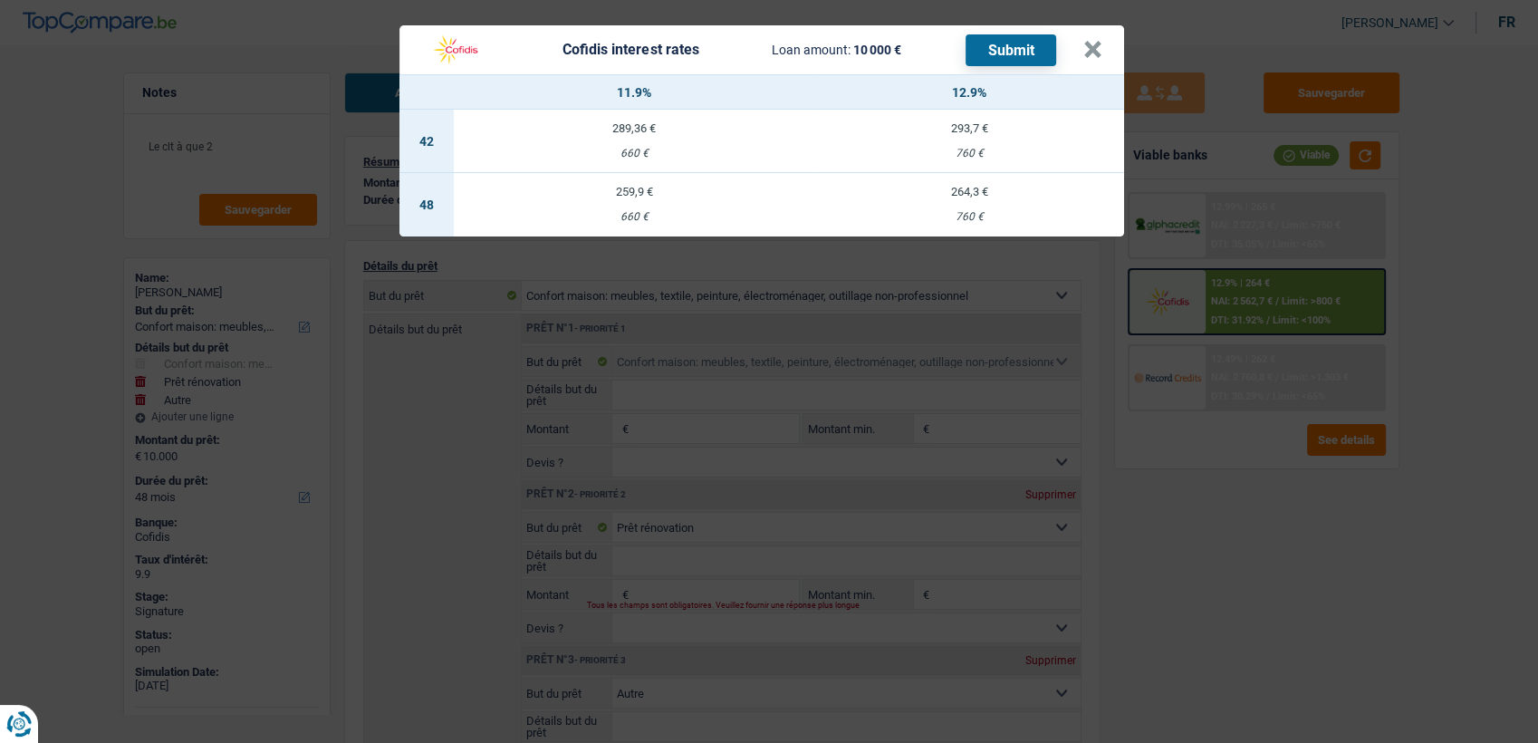
click at [635, 214] on div "660 €" at bounding box center [634, 217] width 361 height 12
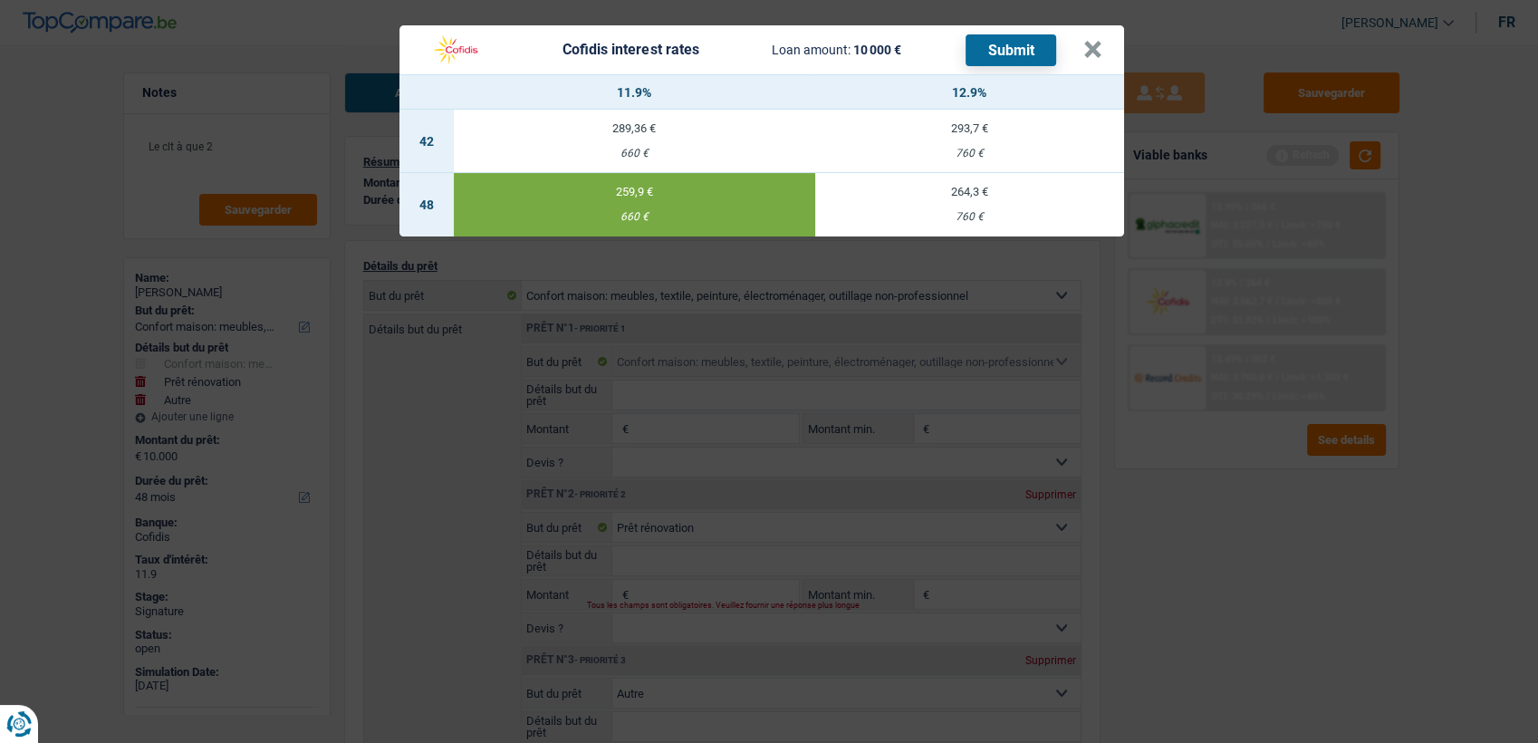
click at [1025, 52] on button "Submit" at bounding box center [1011, 50] width 91 height 32
click at [1093, 49] on button "×" at bounding box center [1092, 50] width 19 height 18
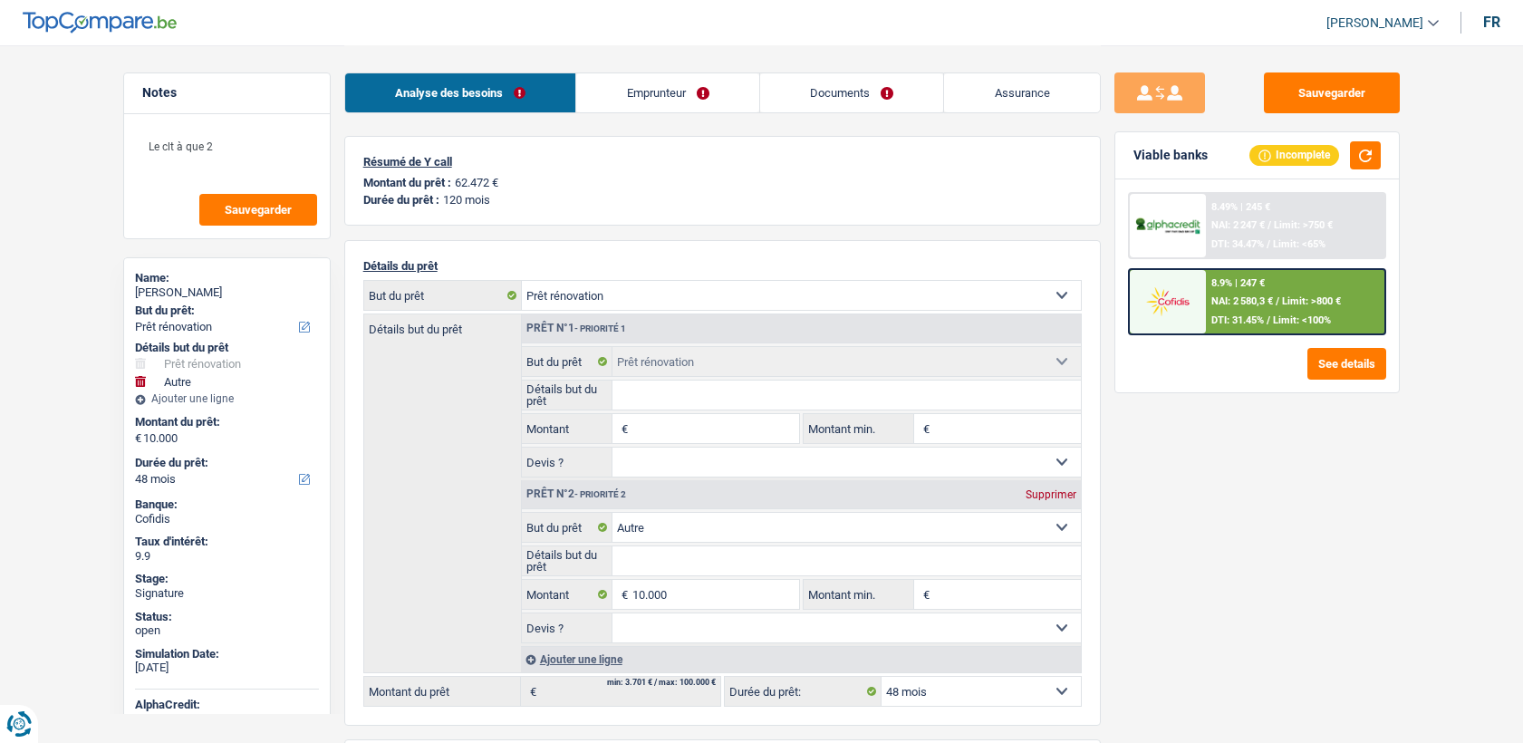
select select "renovation"
select select "other"
select select "48"
select select "32"
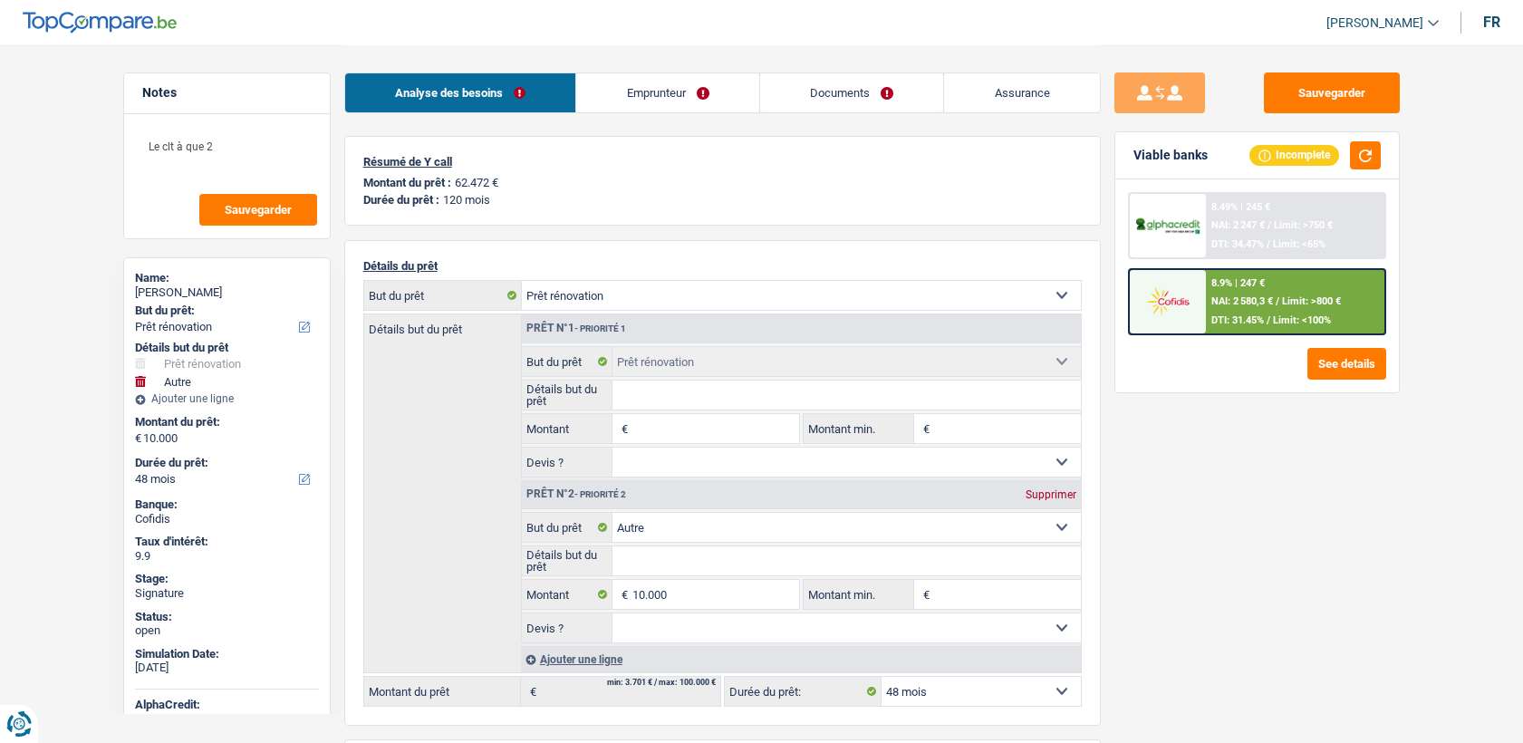
select select "divorced"
select select "ownerWithoutMortgage"
select select "BE"
select select "personalLoan"
select select "smallWorks"
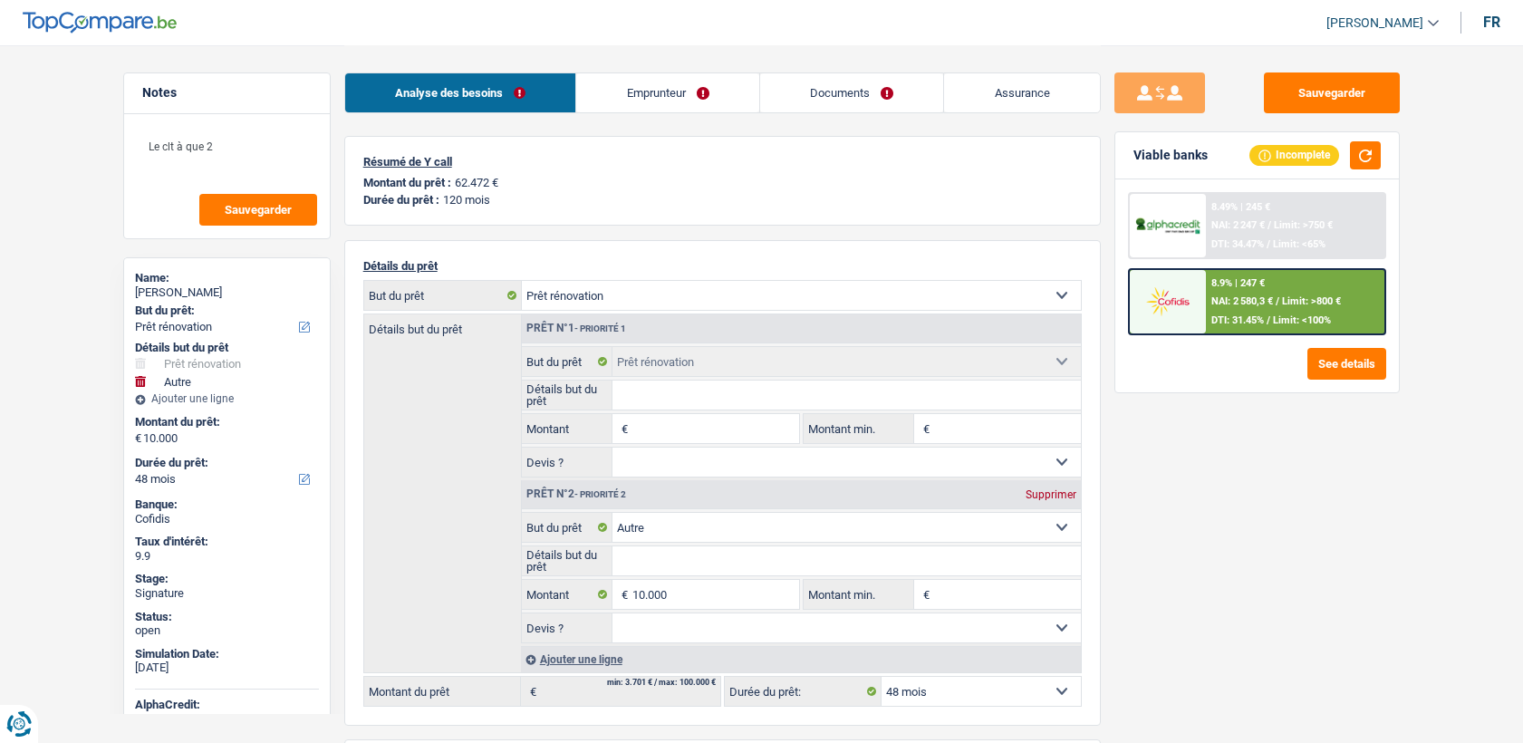
select select "84"
click at [620, 87] on link "Emprunteur" at bounding box center [667, 92] width 183 height 39
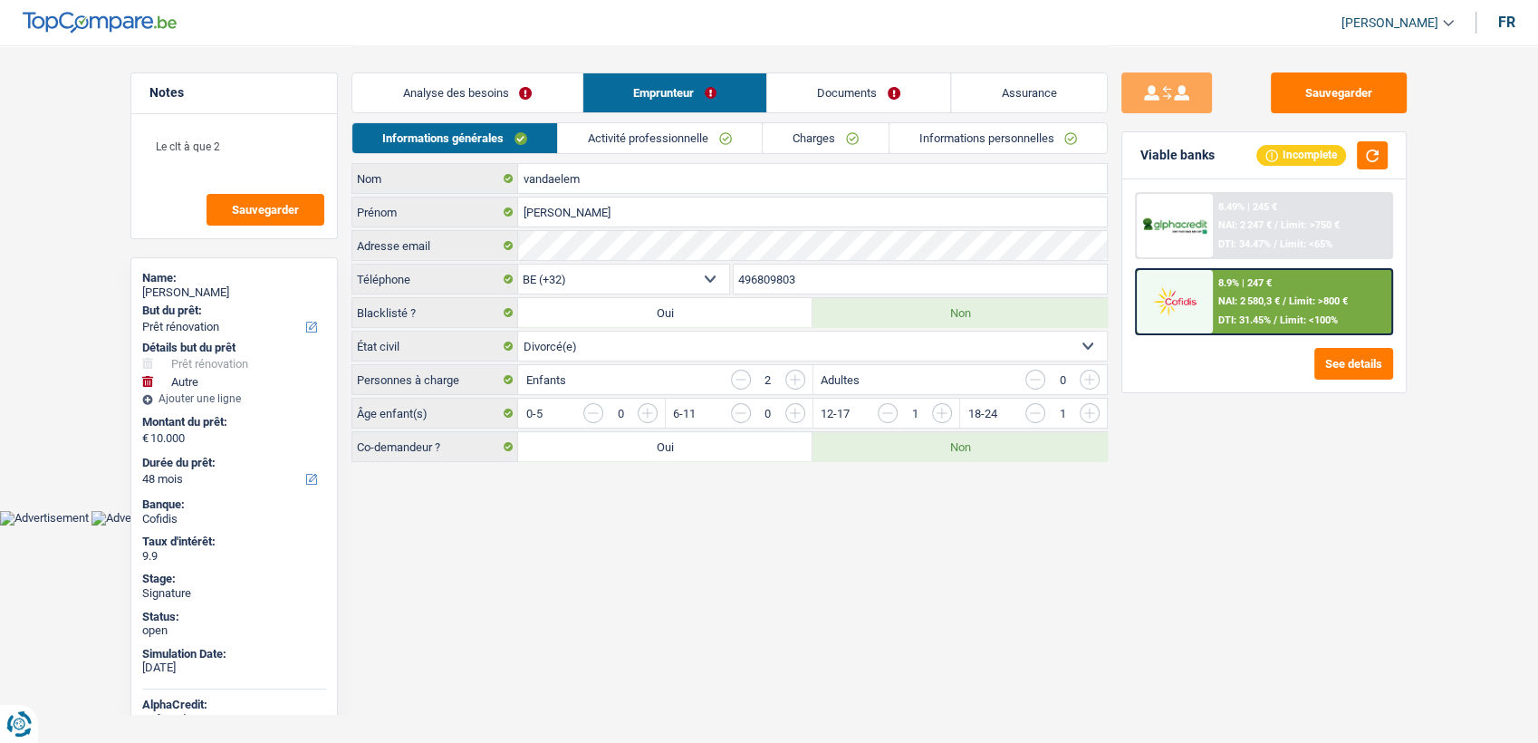
click at [651, 120] on div "Analyse des besoins Emprunteur Documents Assurance" at bounding box center [729, 83] width 756 height 77
click at [655, 130] on link "Activité professionnelle" at bounding box center [660, 138] width 204 height 30
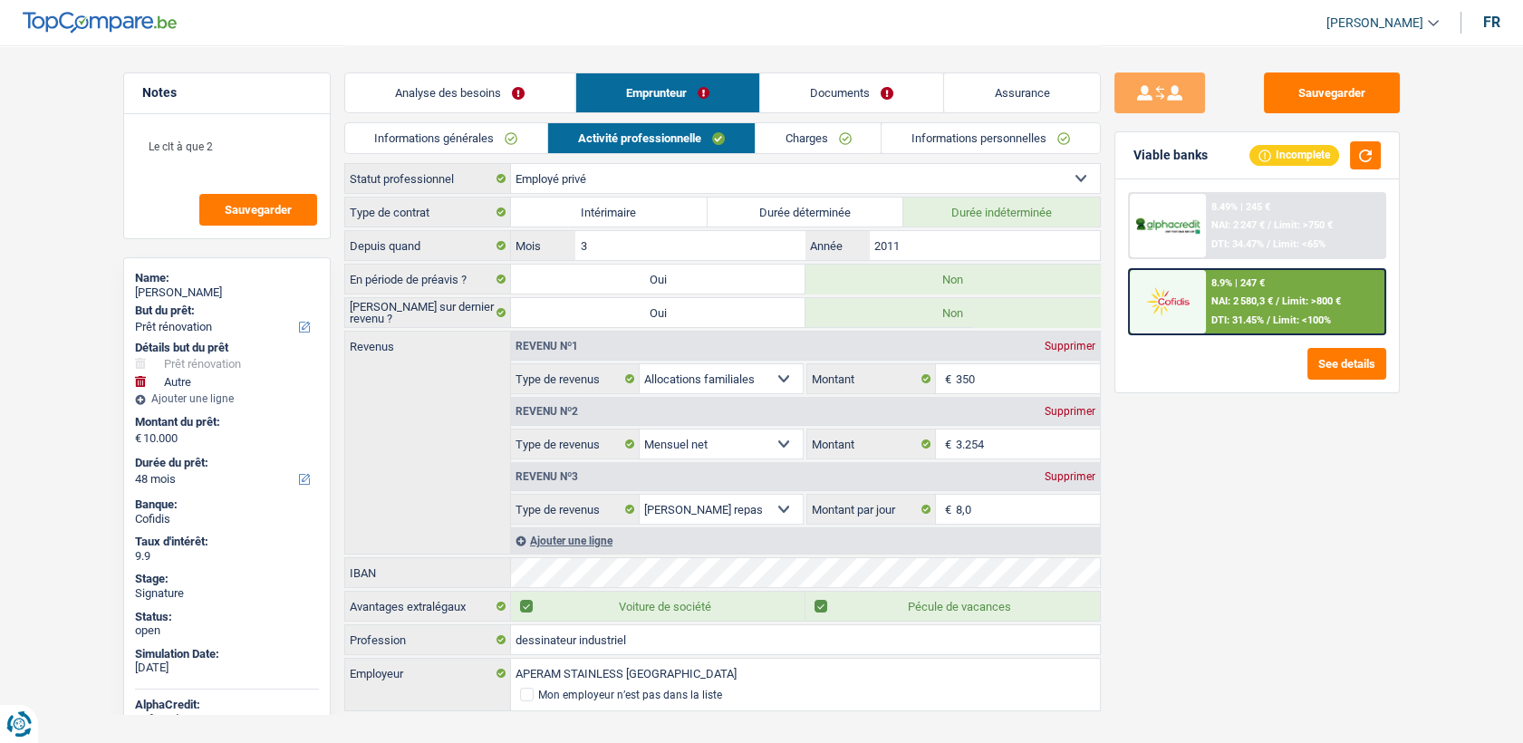
click at [784, 144] on link "Charges" at bounding box center [818, 138] width 126 height 30
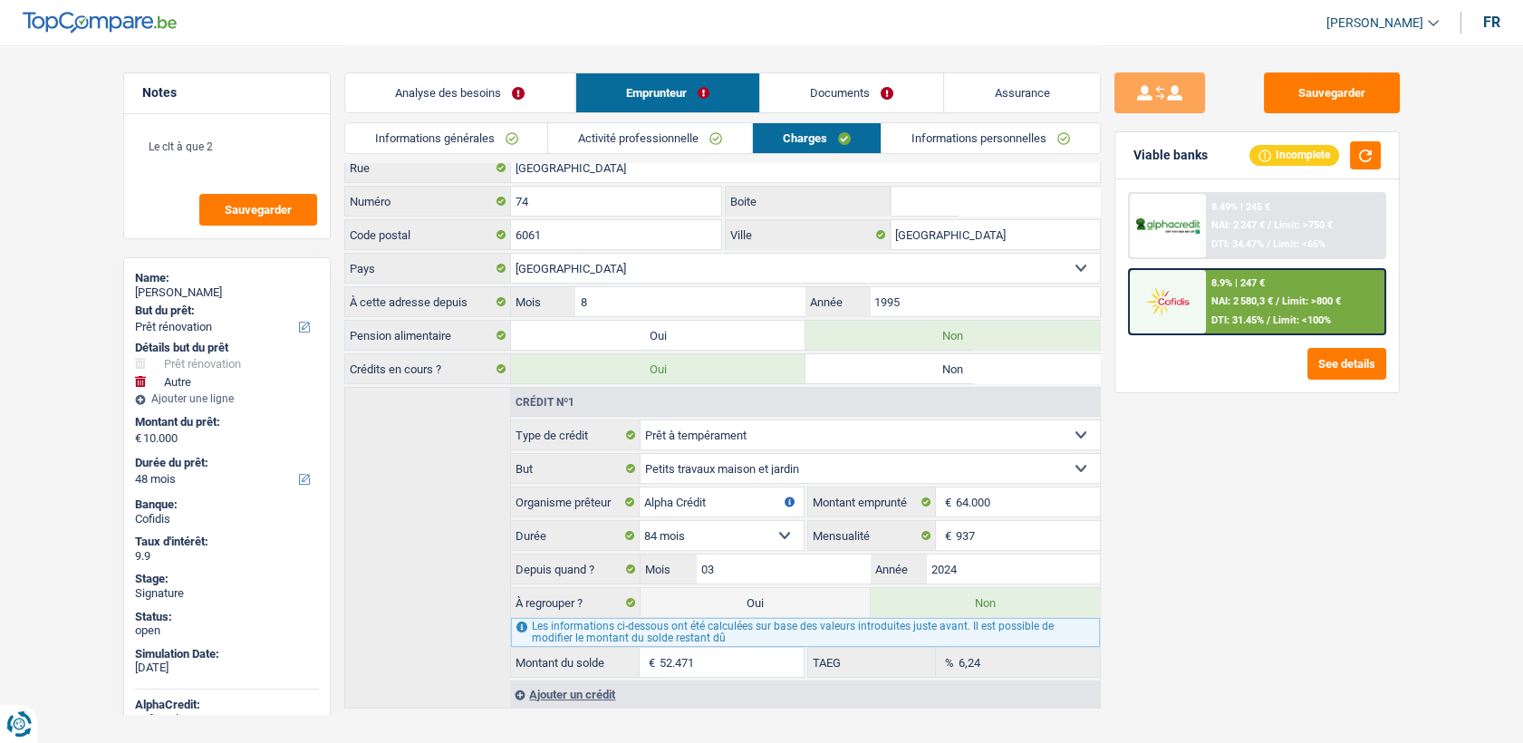
scroll to position [69, 0]
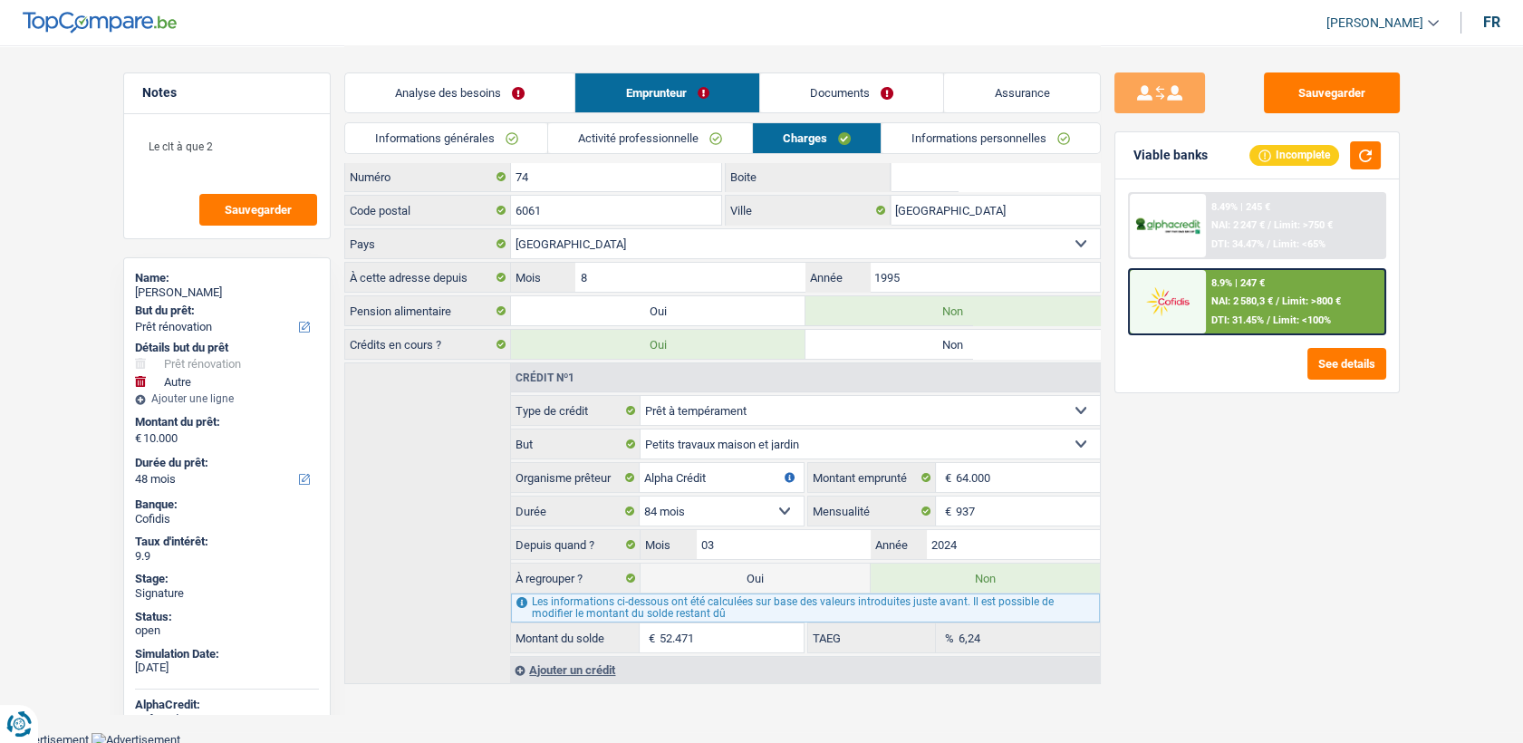
click at [697, 134] on link "Activité professionnelle" at bounding box center [650, 138] width 204 height 30
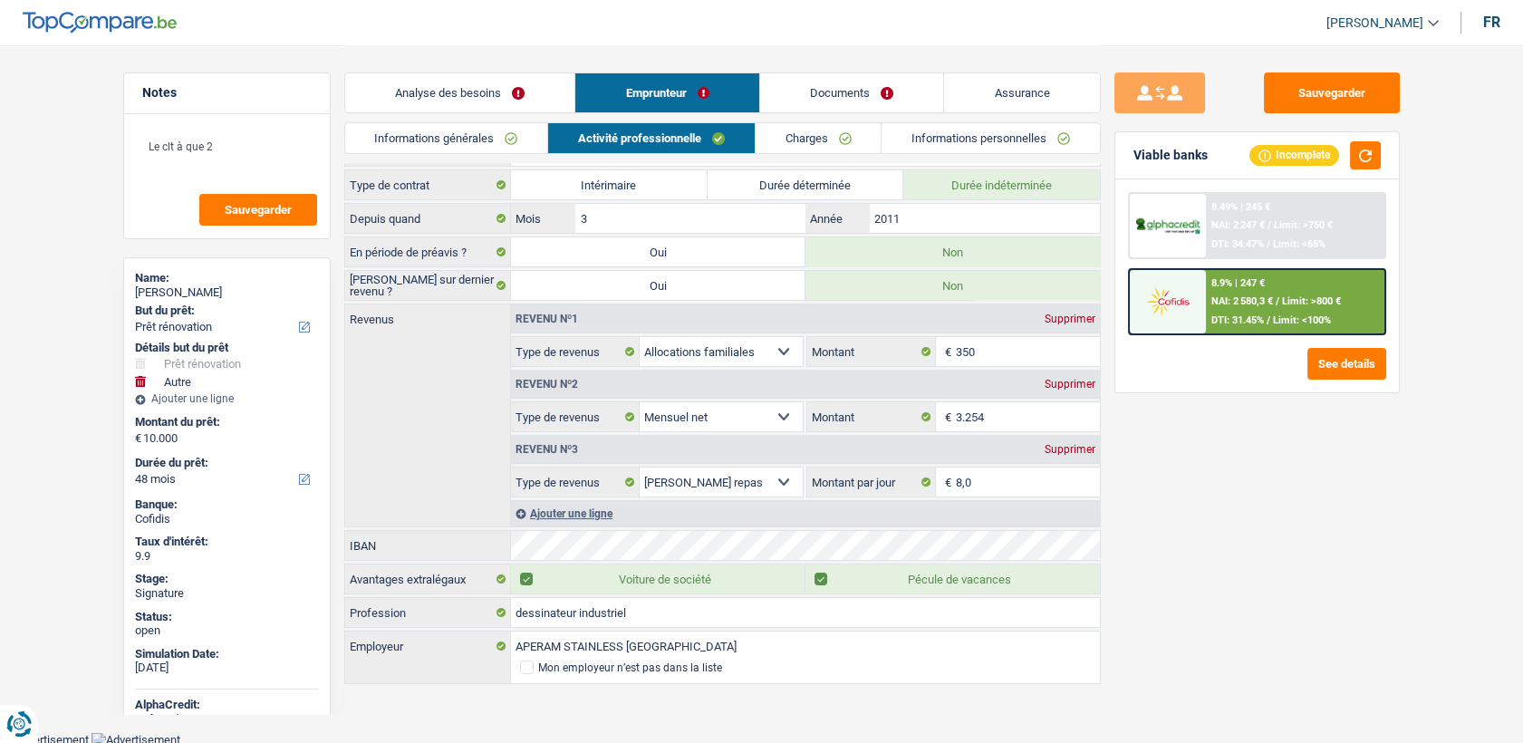
click at [1239, 305] on span "NAI: 2 580,3 €" at bounding box center [1242, 301] width 62 height 12
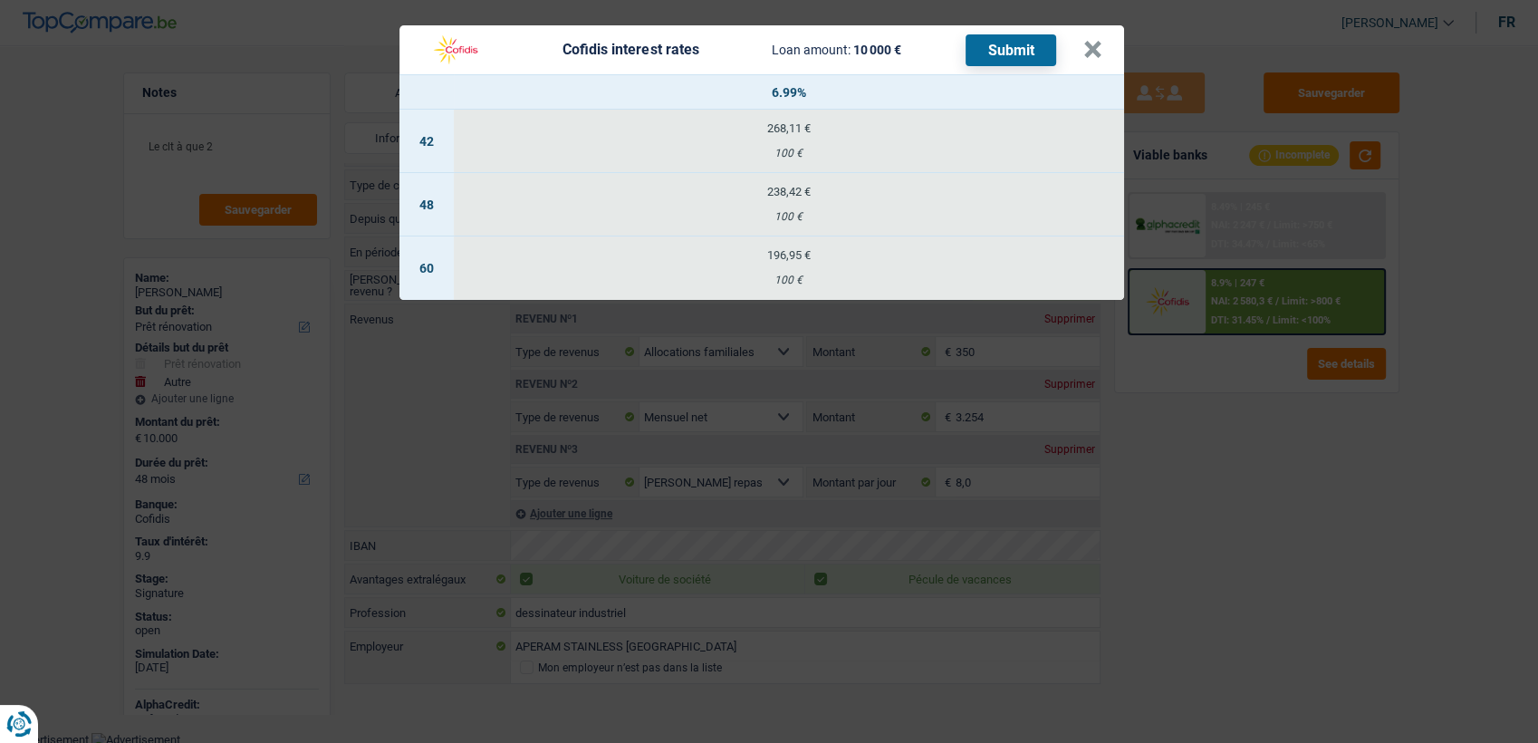
click at [1109, 60] on header "Cofidis interest rates Loan amount: 10 000 € Submit ×" at bounding box center [761, 49] width 725 height 49
click at [1097, 53] on button "×" at bounding box center [1092, 50] width 19 height 18
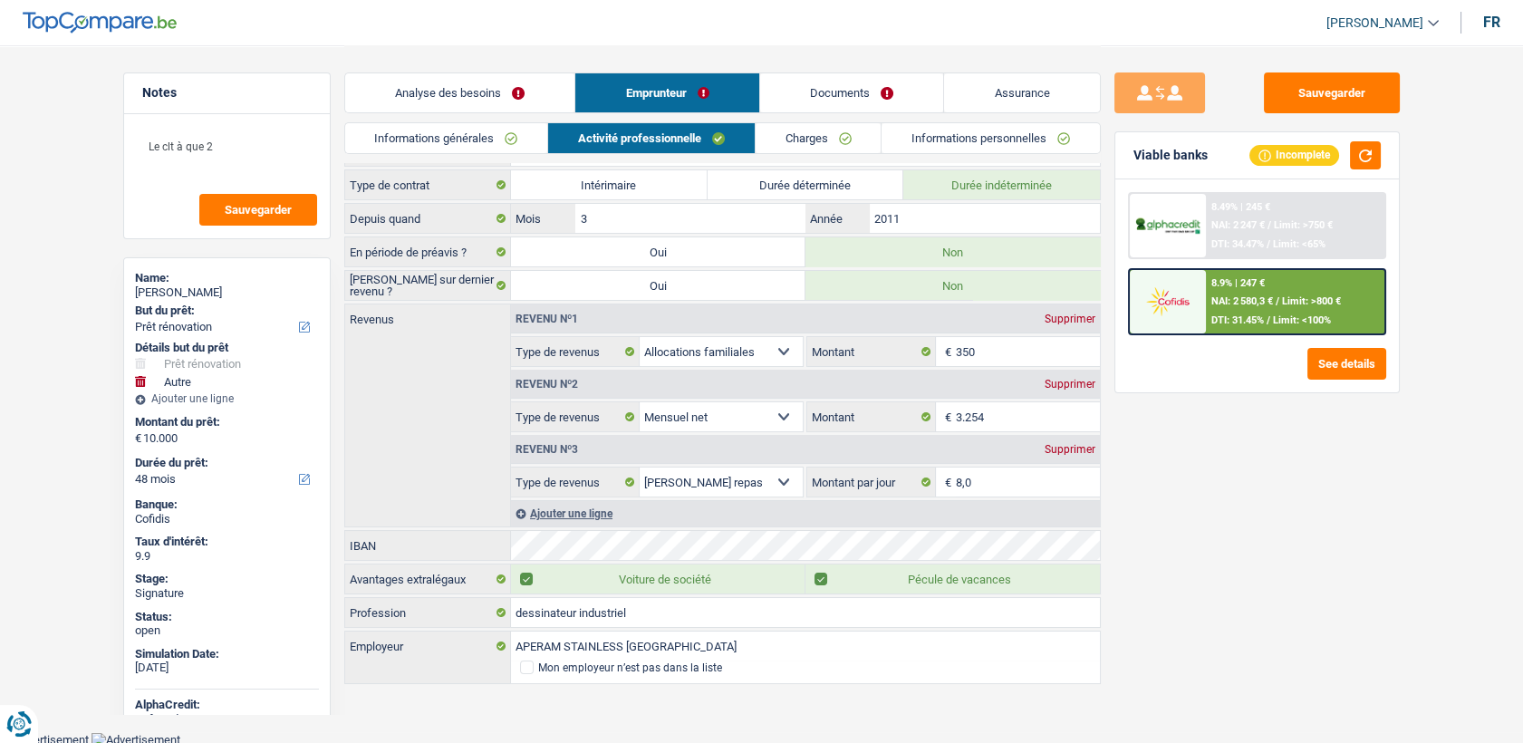
click at [964, 120] on div "Analyse des besoins Emprunteur Documents Assurance" at bounding box center [722, 83] width 756 height 77
click at [964, 130] on link "Informations personnelles" at bounding box center [990, 138] width 218 height 30
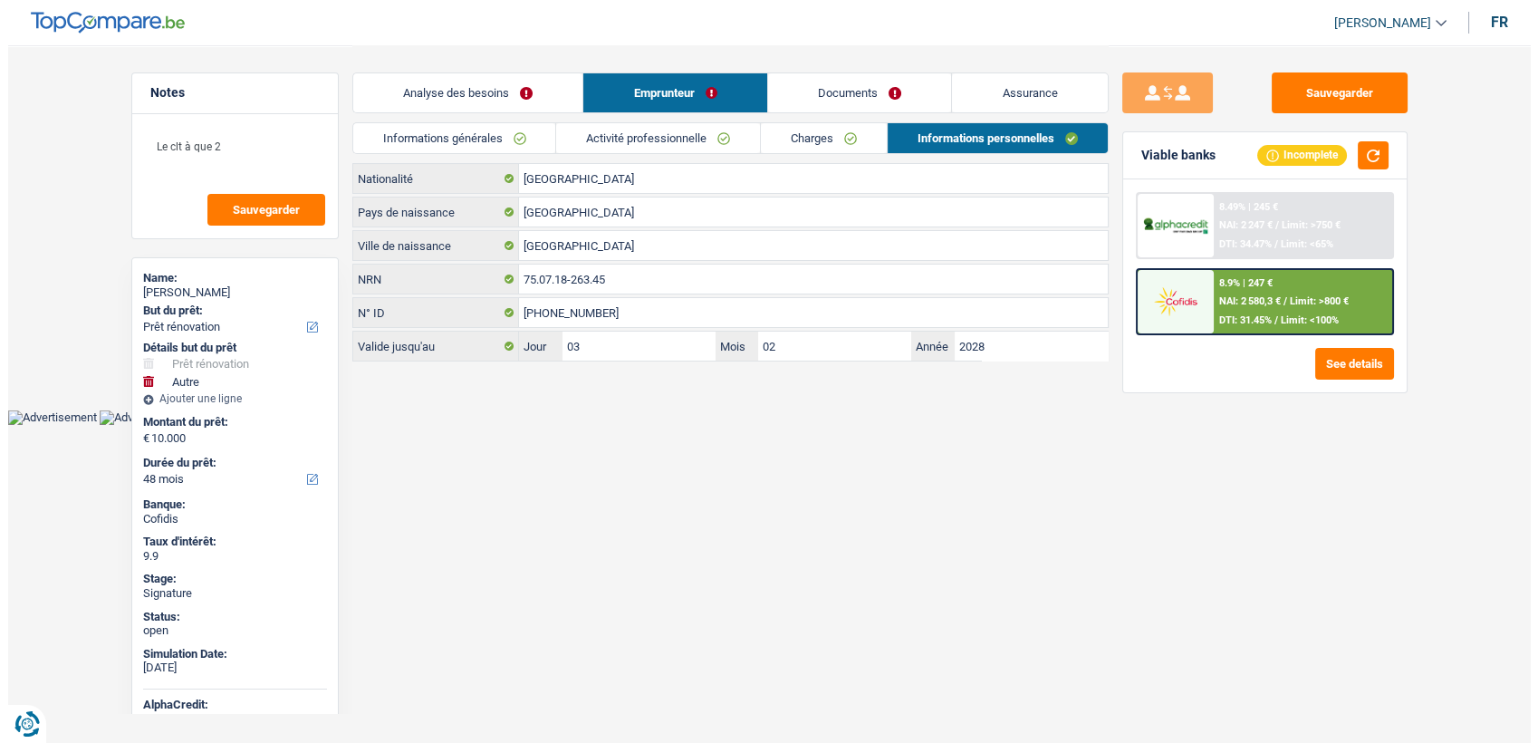
scroll to position [0, 0]
click at [654, 117] on div "Analyse des besoins Emprunteur Documents Assurance" at bounding box center [729, 83] width 756 height 77
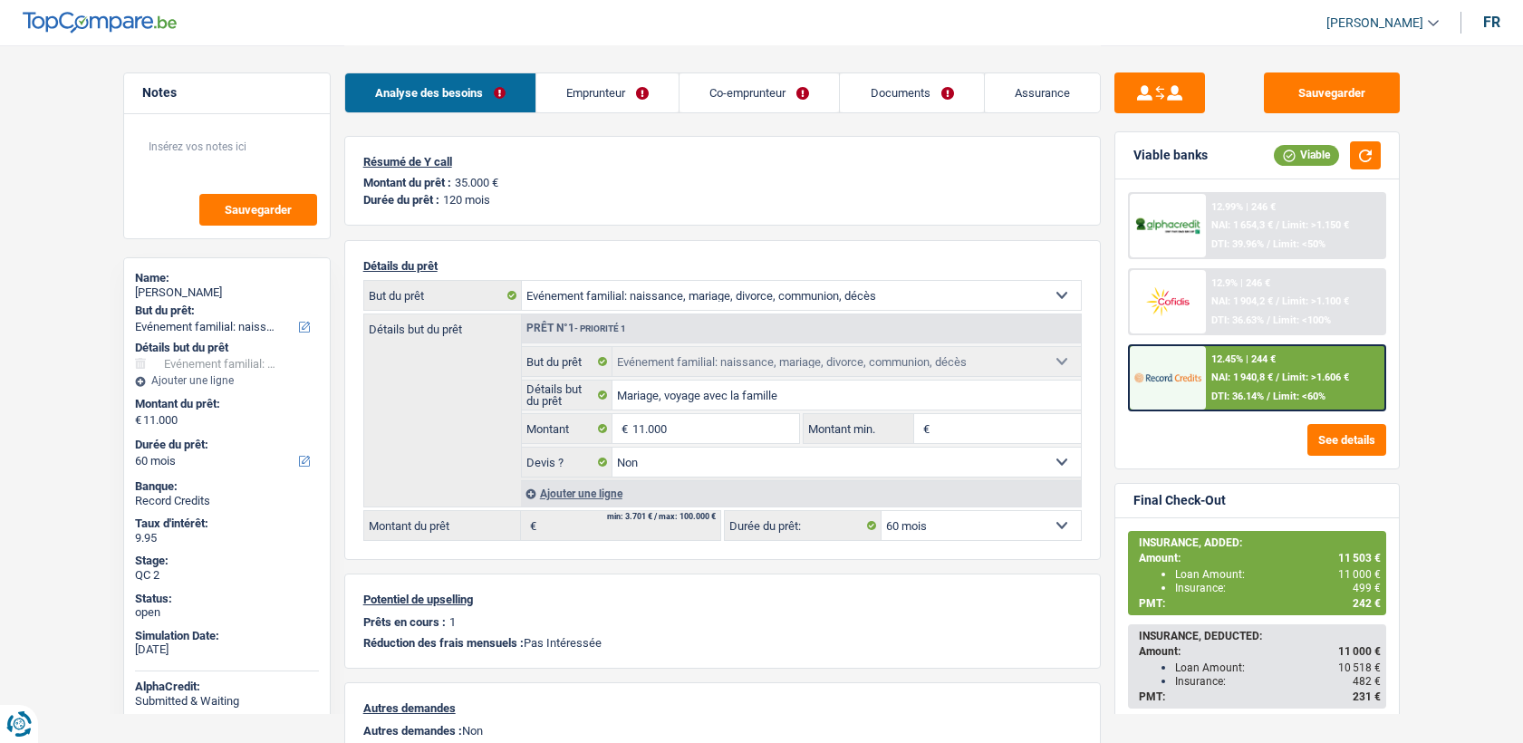
select select "familyEvent"
select select "60"
select select "familyEvent"
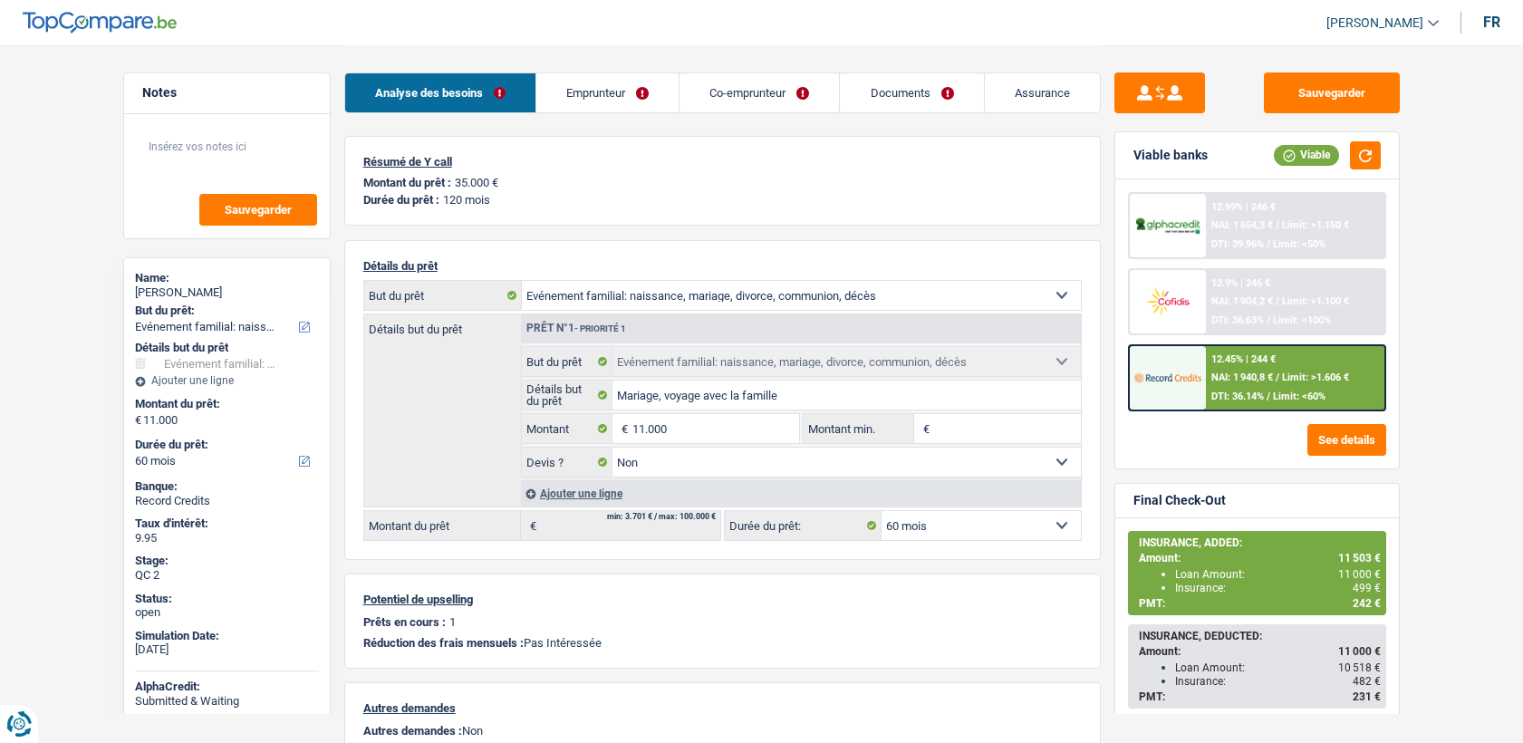
select select "false"
select select "60"
select select "32"
select select "married"
click at [630, 76] on link "Emprunteur" at bounding box center [607, 92] width 142 height 39
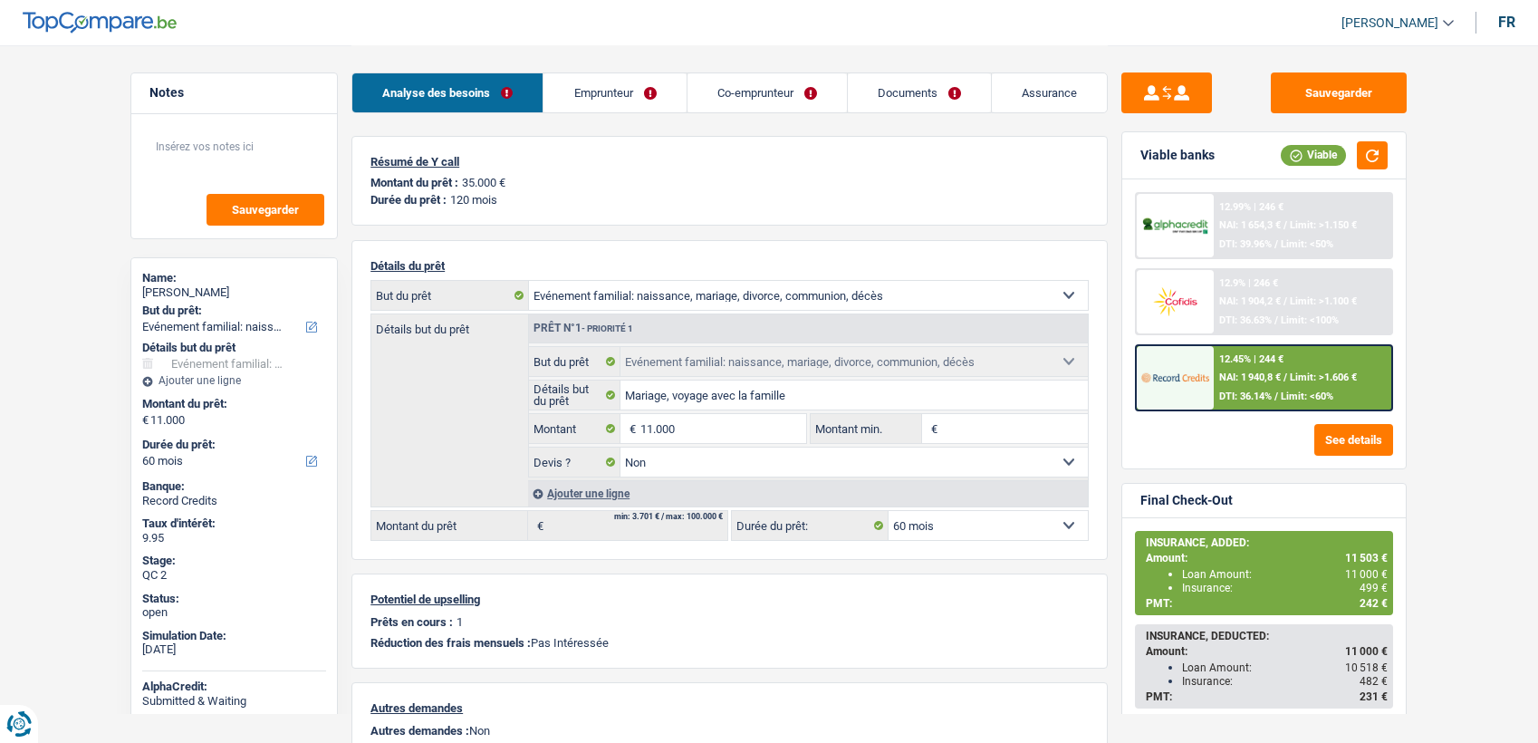
select select "familyEvent"
select select "60"
select select "familyEvent"
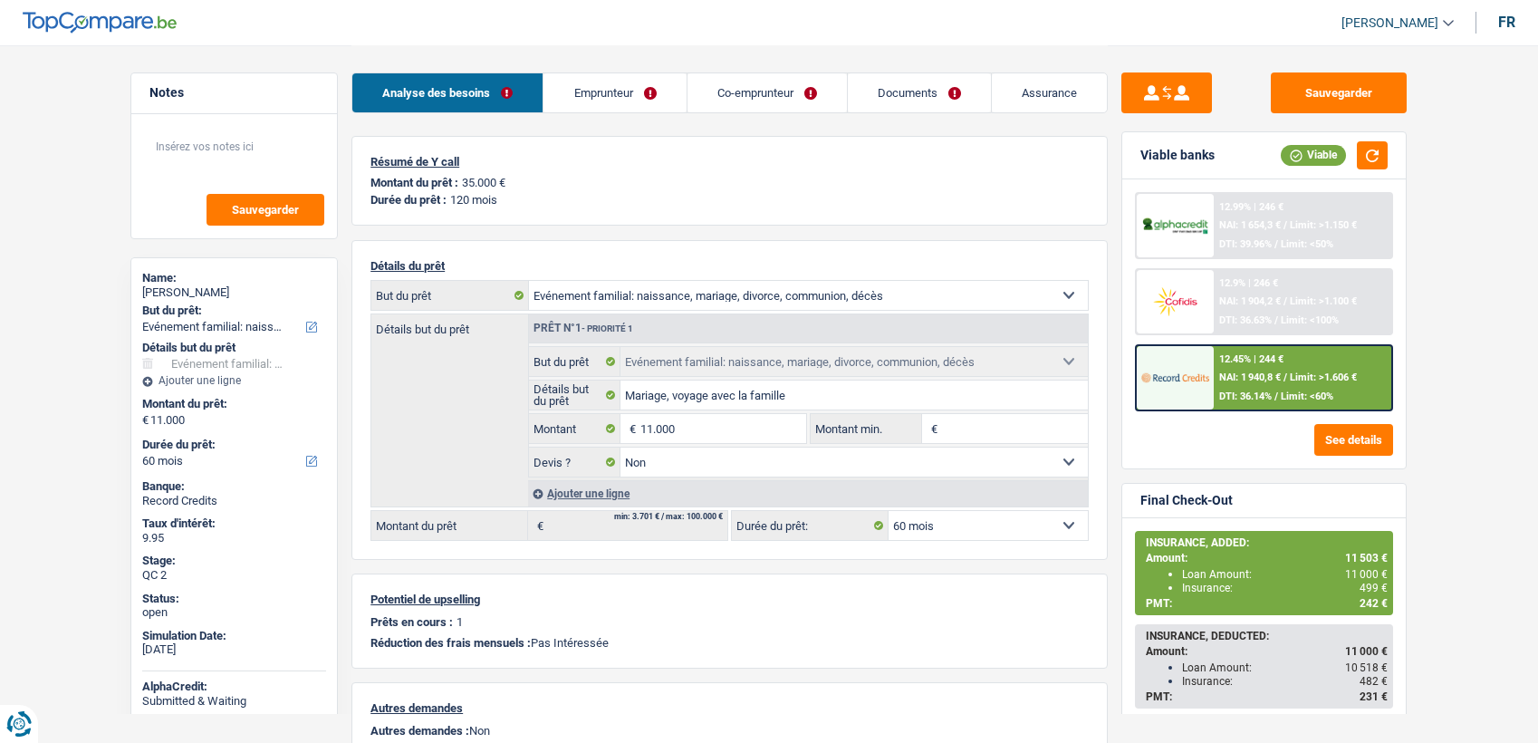
select select "false"
select select "60"
select select "privateEmployee"
select select "netSalary"
select select "mealVouchers"
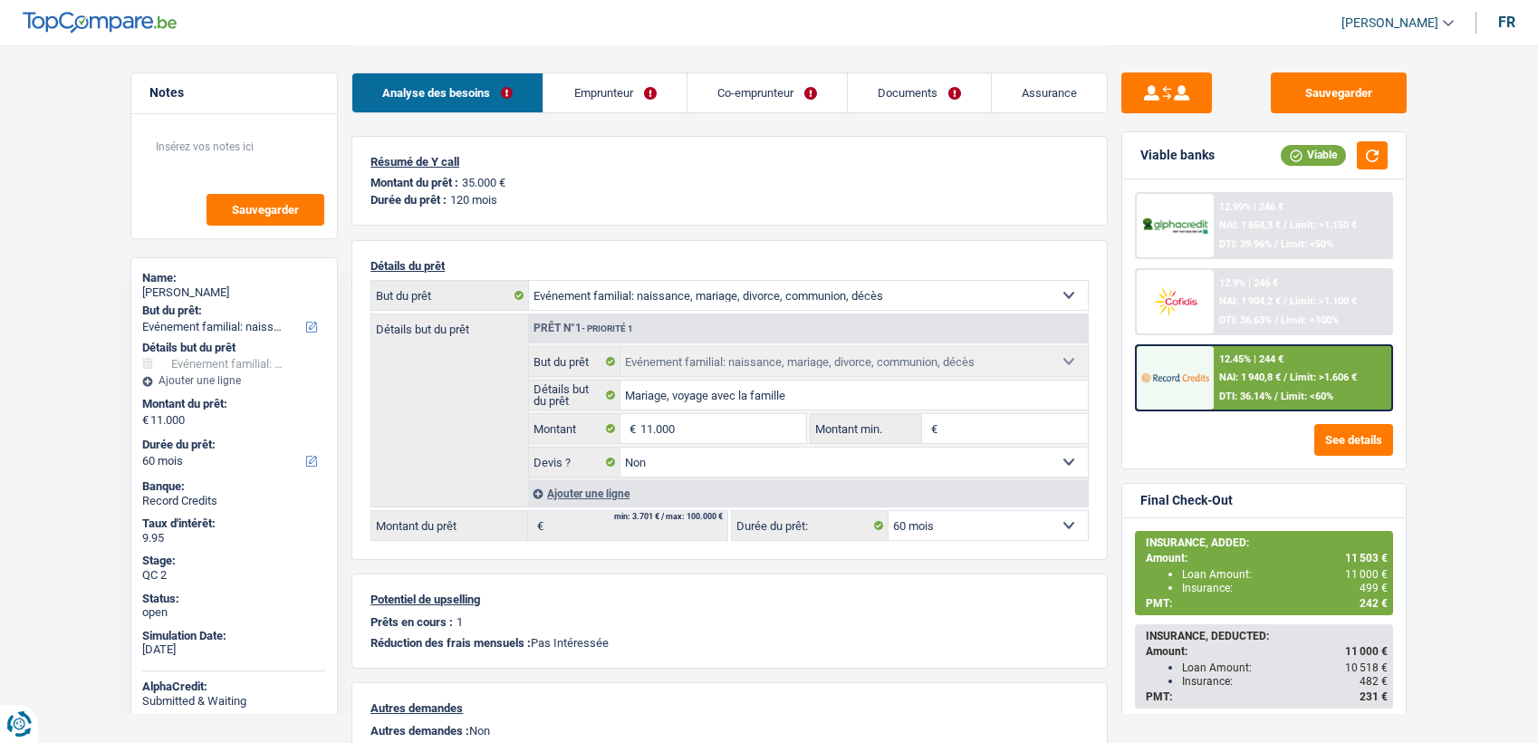
select select "familyAllowances"
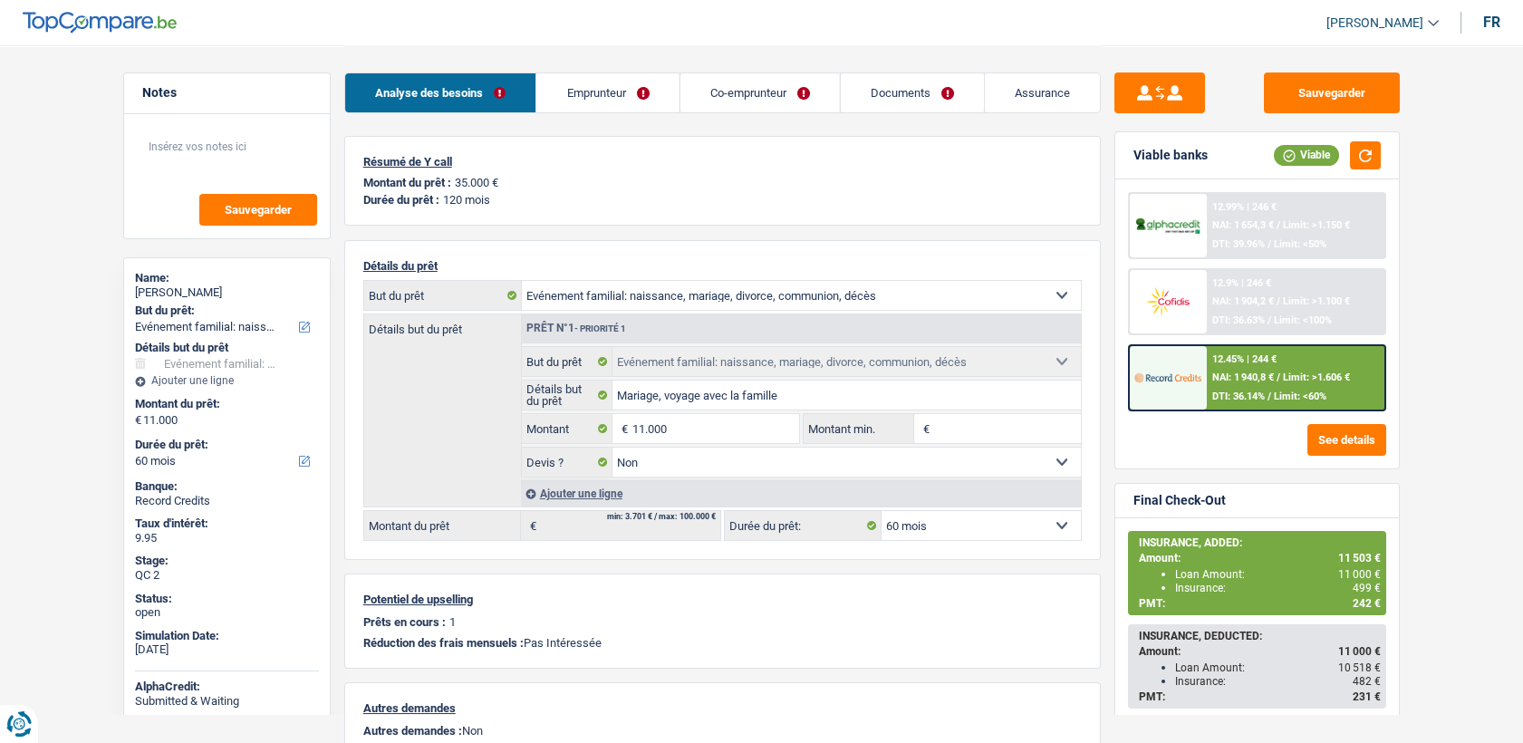
click at [616, 73] on link "Emprunteur" at bounding box center [607, 92] width 142 height 39
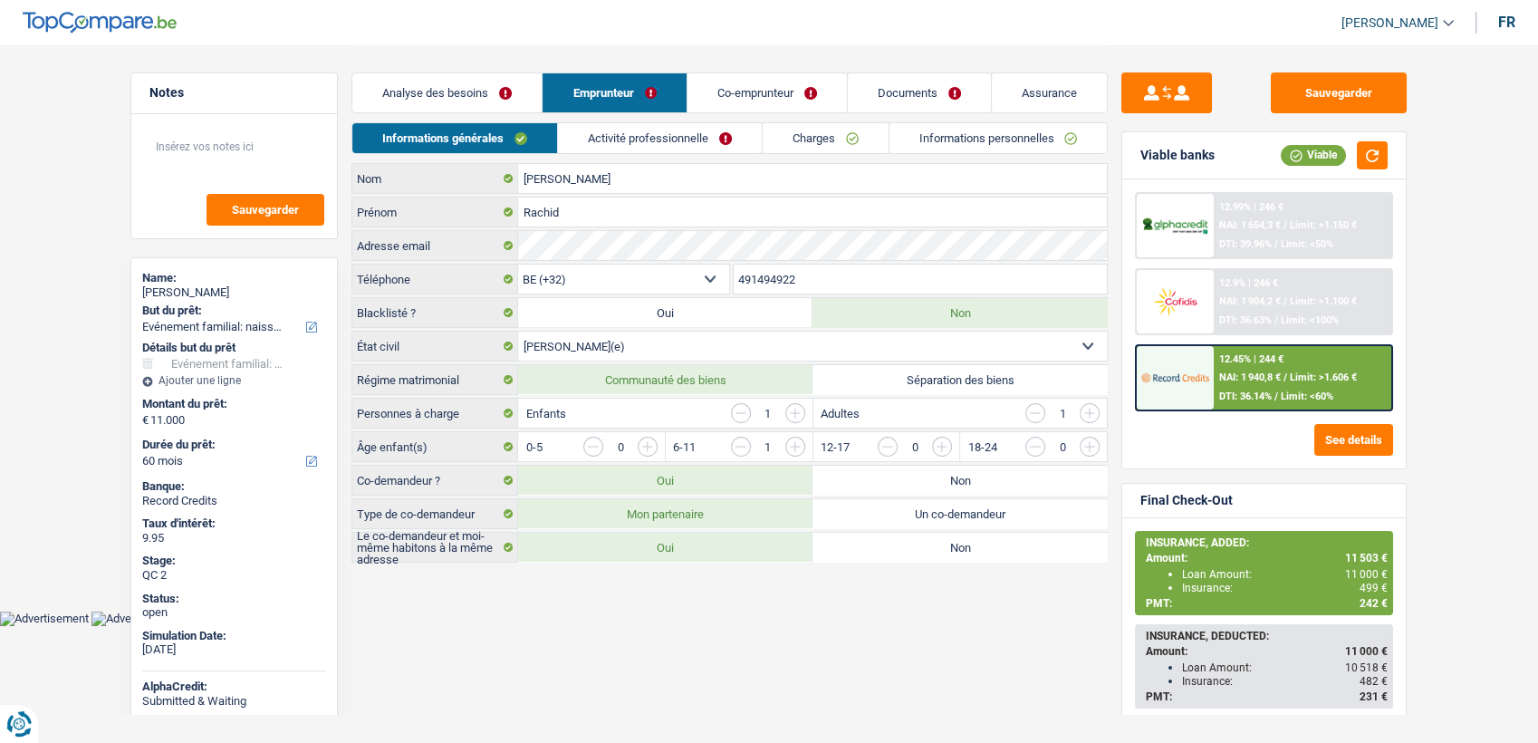
click at [701, 141] on link "Activité professionnelle" at bounding box center [660, 138] width 204 height 30
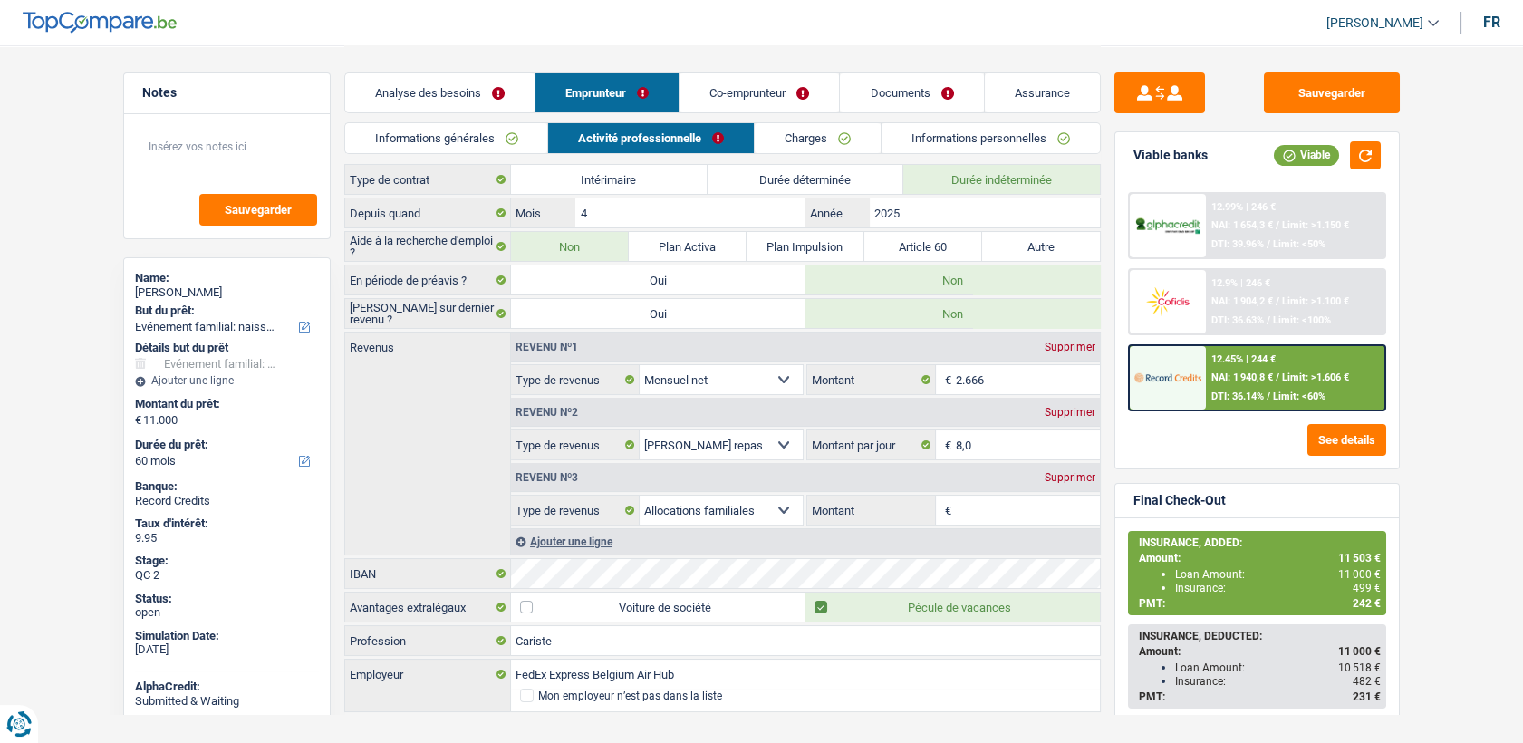
scroll to position [32, 0]
click at [918, 99] on link "Documents" at bounding box center [911, 92] width 143 height 39
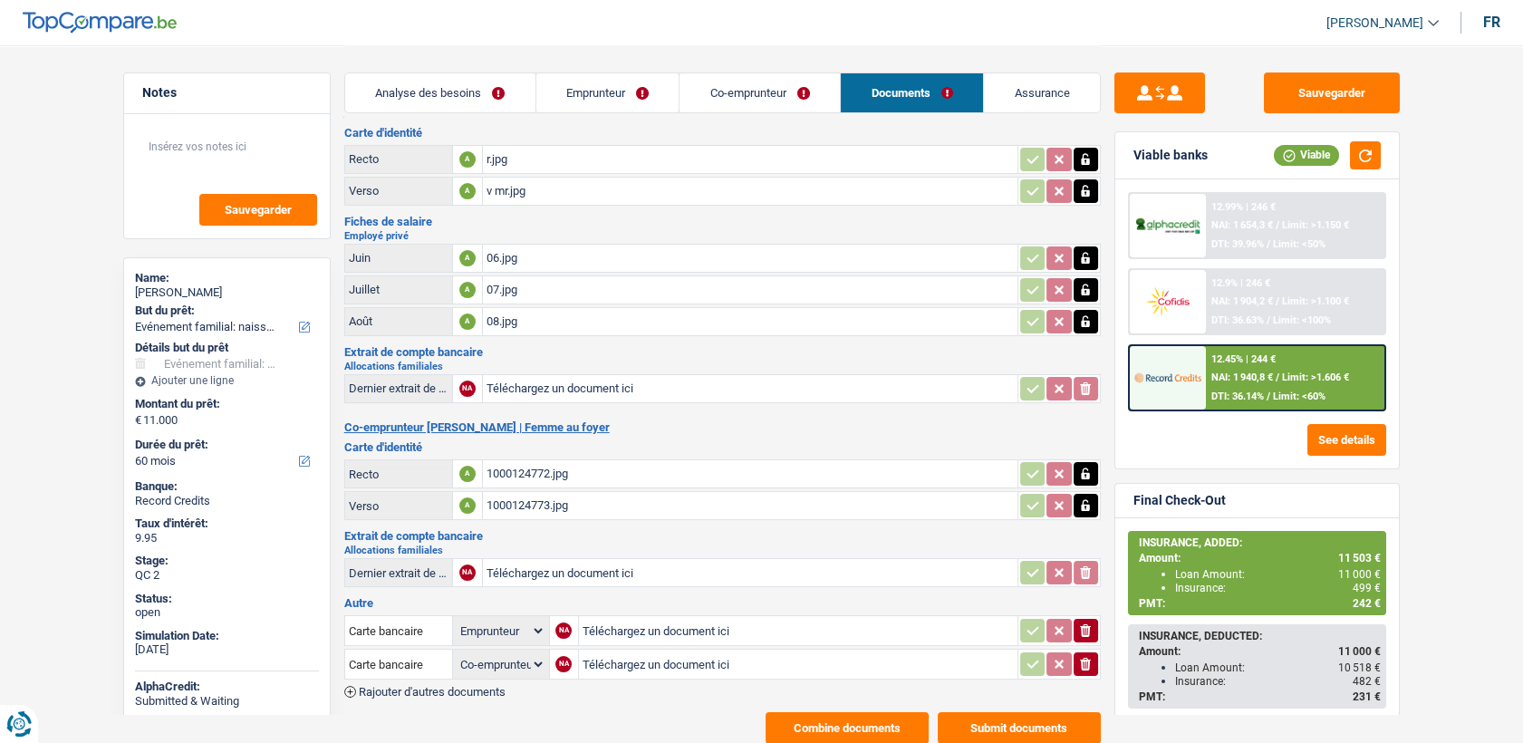
click at [508, 315] on div "08.jpg" at bounding box center [749, 321] width 527 height 27
click at [597, 94] on link "Emprunteur" at bounding box center [607, 92] width 143 height 39
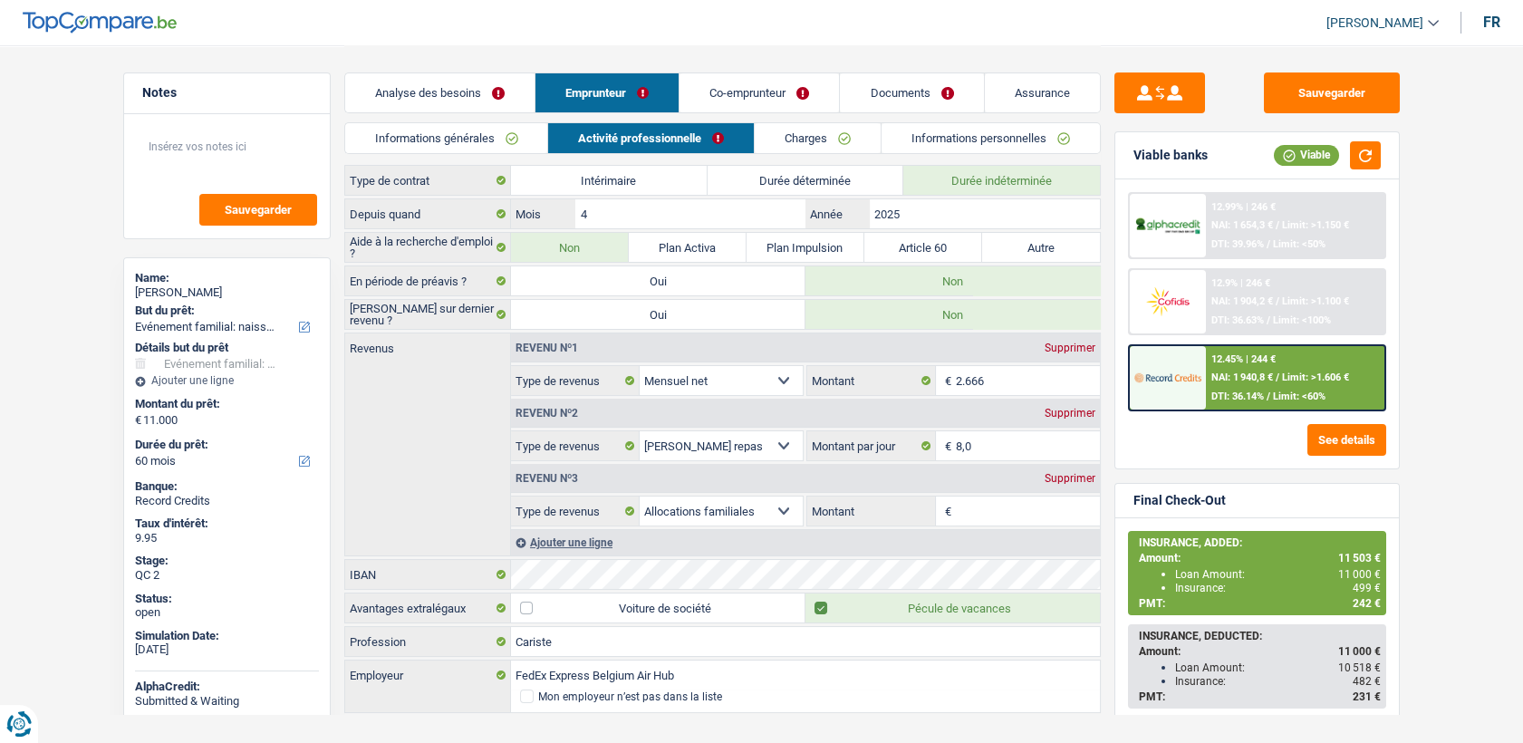
click at [745, 91] on link "Co-emprunteur" at bounding box center [758, 92] width 159 height 39
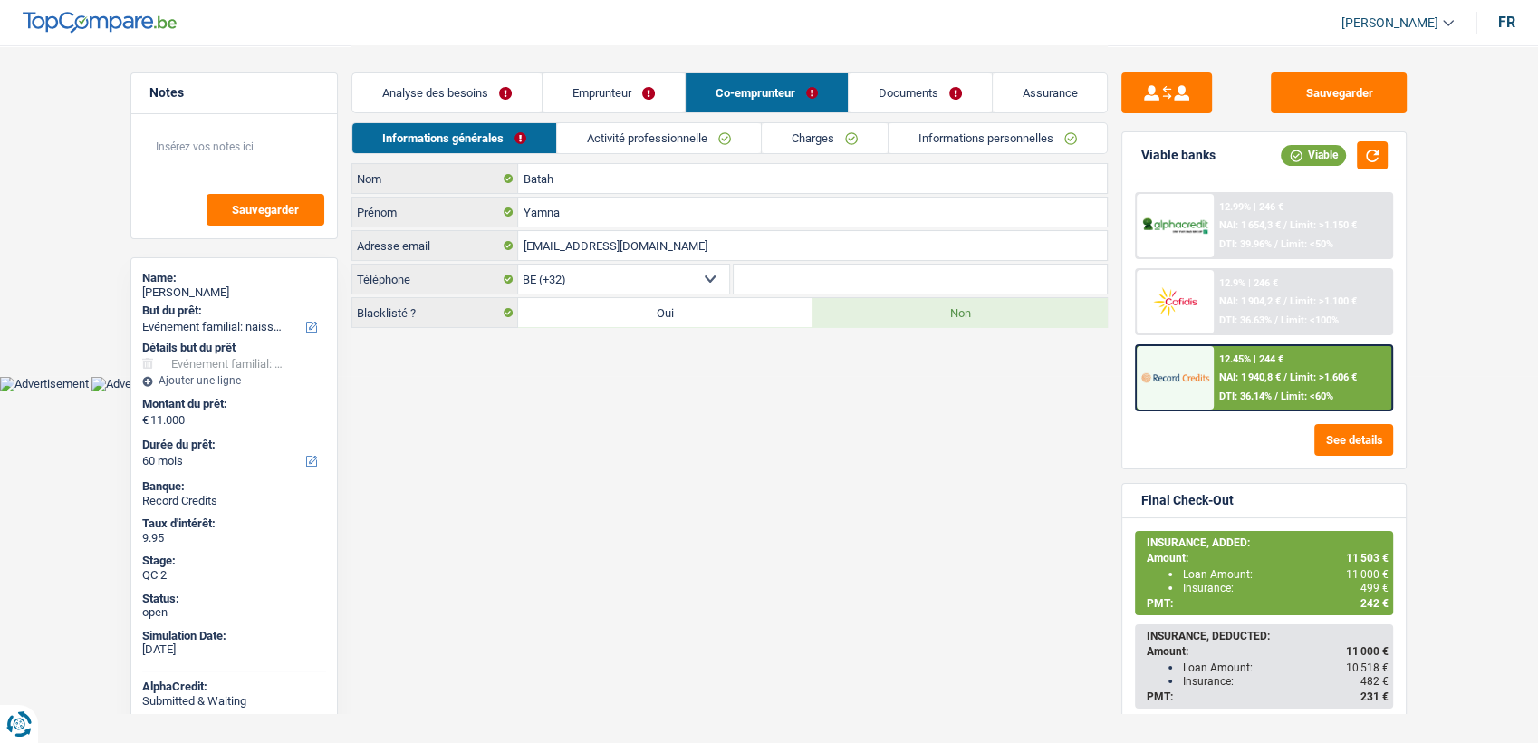
click at [623, 98] on link "Emprunteur" at bounding box center [614, 92] width 142 height 39
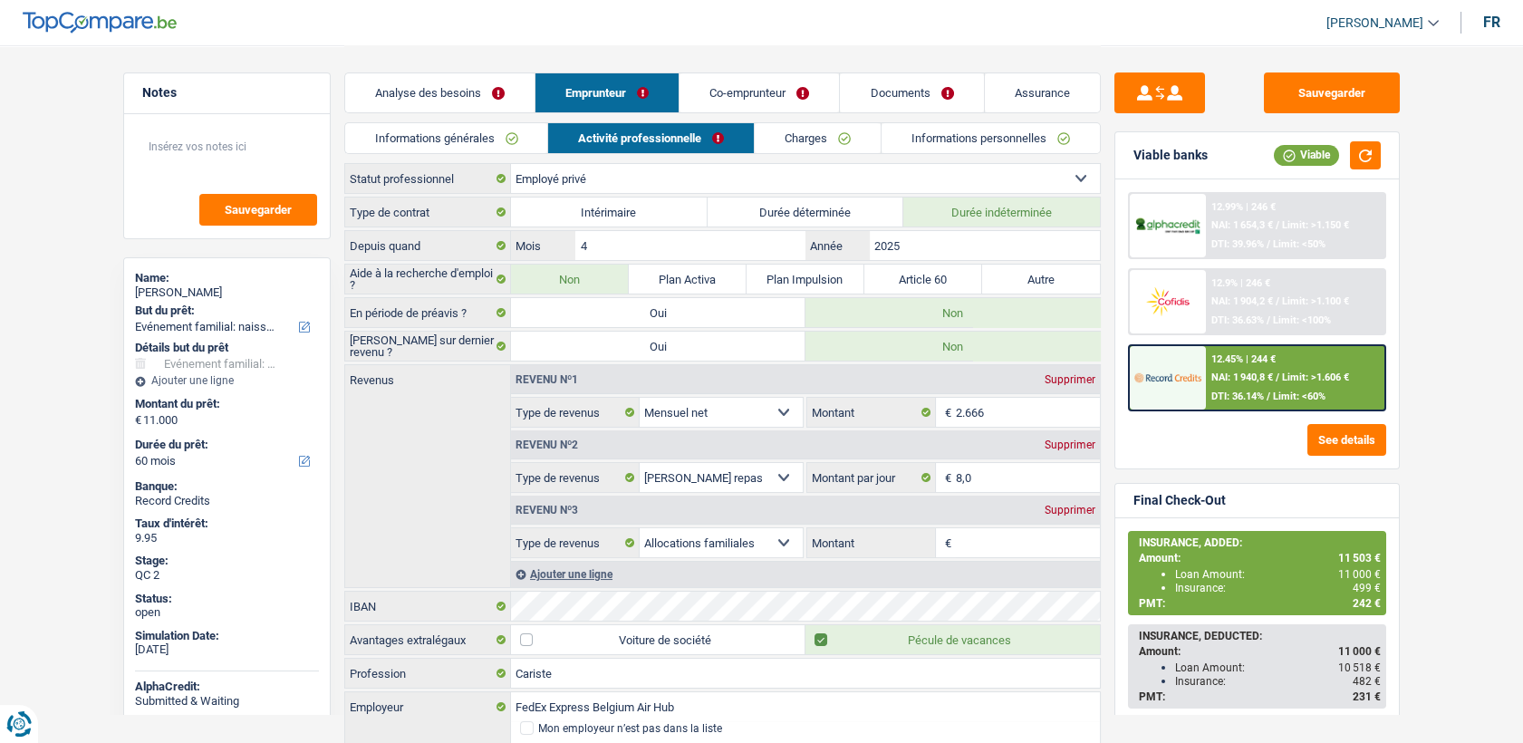
click at [921, 108] on link "Documents" at bounding box center [911, 92] width 143 height 39
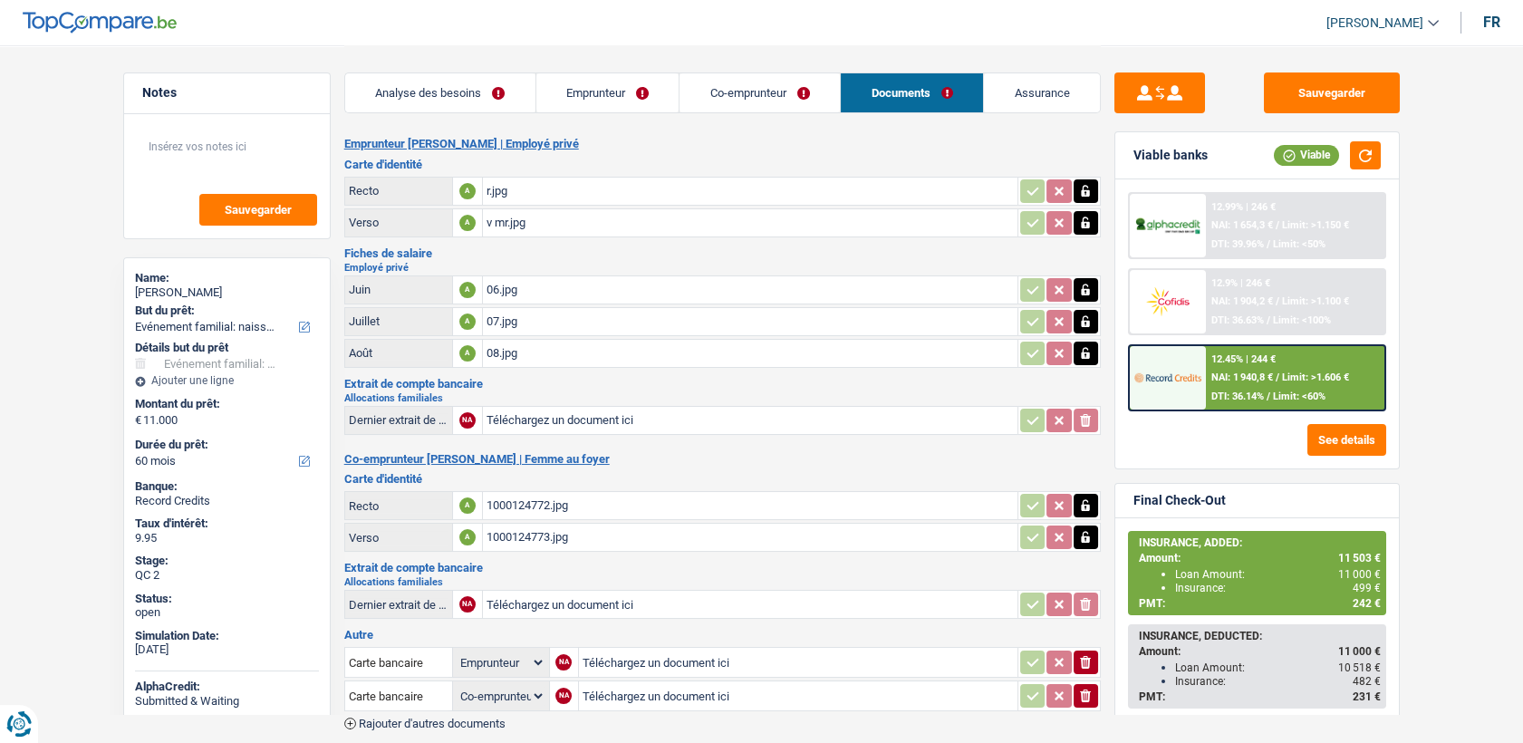
click at [578, 100] on link "Emprunteur" at bounding box center [607, 92] width 143 height 39
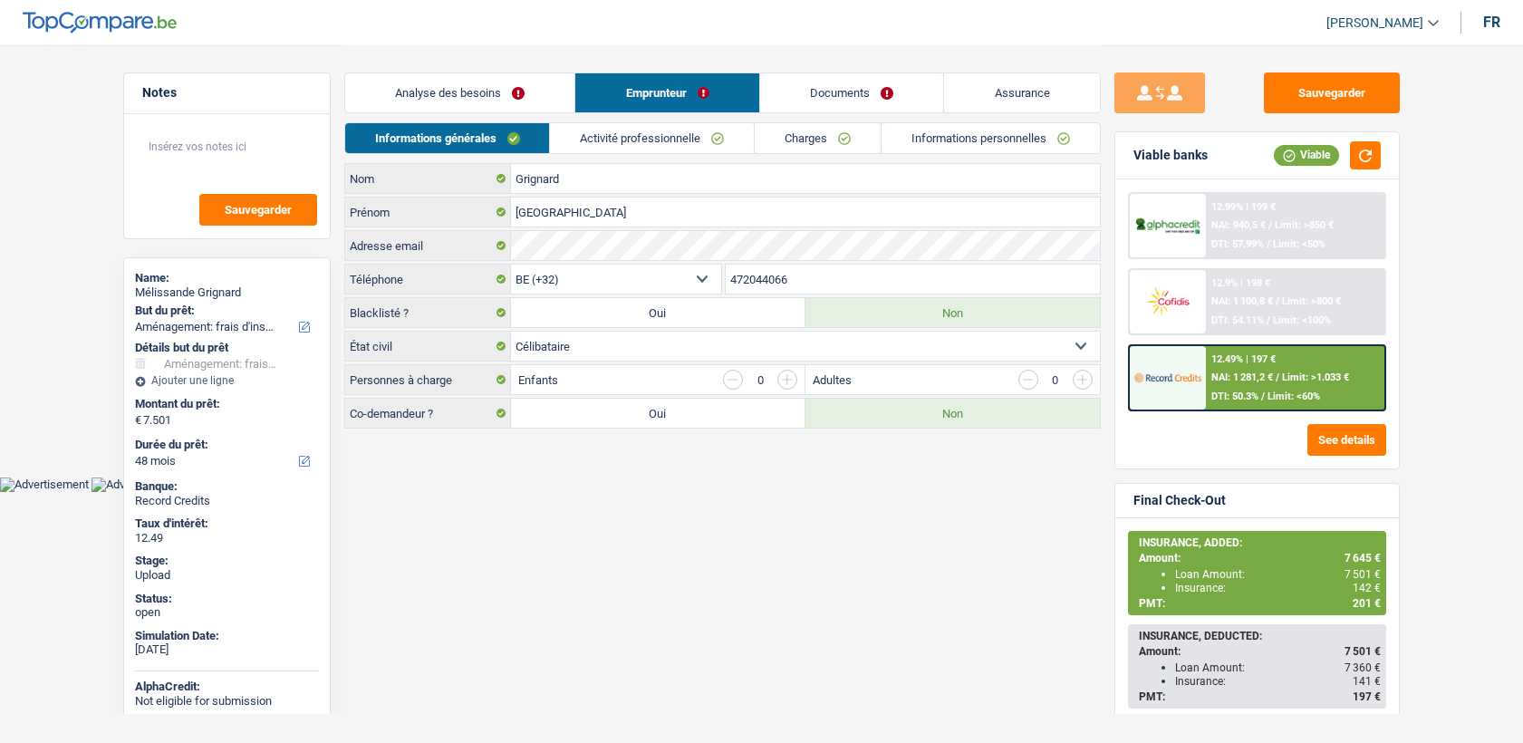
select select "movingOrInstallation"
select select "48"
select select "32"
select select "single"
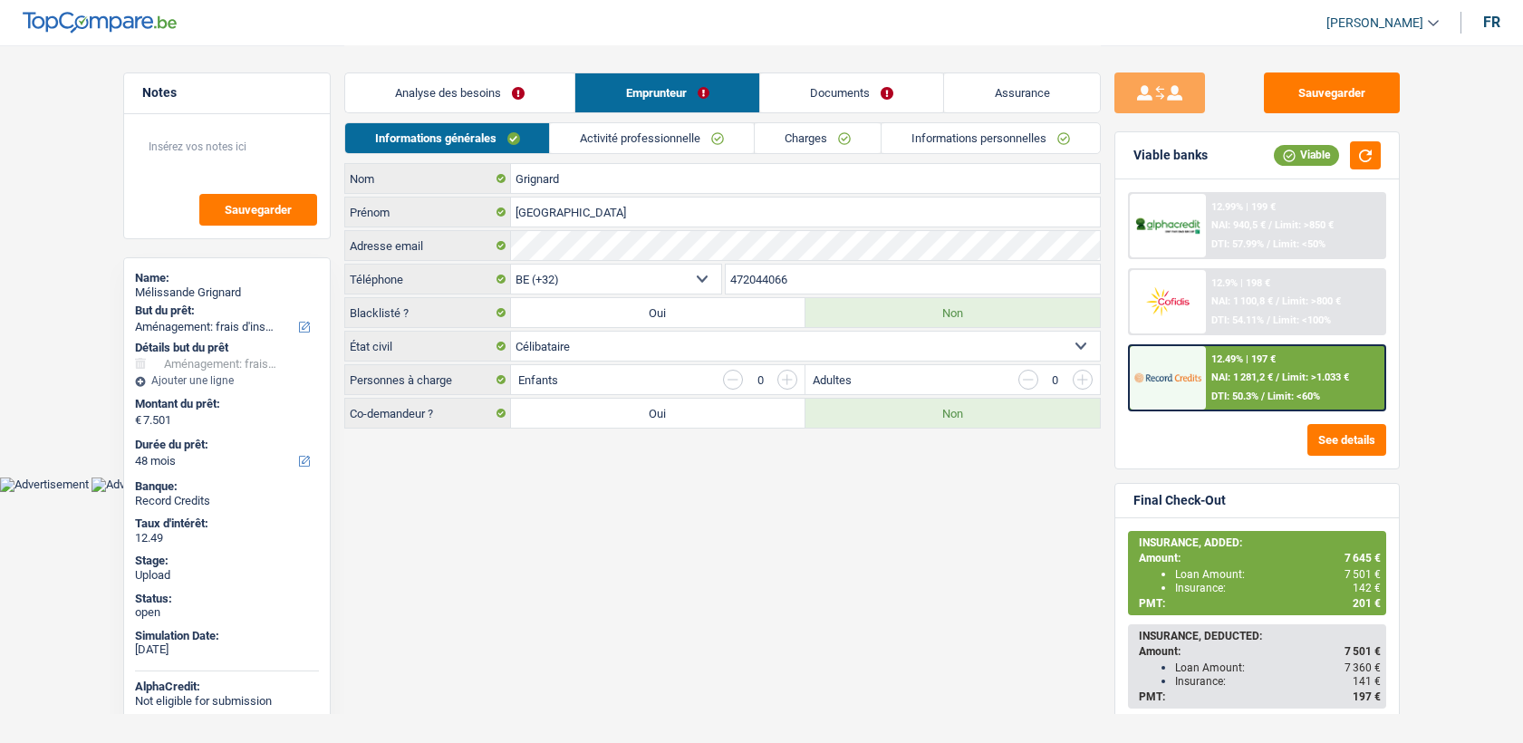
select select "privateEmployee"
select select "netSalary"
select select "mealVouchers"
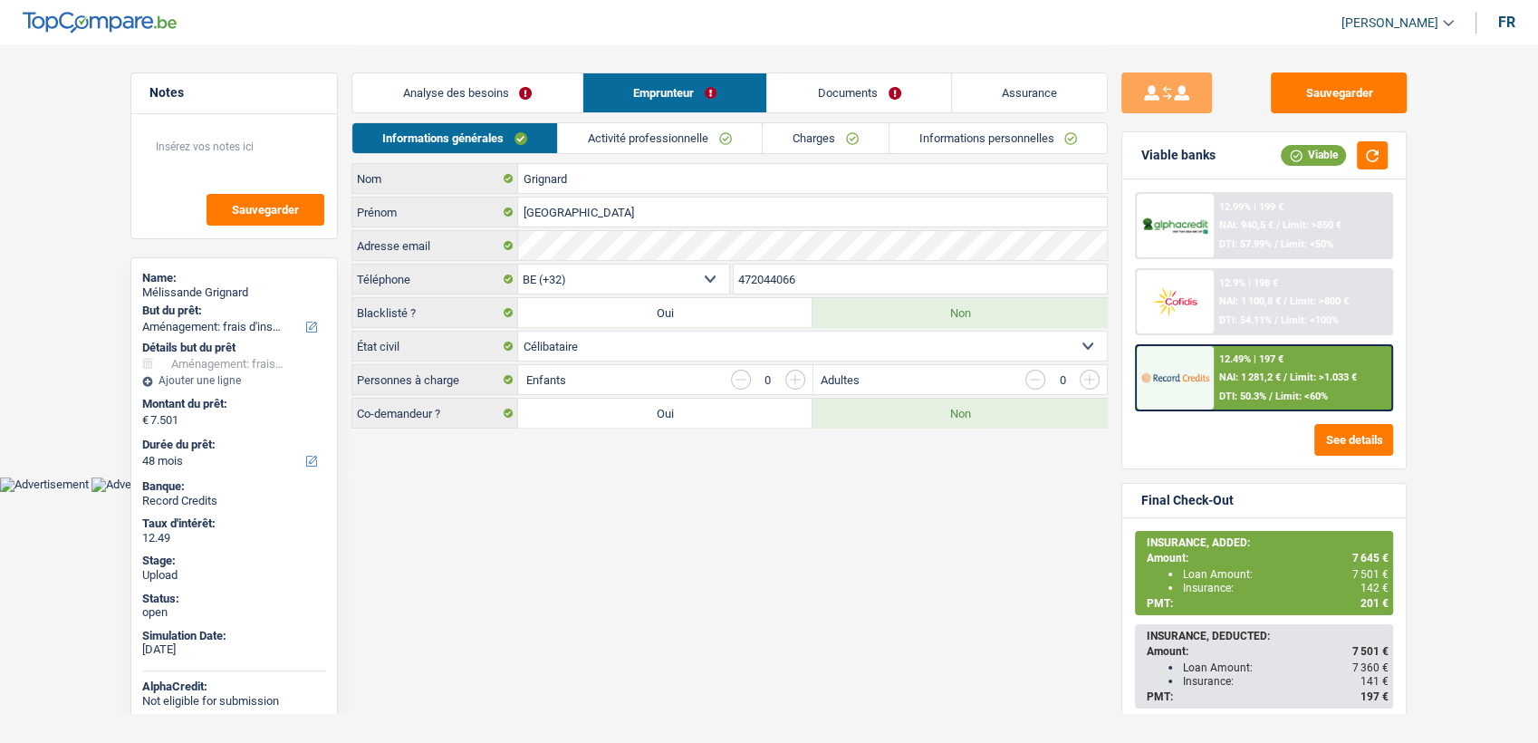
drag, startPoint x: 684, startPoint y: 135, endPoint x: 745, endPoint y: 138, distance: 60.7
click at [686, 136] on link "Activité professionnelle" at bounding box center [660, 138] width 204 height 30
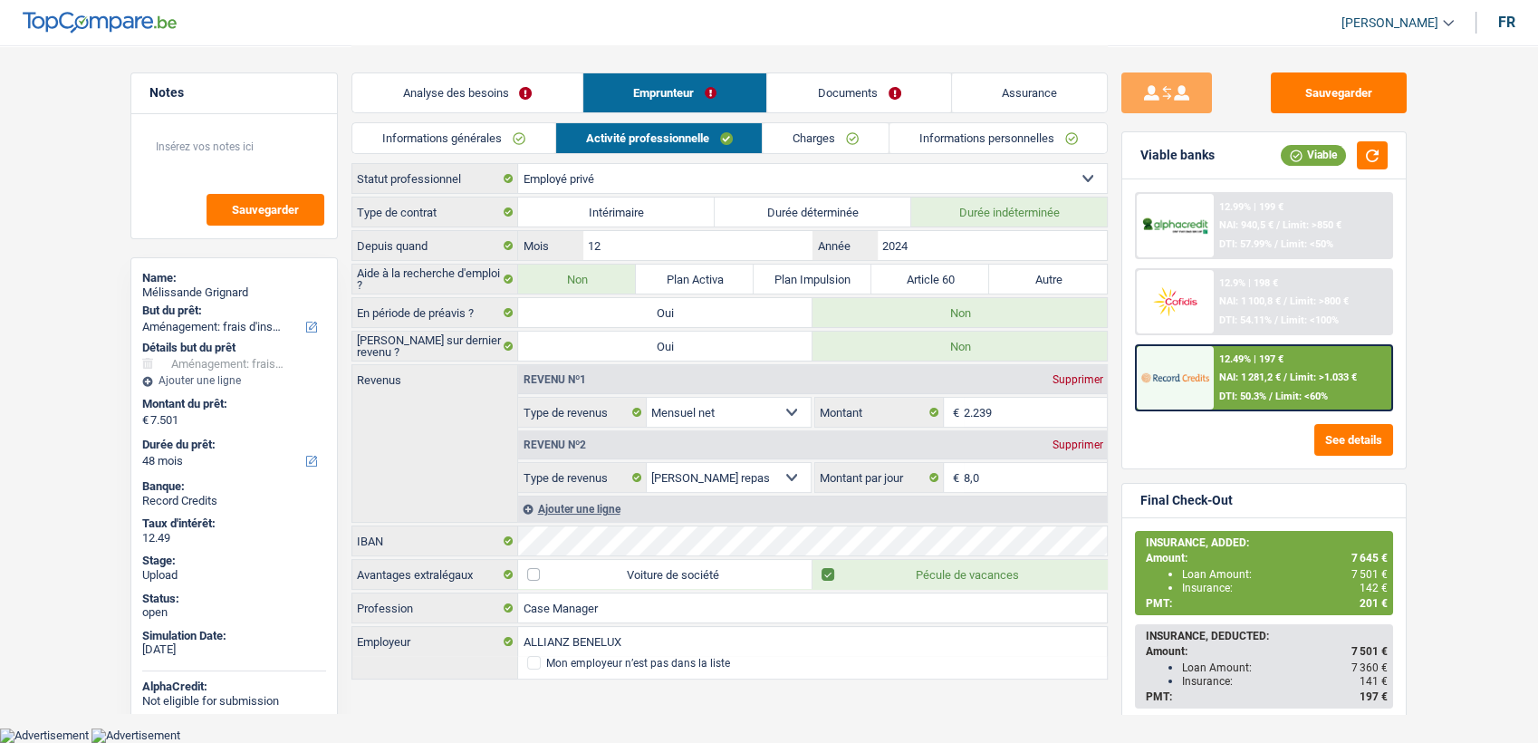
click at [782, 138] on link "Charges" at bounding box center [826, 138] width 126 height 30
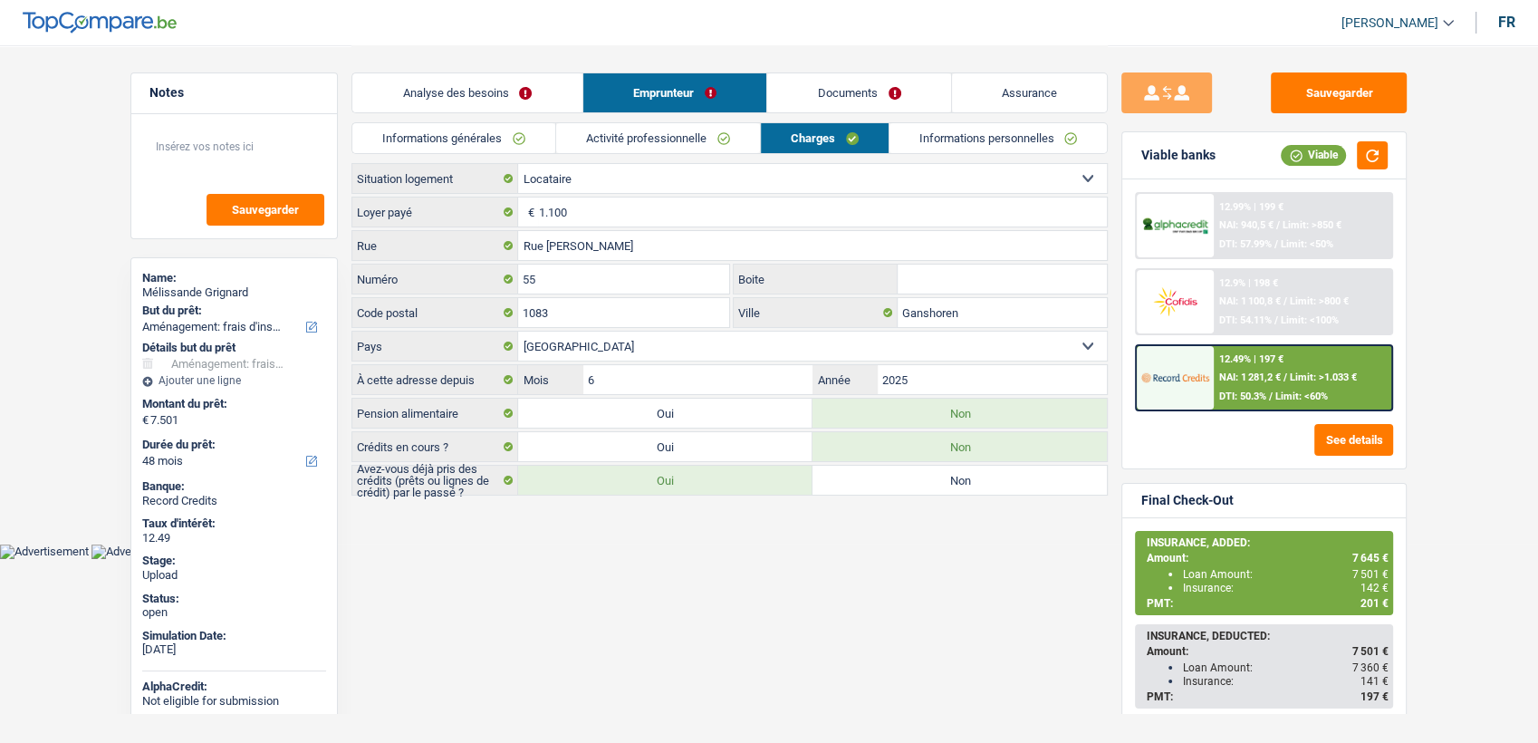
click at [680, 140] on link "Activité professionnelle" at bounding box center [658, 138] width 204 height 30
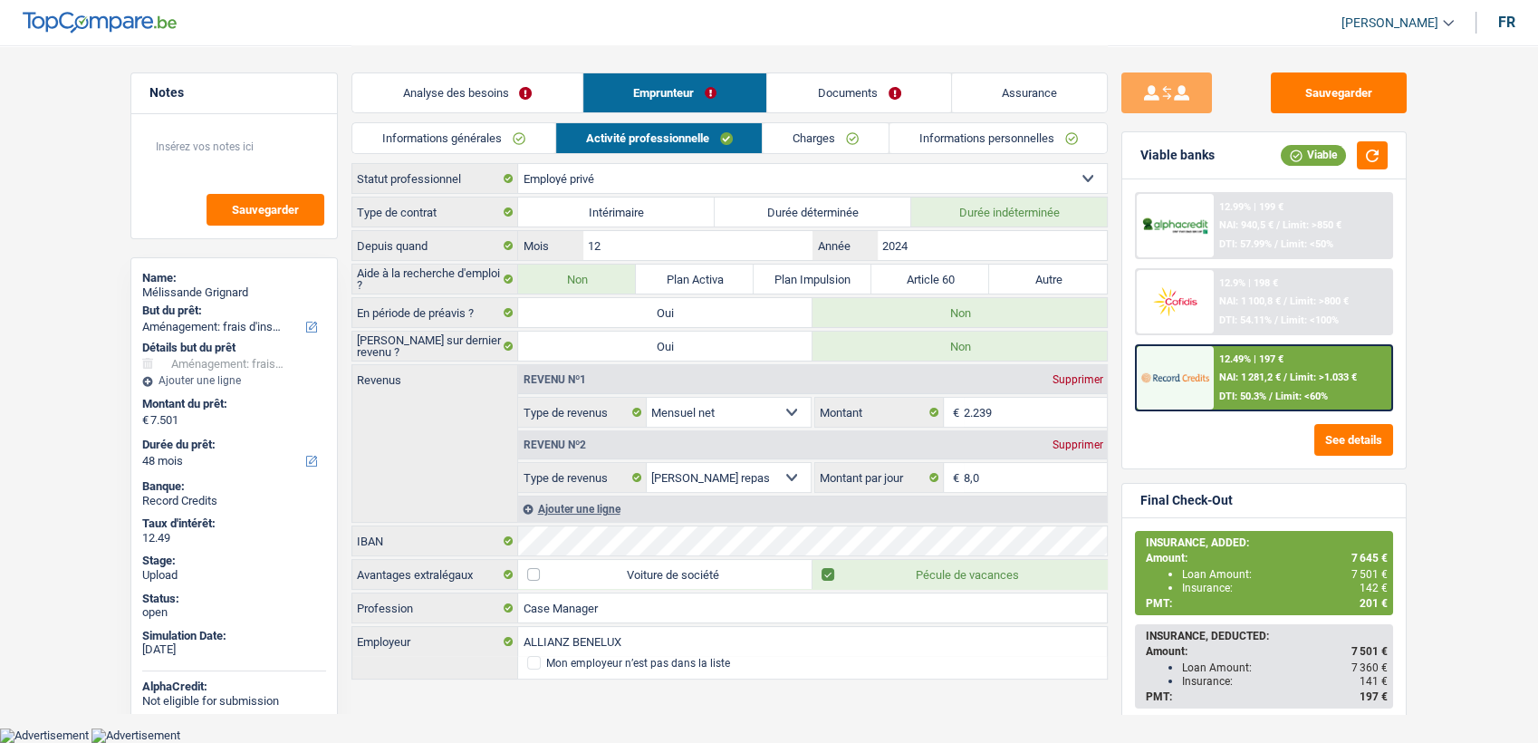
click at [825, 137] on link "Charges" at bounding box center [826, 138] width 126 height 30
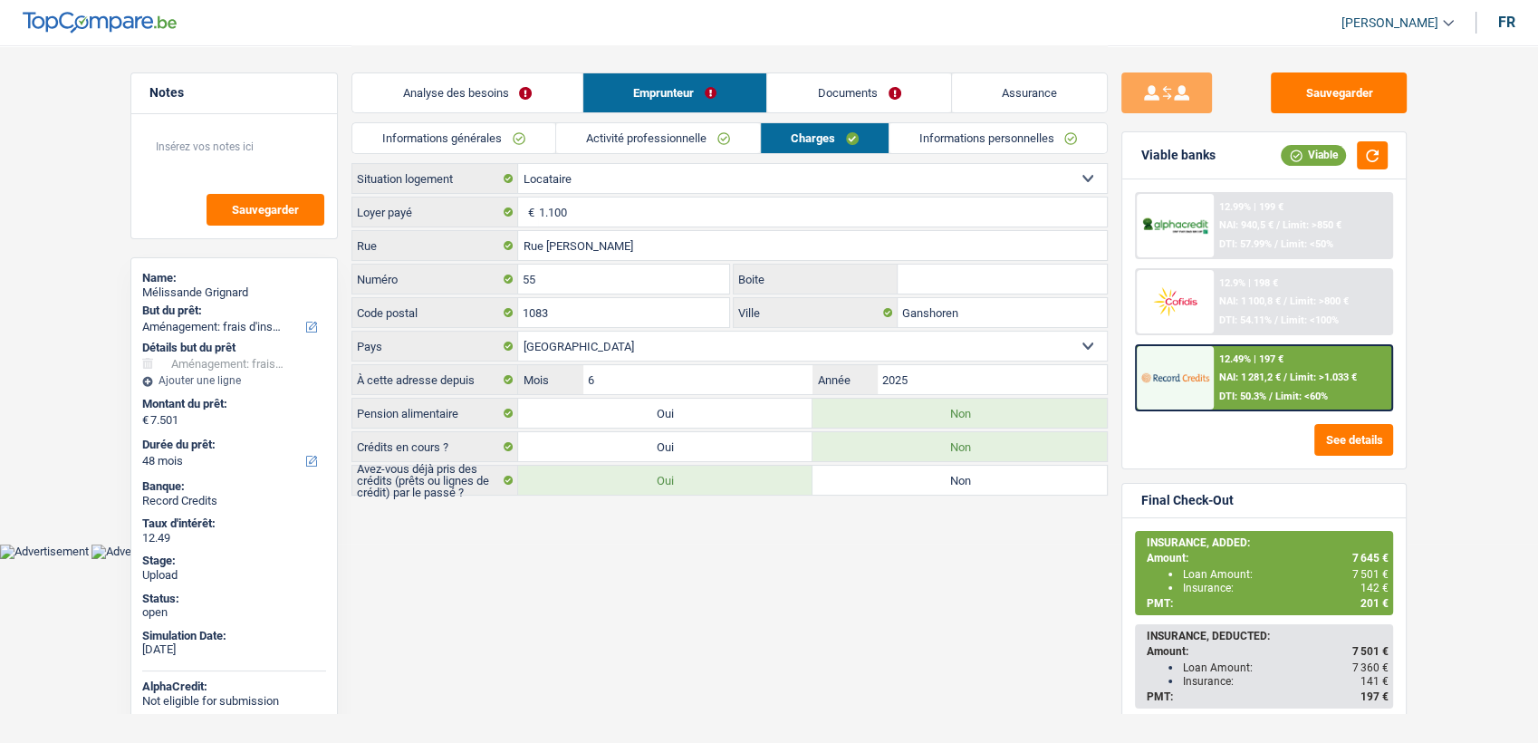
click at [716, 134] on link "Activité professionnelle" at bounding box center [658, 138] width 204 height 30
